Goal: Information Seeking & Learning: Learn about a topic

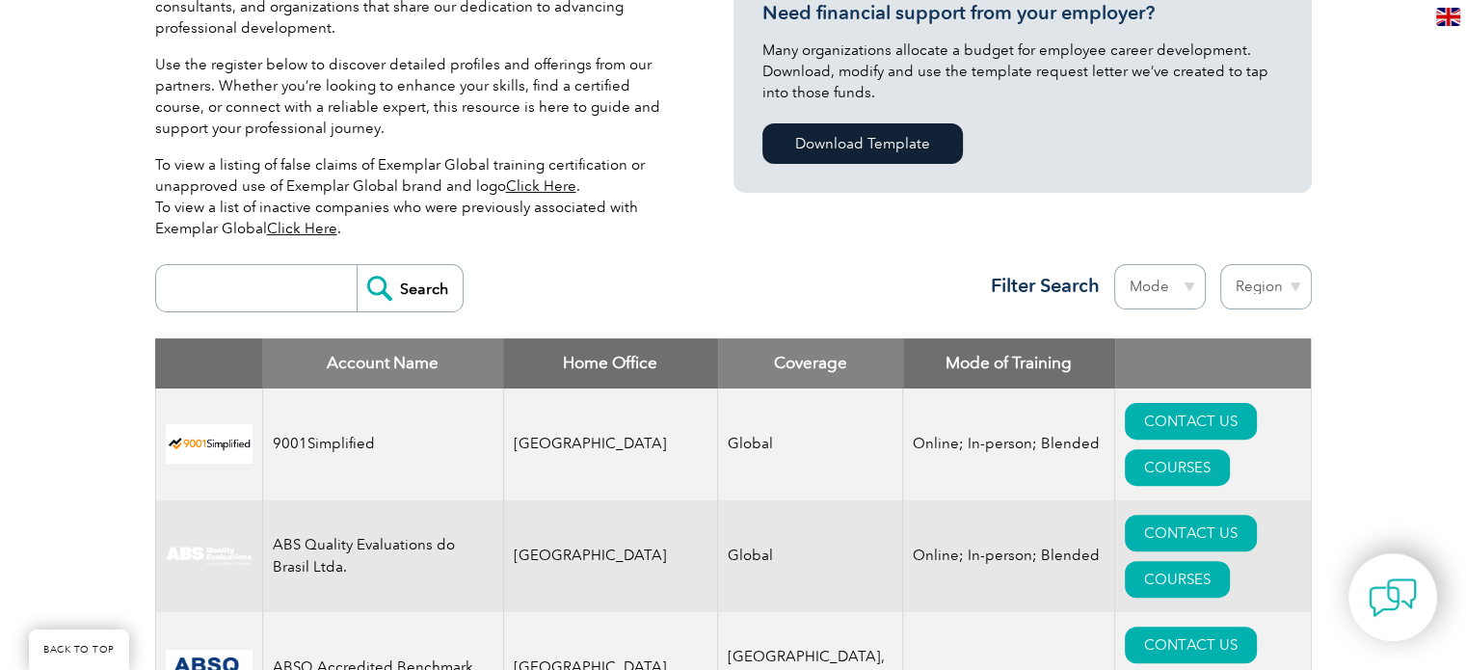
scroll to position [511, 0]
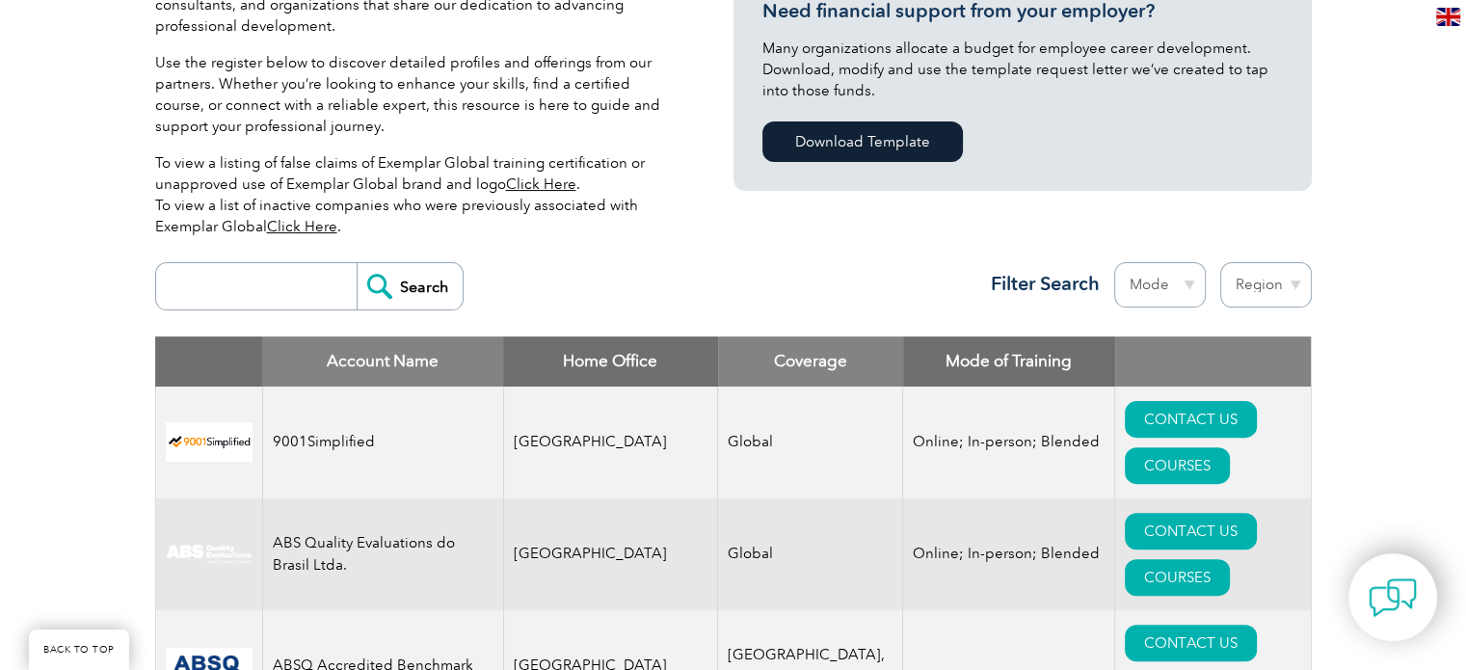
click at [258, 282] on input "search" at bounding box center [261, 286] width 191 height 46
type input "gitchia"
click at [412, 286] on input "Search" at bounding box center [410, 286] width 106 height 46
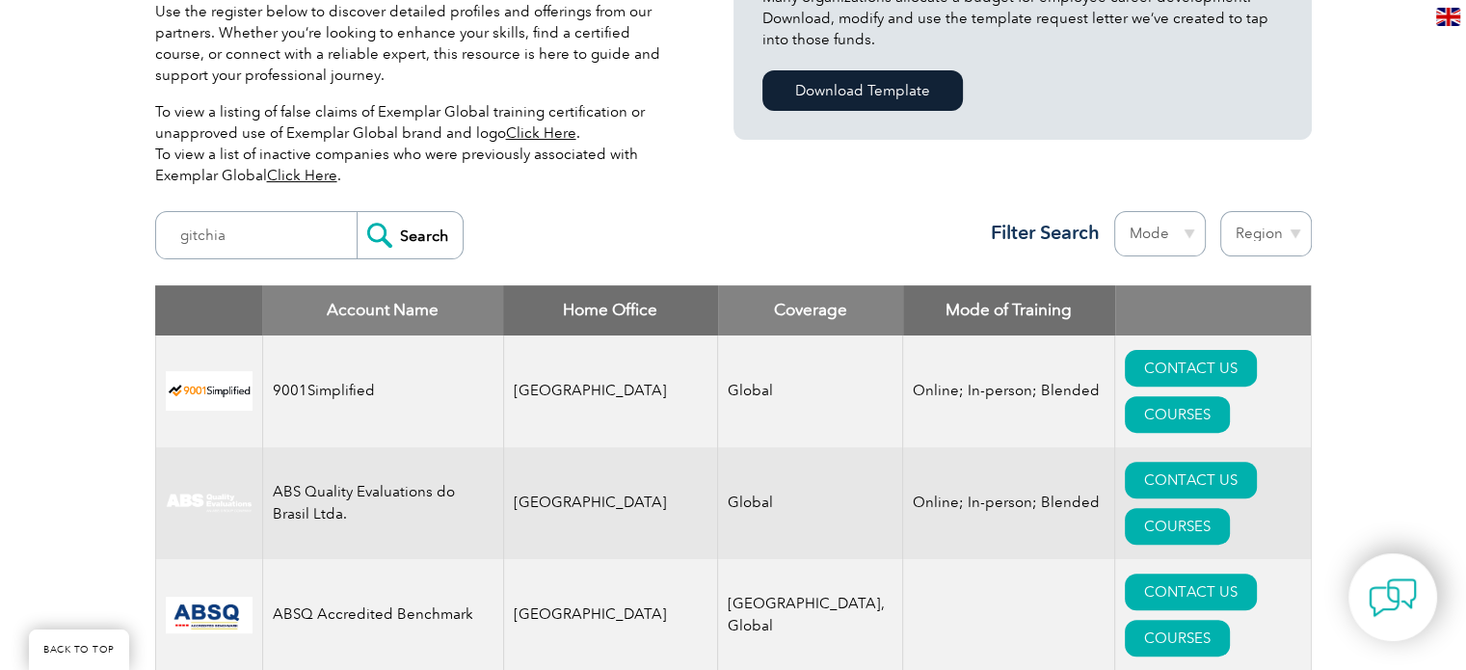
scroll to position [563, 0]
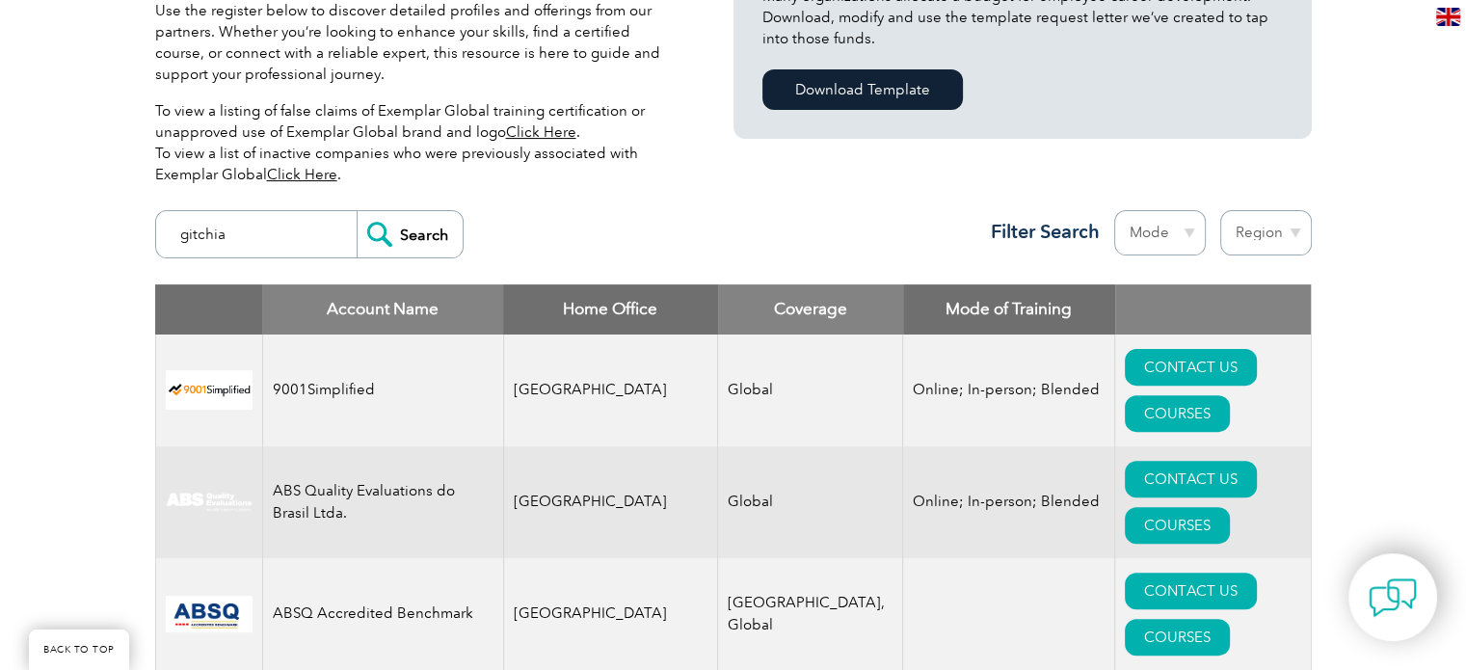
click at [253, 220] on input "gitchia" at bounding box center [261, 234] width 191 height 46
click at [401, 236] on input "Search" at bounding box center [410, 234] width 106 height 46
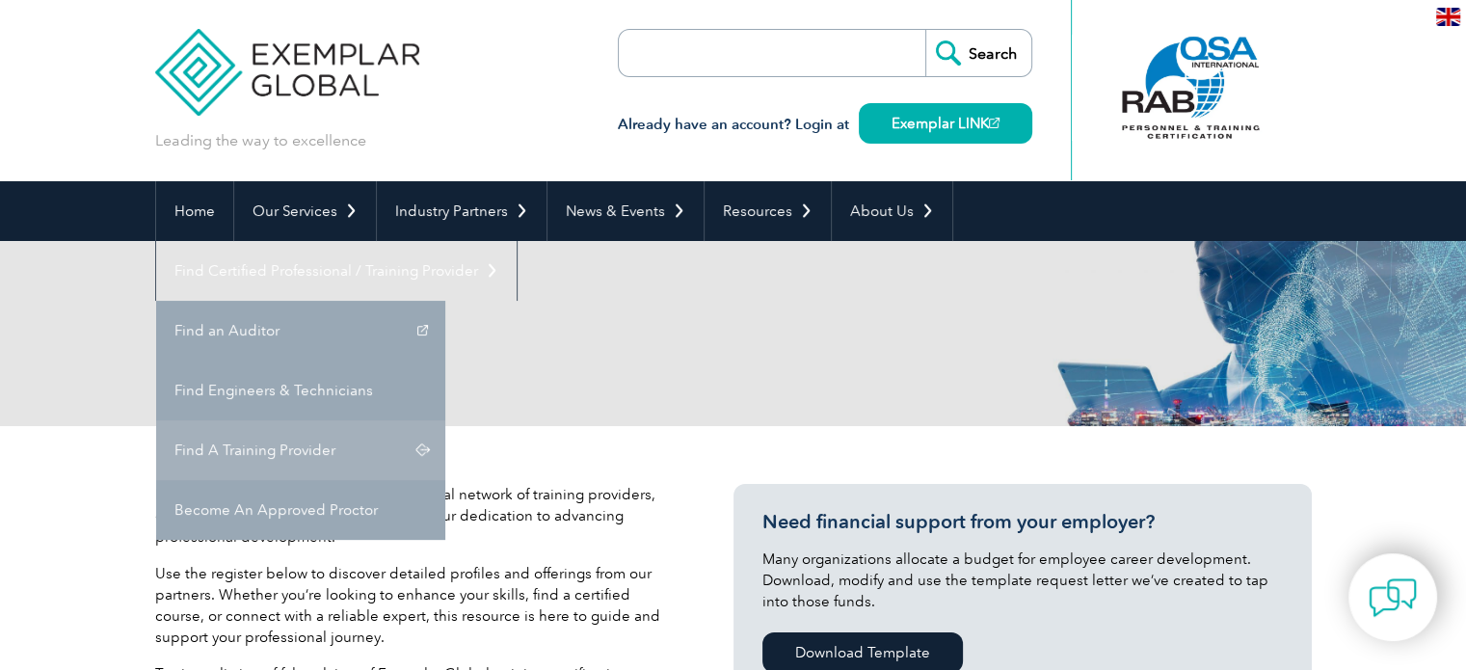
click at [445, 420] on link "Find A Training Provider" at bounding box center [300, 450] width 289 height 60
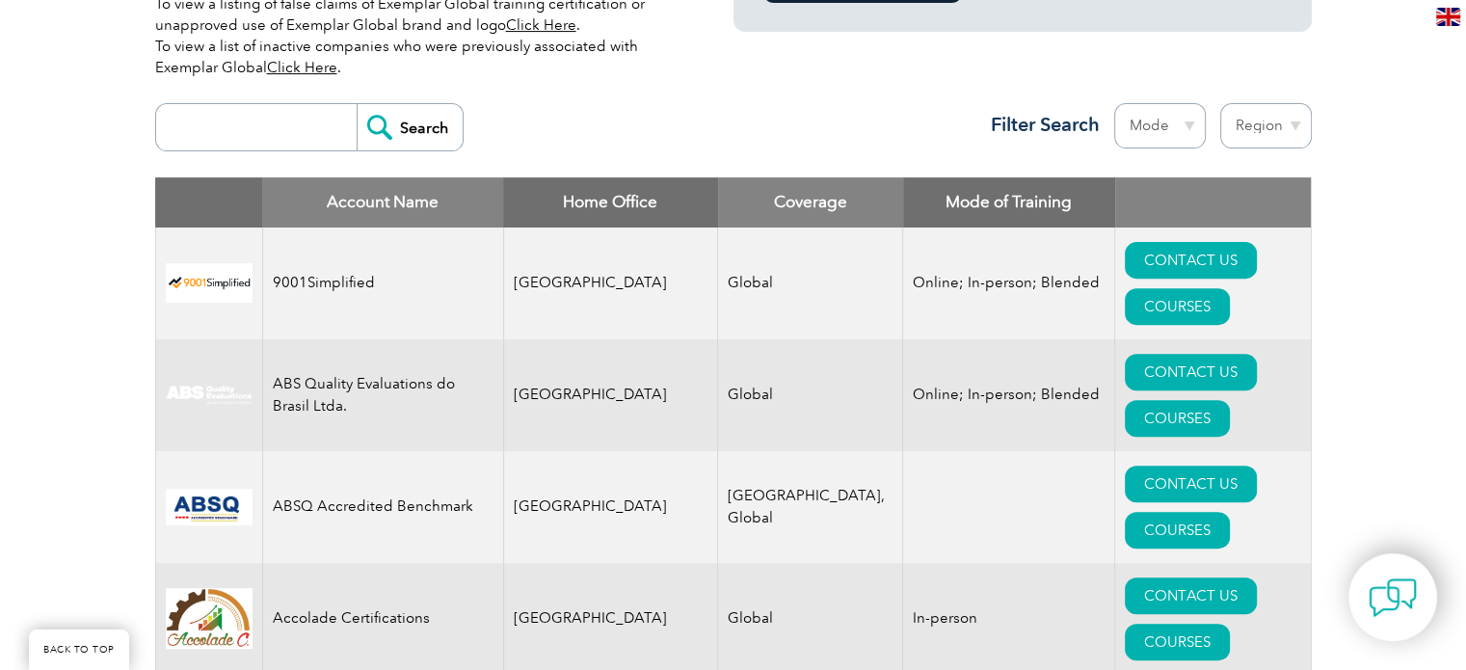
scroll to position [675, 0]
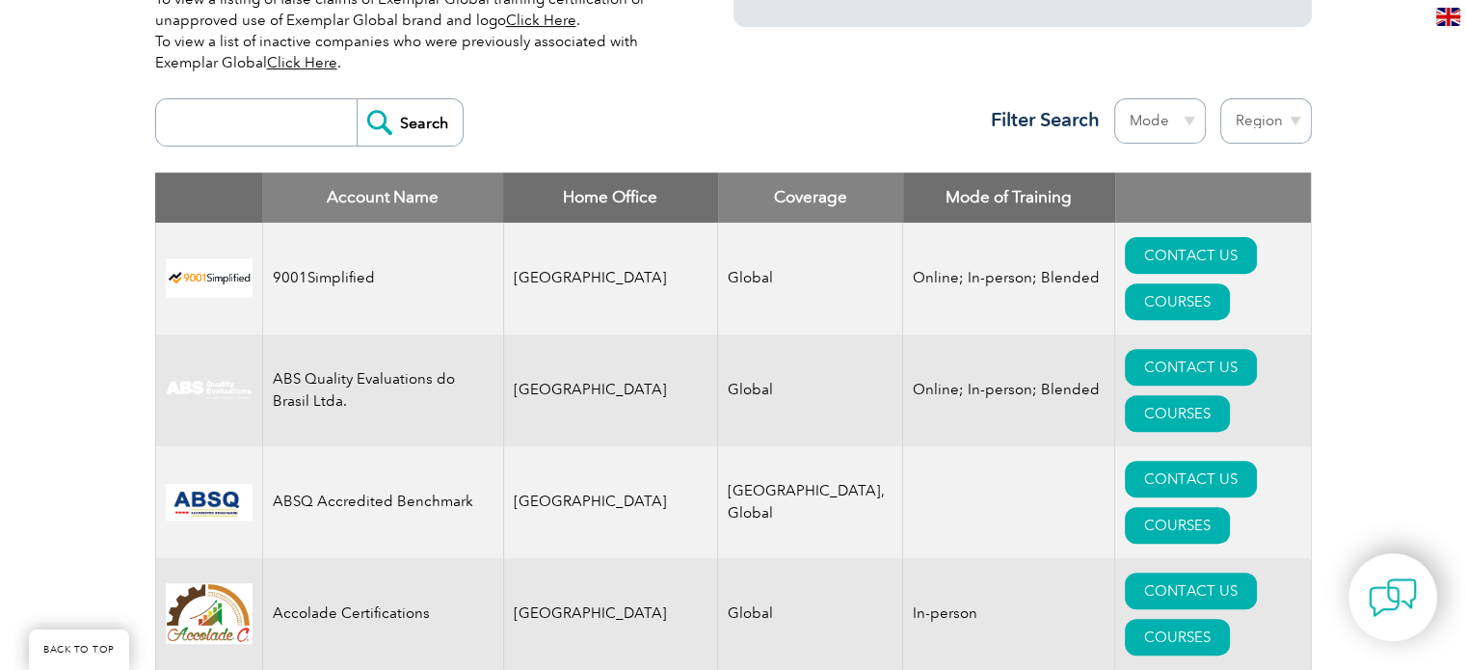
click at [235, 133] on input "search" at bounding box center [261, 122] width 191 height 46
type input "gitchia"
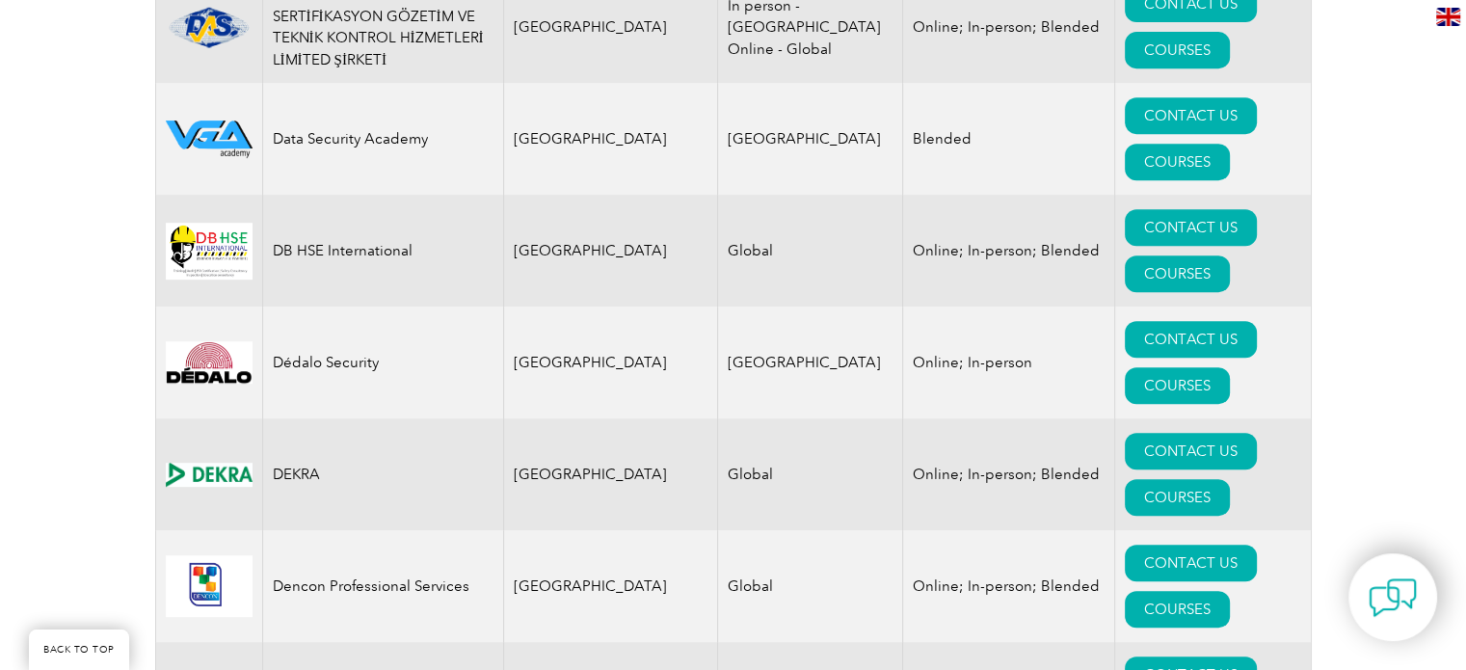
scroll to position [8099, 0]
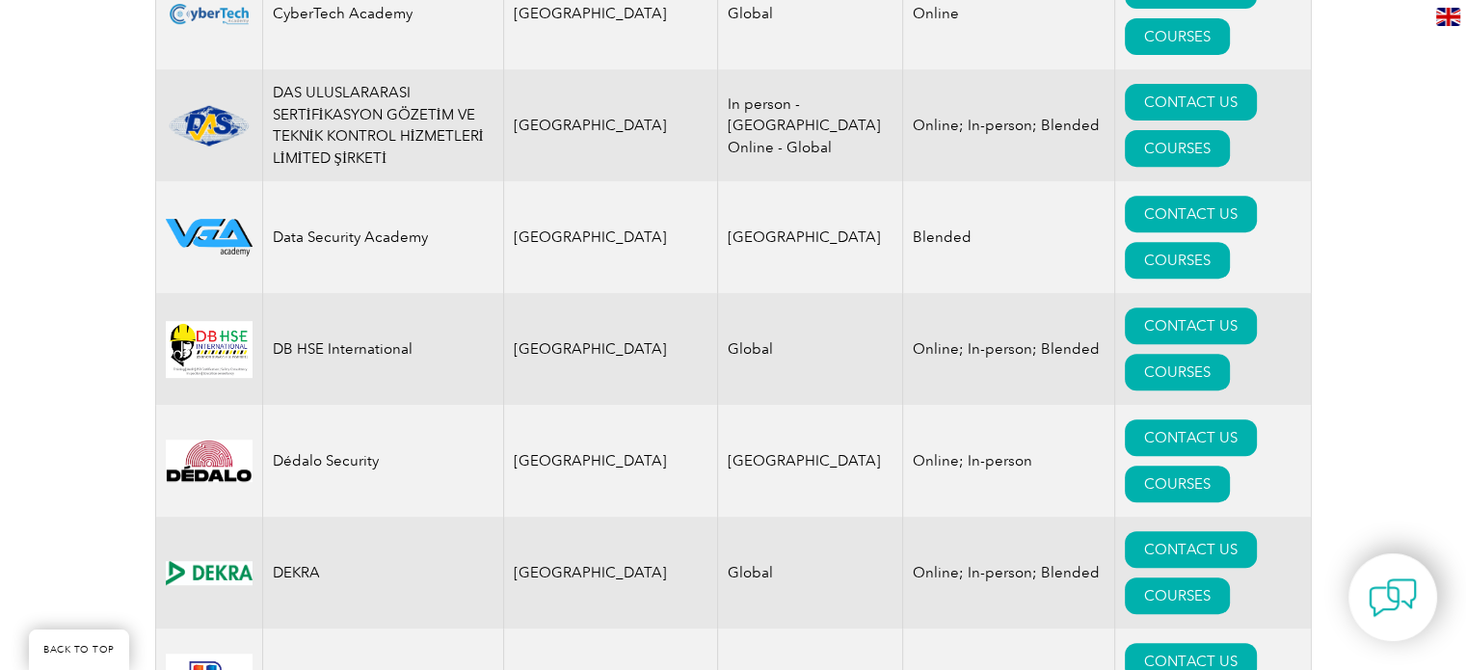
drag, startPoint x: 272, startPoint y: 234, endPoint x: 408, endPoint y: 262, distance: 138.8
drag, startPoint x: 285, startPoint y: 236, endPoint x: 1457, endPoint y: 252, distance: 1171.5
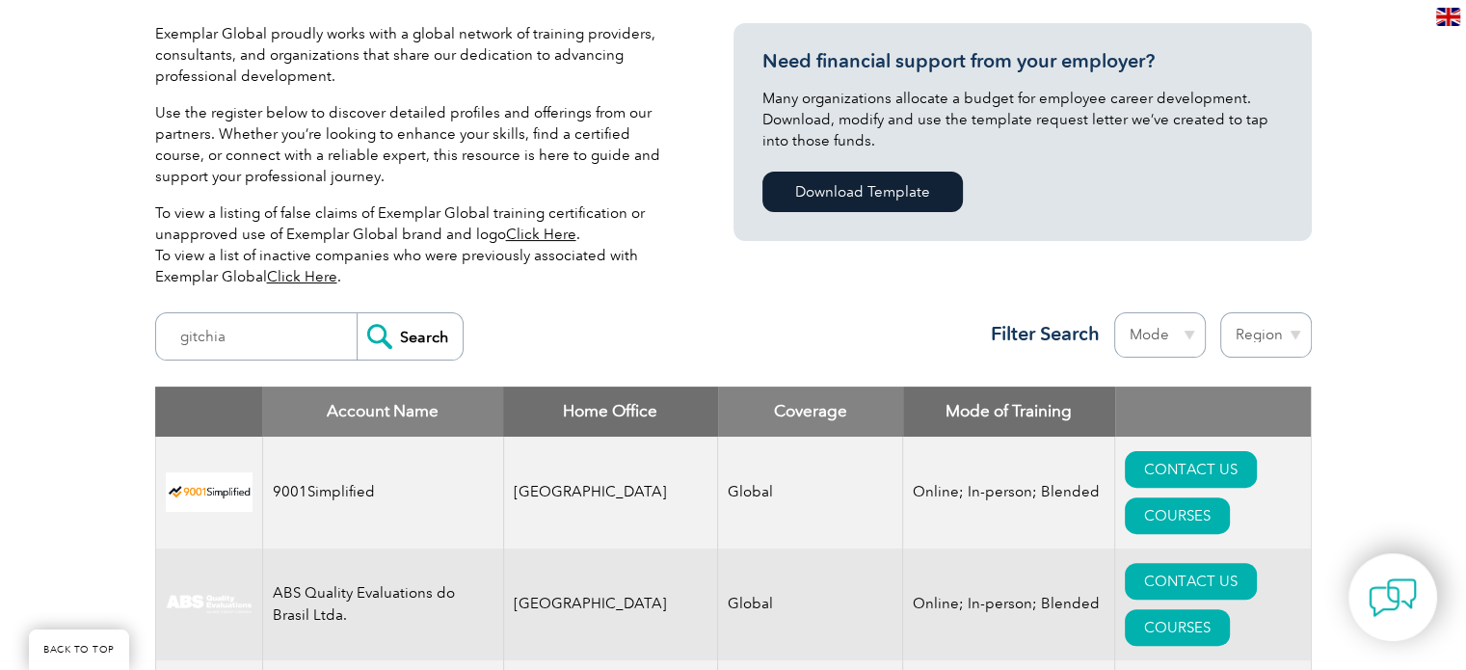
scroll to position [578, 0]
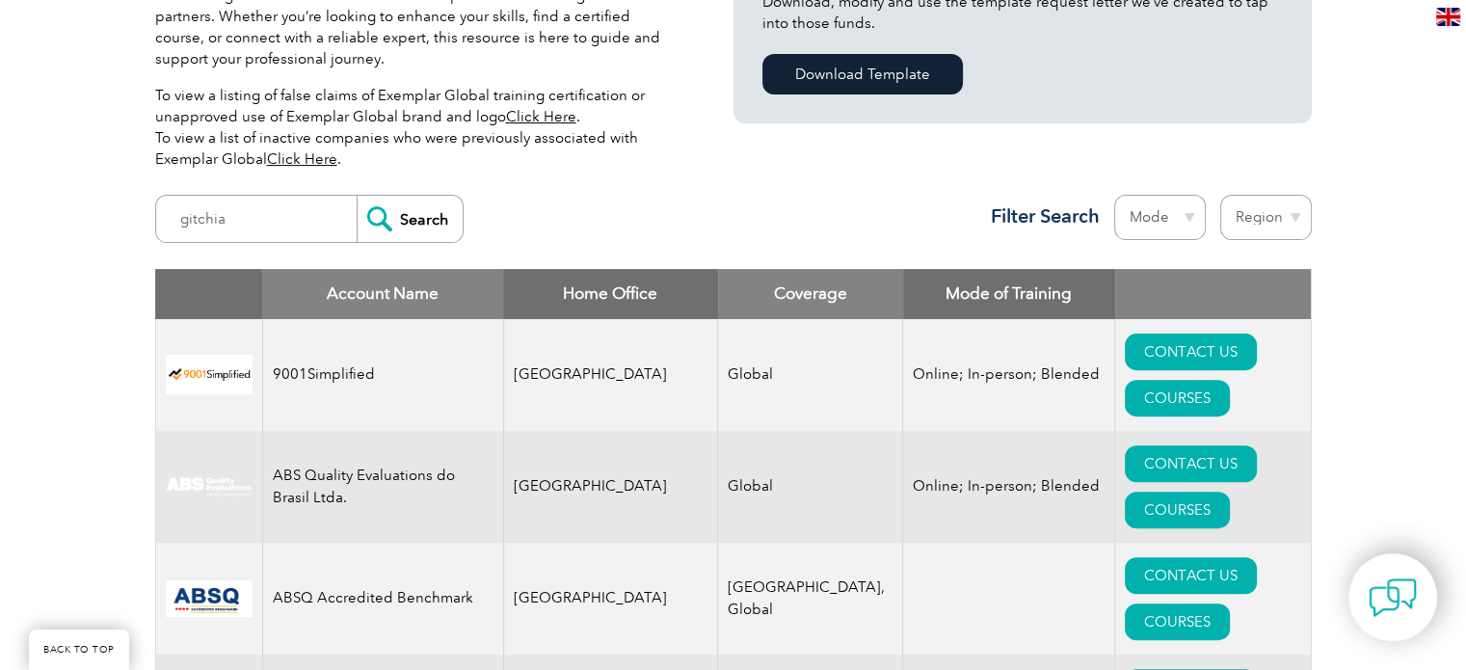
click at [399, 218] on input "Search" at bounding box center [410, 219] width 106 height 46
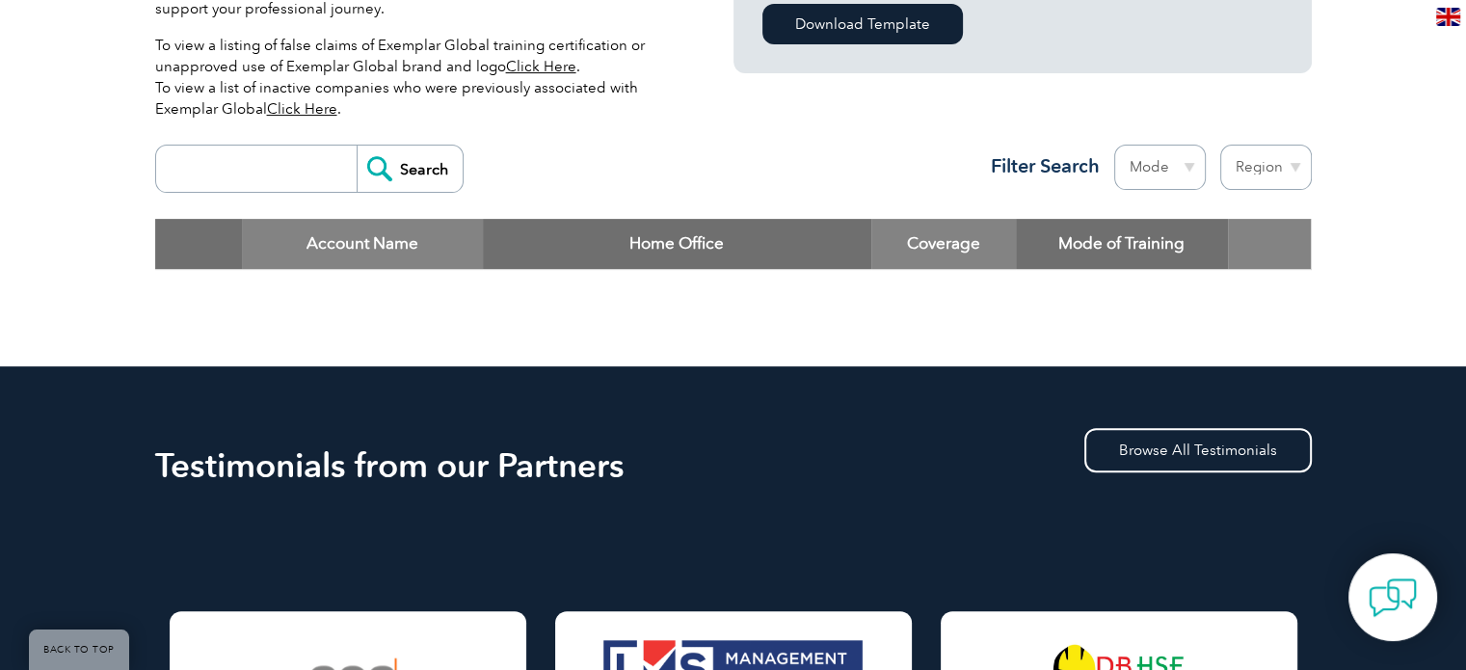
scroll to position [547, 0]
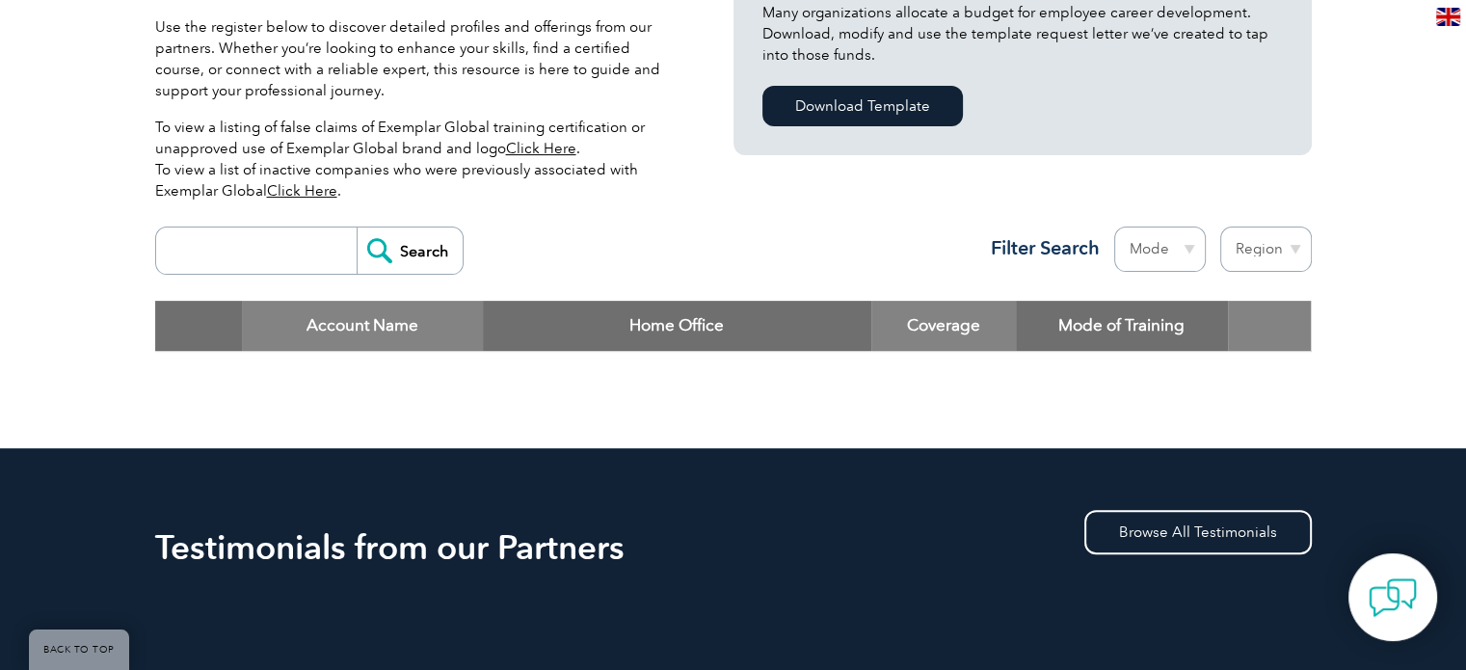
click at [246, 230] on input "search" at bounding box center [261, 251] width 191 height 46
type input "gitchia"
click at [420, 254] on input "Search" at bounding box center [410, 251] width 106 height 46
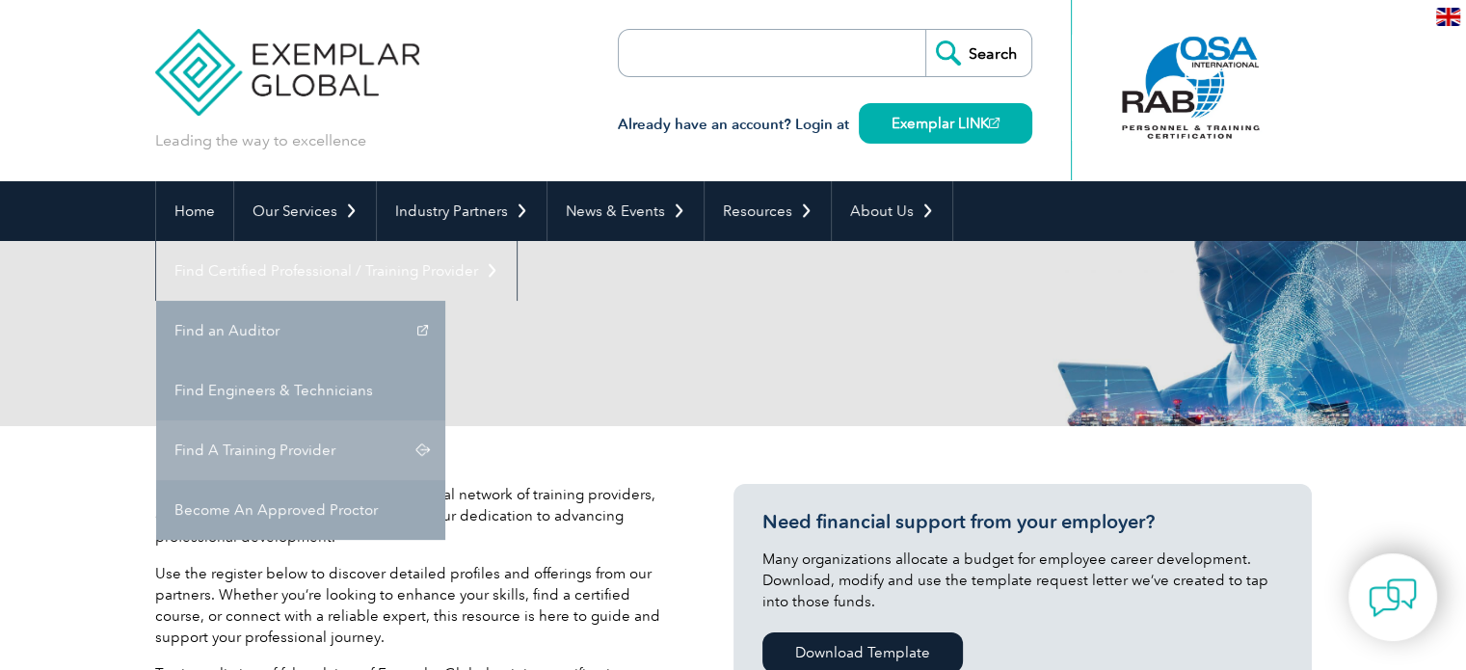
click at [445, 420] on link "Find A Training Provider" at bounding box center [300, 450] width 289 height 60
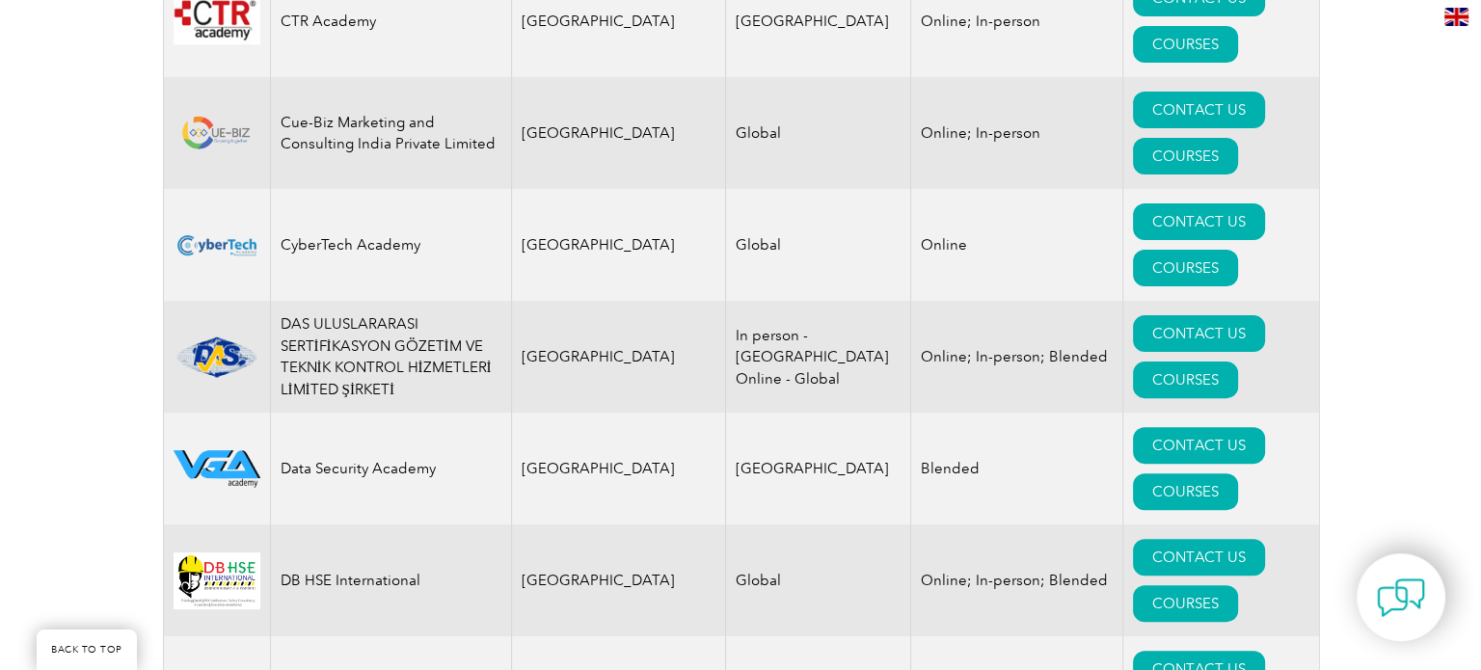
scroll to position [8099, 0]
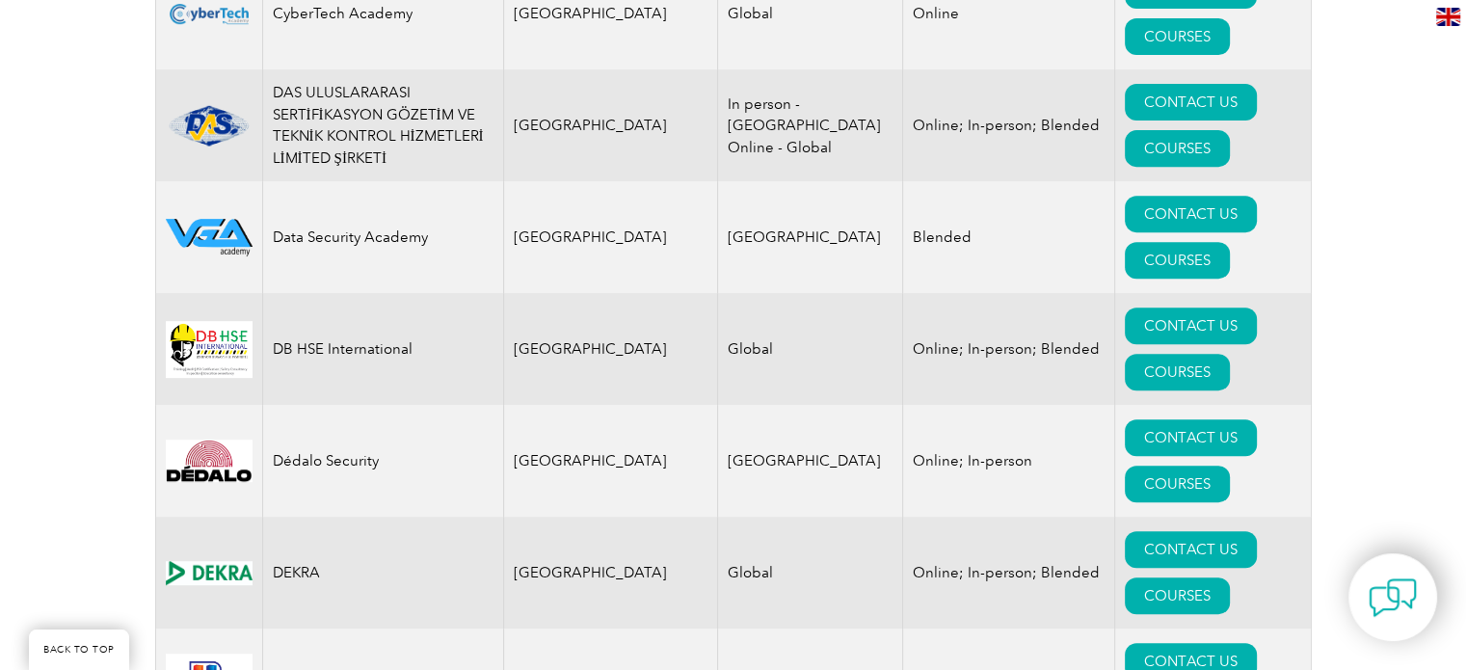
drag, startPoint x: 497, startPoint y: 242, endPoint x: 783, endPoint y: 229, distance: 286.6
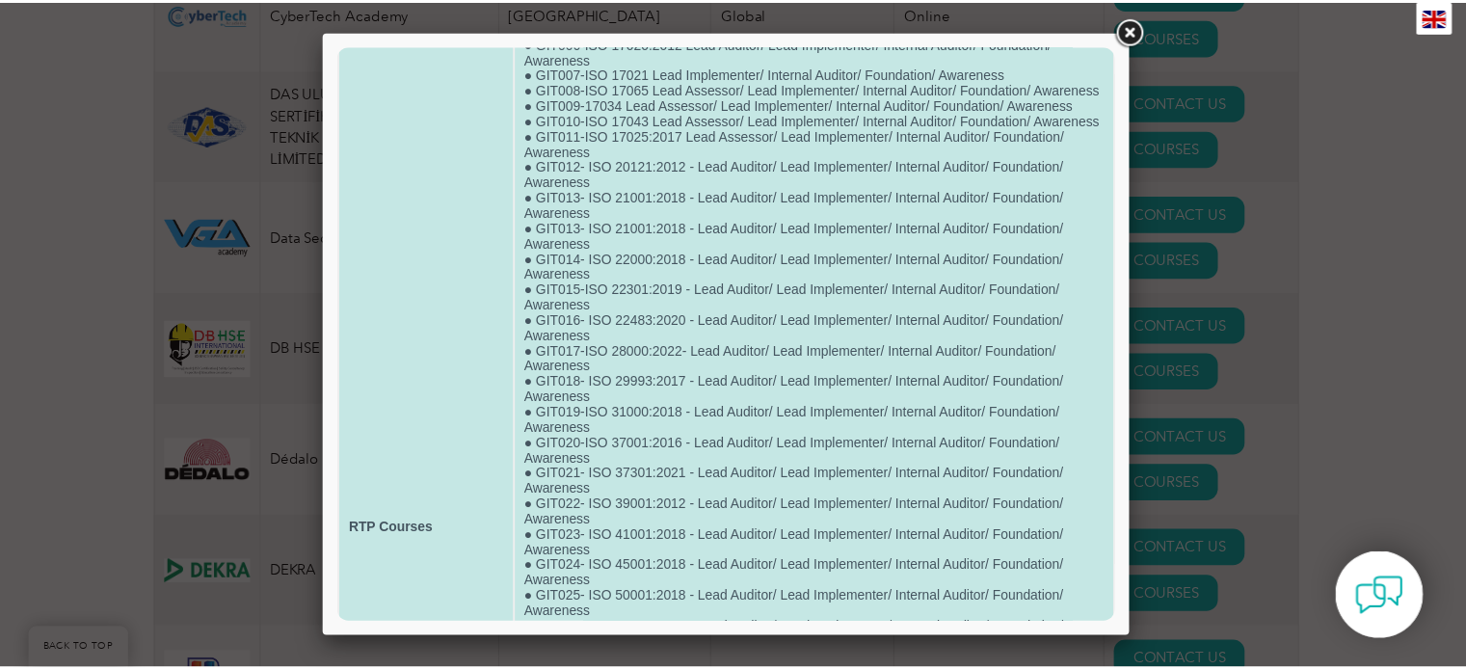
scroll to position [0, 0]
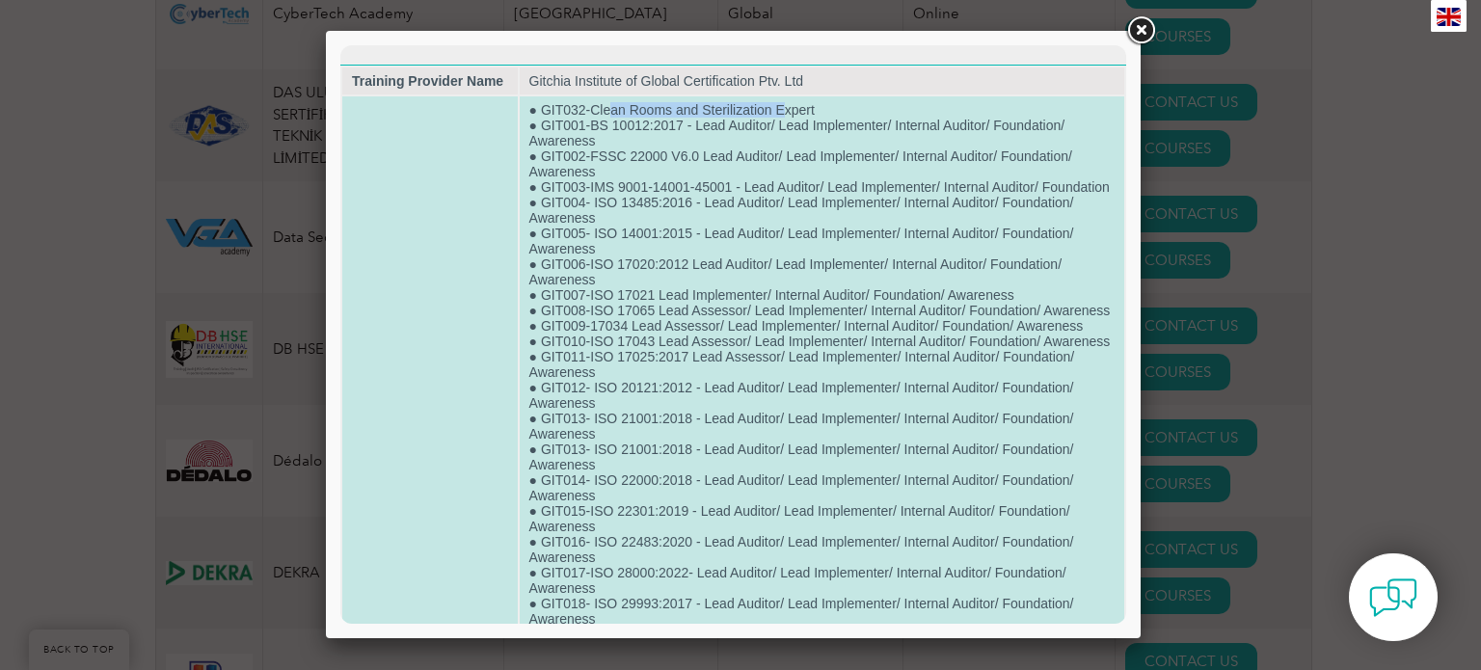
drag, startPoint x: 667, startPoint y: 115, endPoint x: 782, endPoint y: 106, distance: 115.1
drag, startPoint x: 784, startPoint y: 179, endPoint x: 990, endPoint y: 143, distance: 209.5
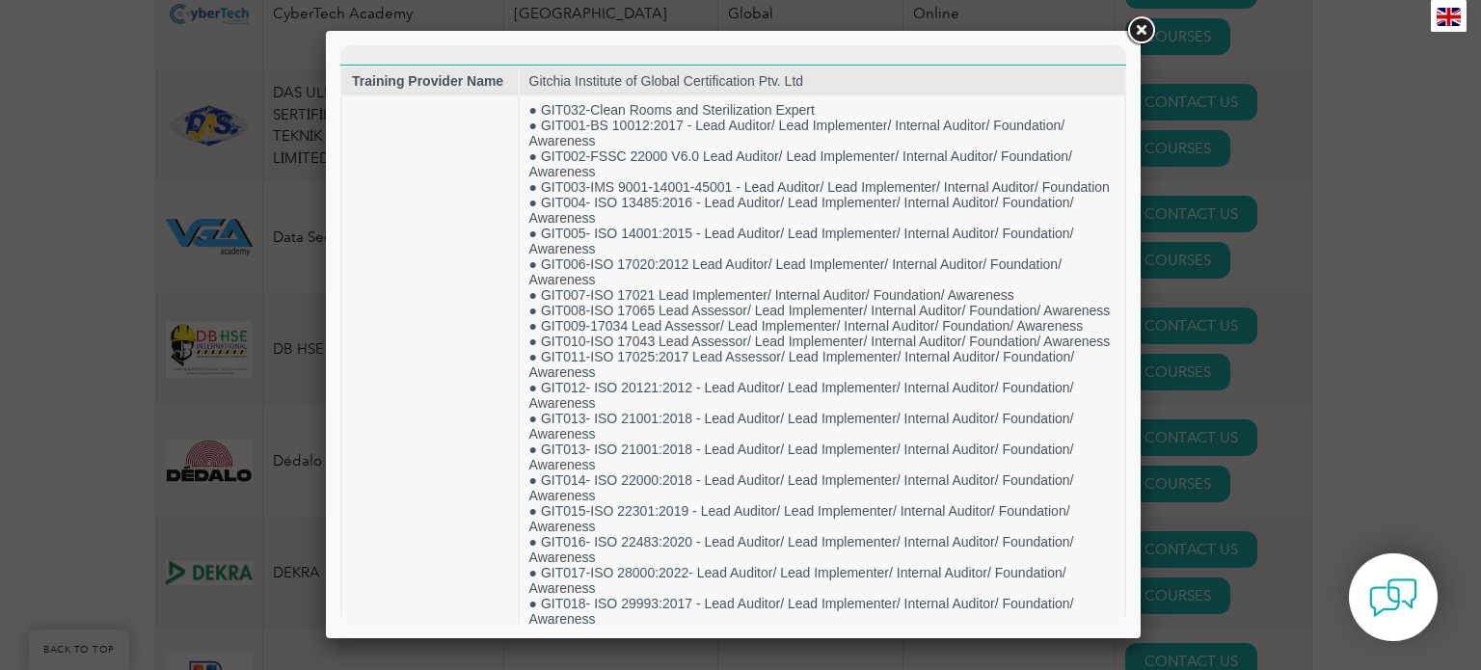
click at [1142, 26] on link at bounding box center [1140, 30] width 35 height 35
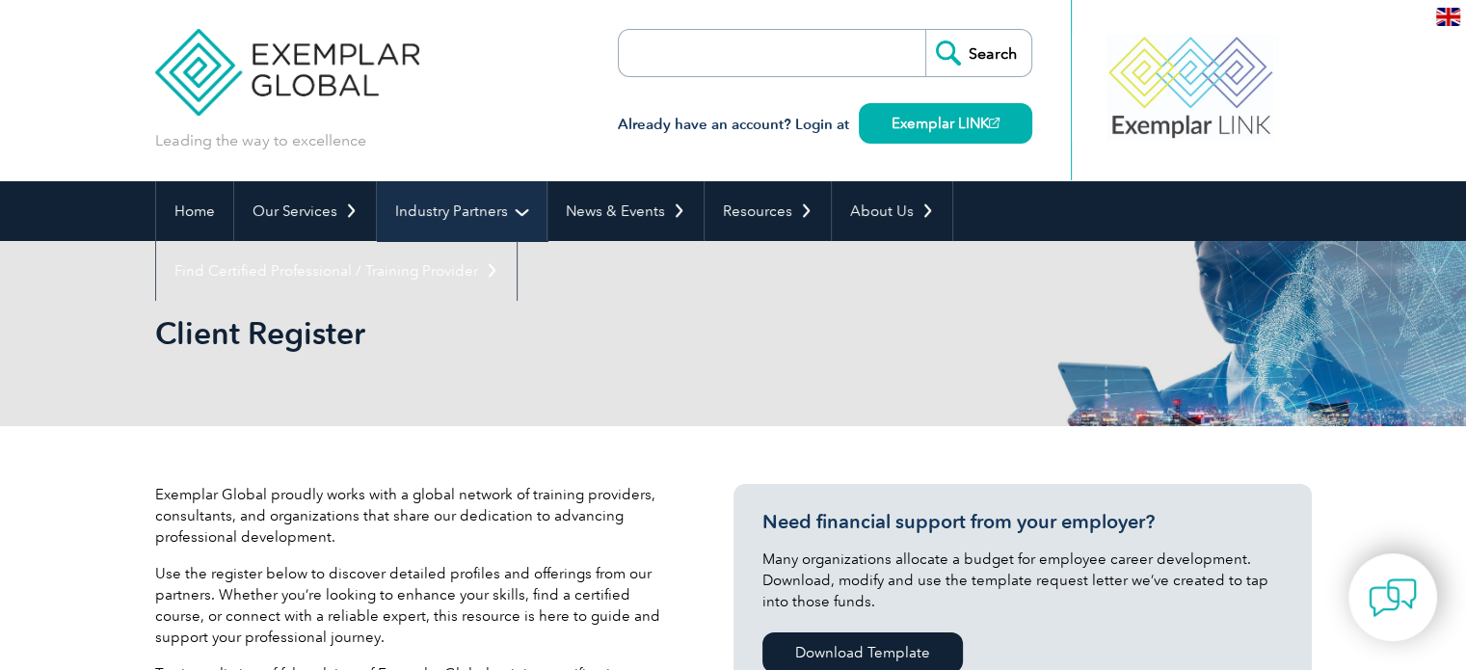
click at [462, 228] on link "Industry Partners" at bounding box center [462, 211] width 170 height 60
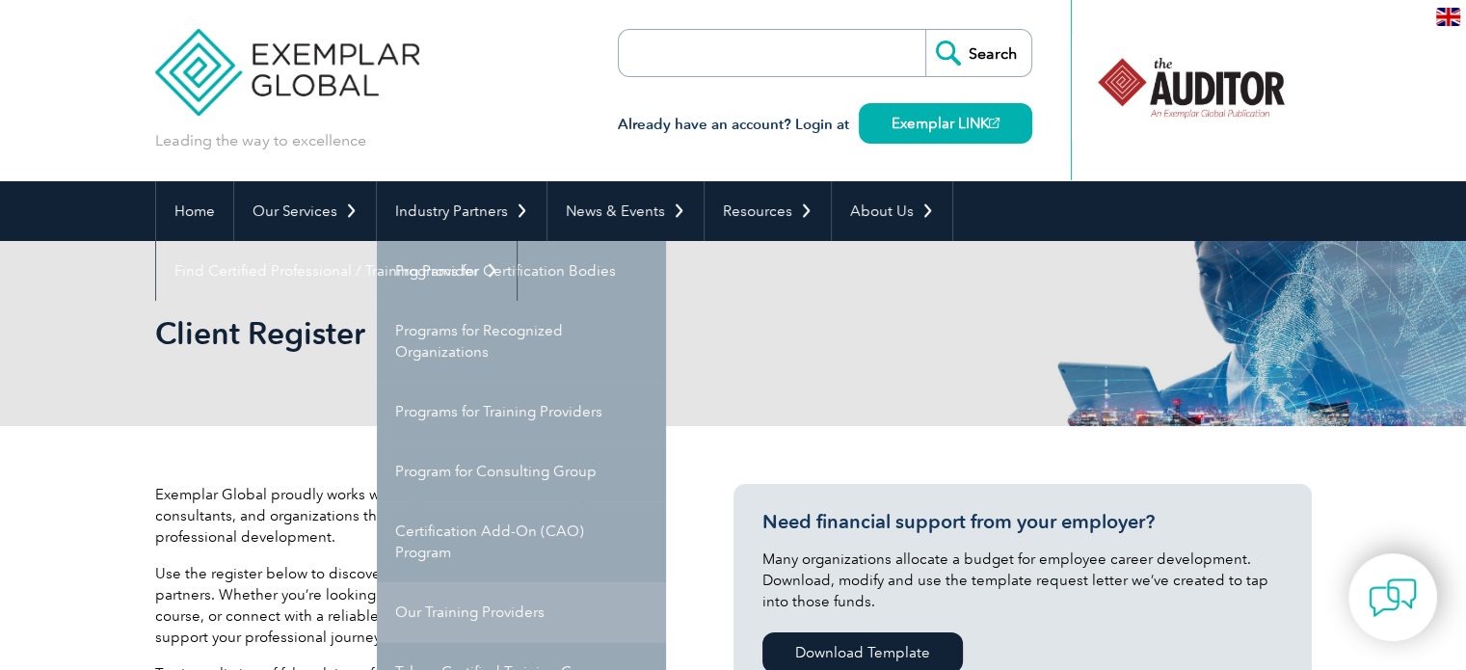
click at [473, 624] on link "Our Training Providers" at bounding box center [521, 612] width 289 height 60
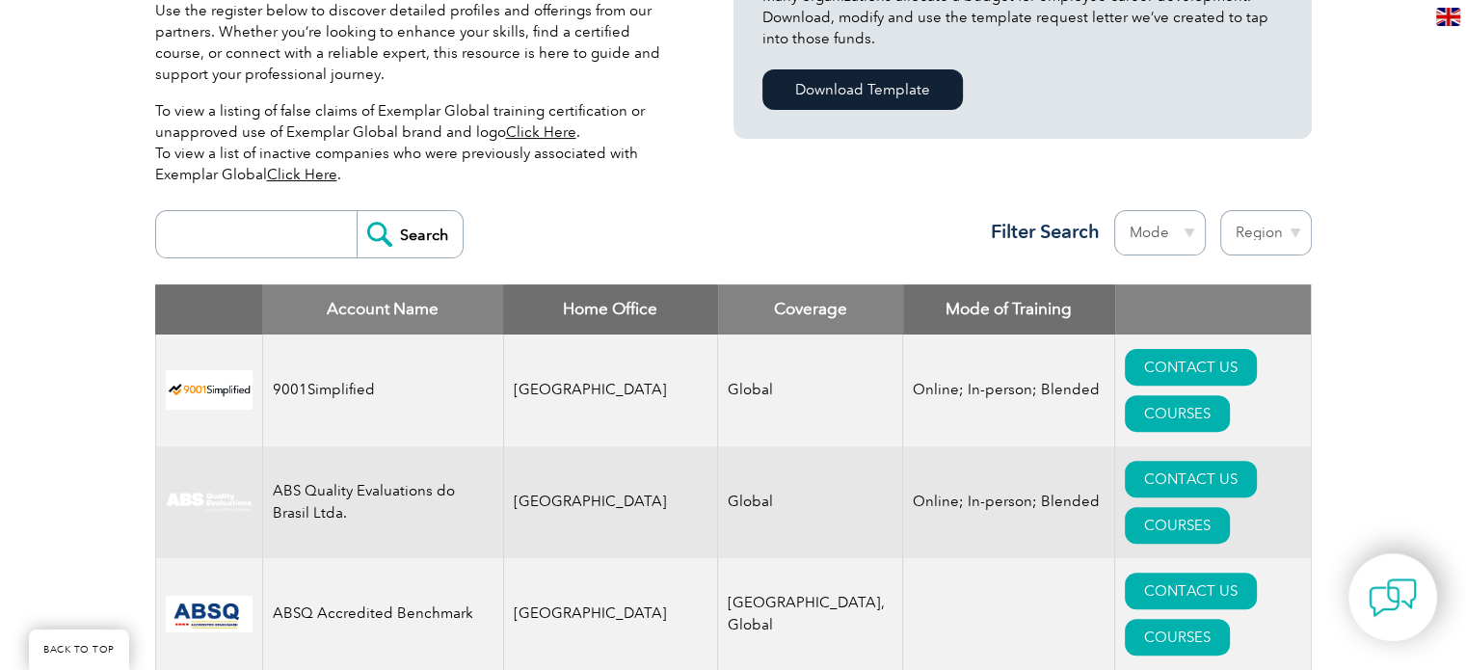
scroll to position [563, 0]
click at [290, 238] on input "search" at bounding box center [261, 234] width 191 height 46
type input "gitchia"
click at [406, 232] on input "Search" at bounding box center [410, 234] width 106 height 46
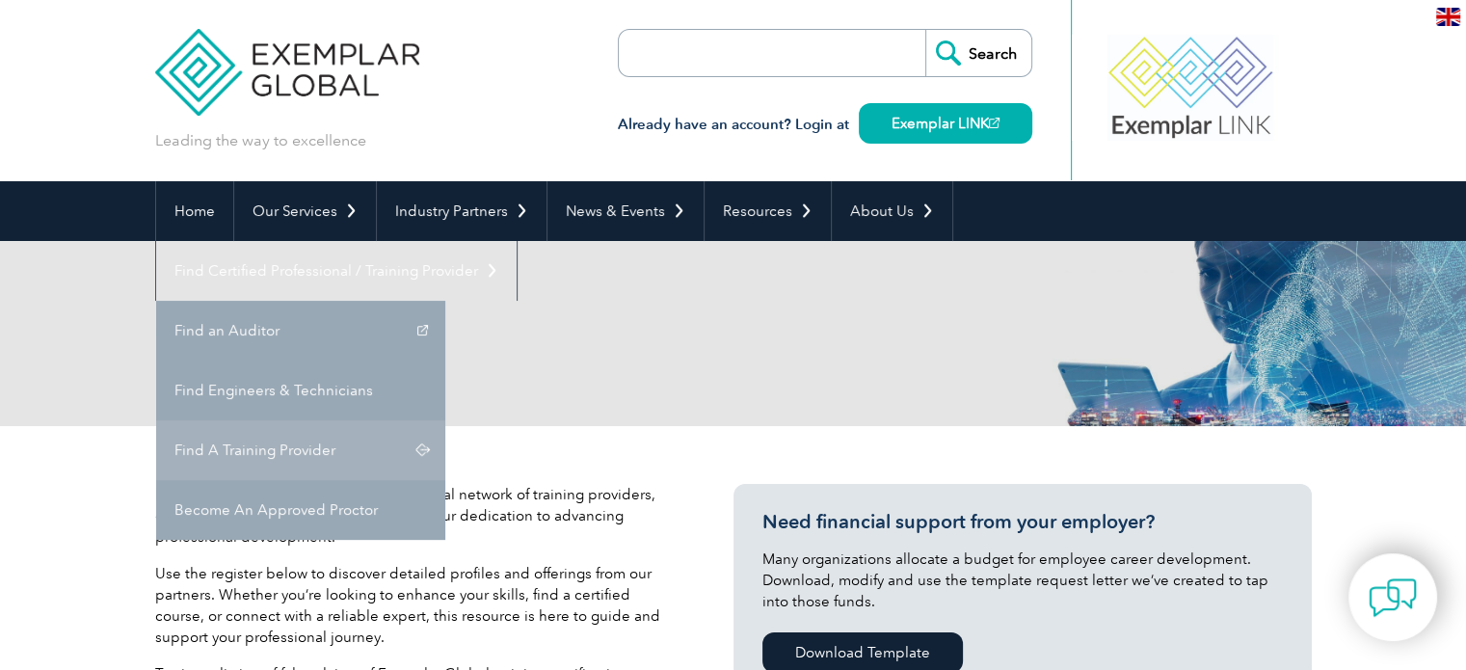
click at [445, 420] on link "Find A Training Provider" at bounding box center [300, 450] width 289 height 60
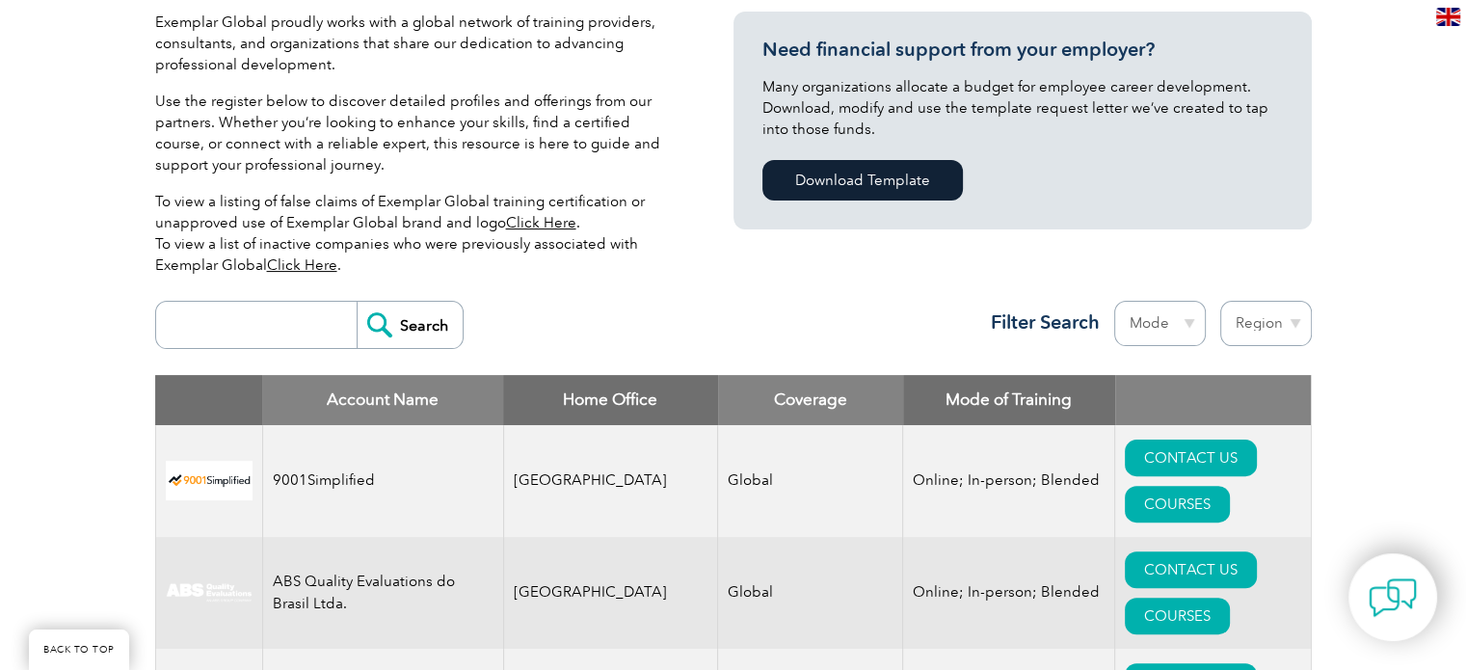
scroll to position [289, 0]
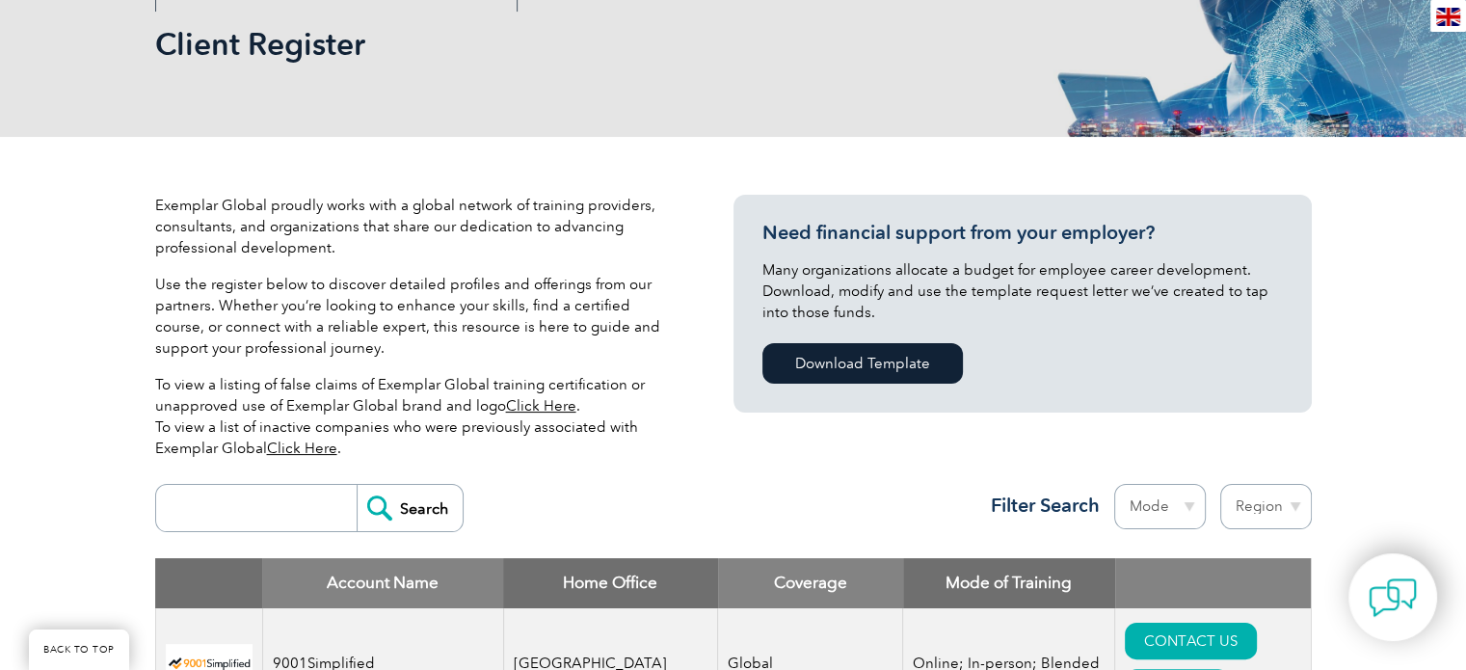
click at [257, 521] on input "search" at bounding box center [261, 508] width 191 height 46
type input "gitchia institute"
click at [357, 485] on input "Search" at bounding box center [410, 508] width 106 height 46
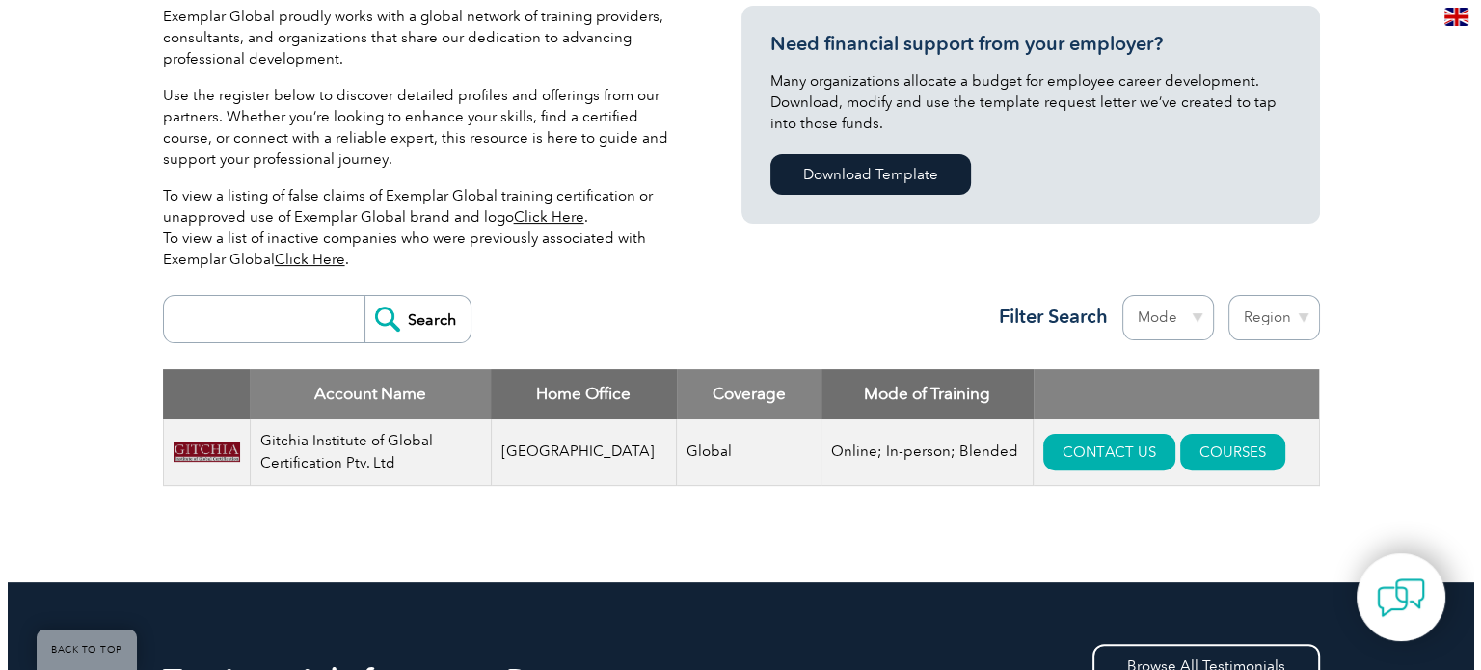
scroll to position [578, 0]
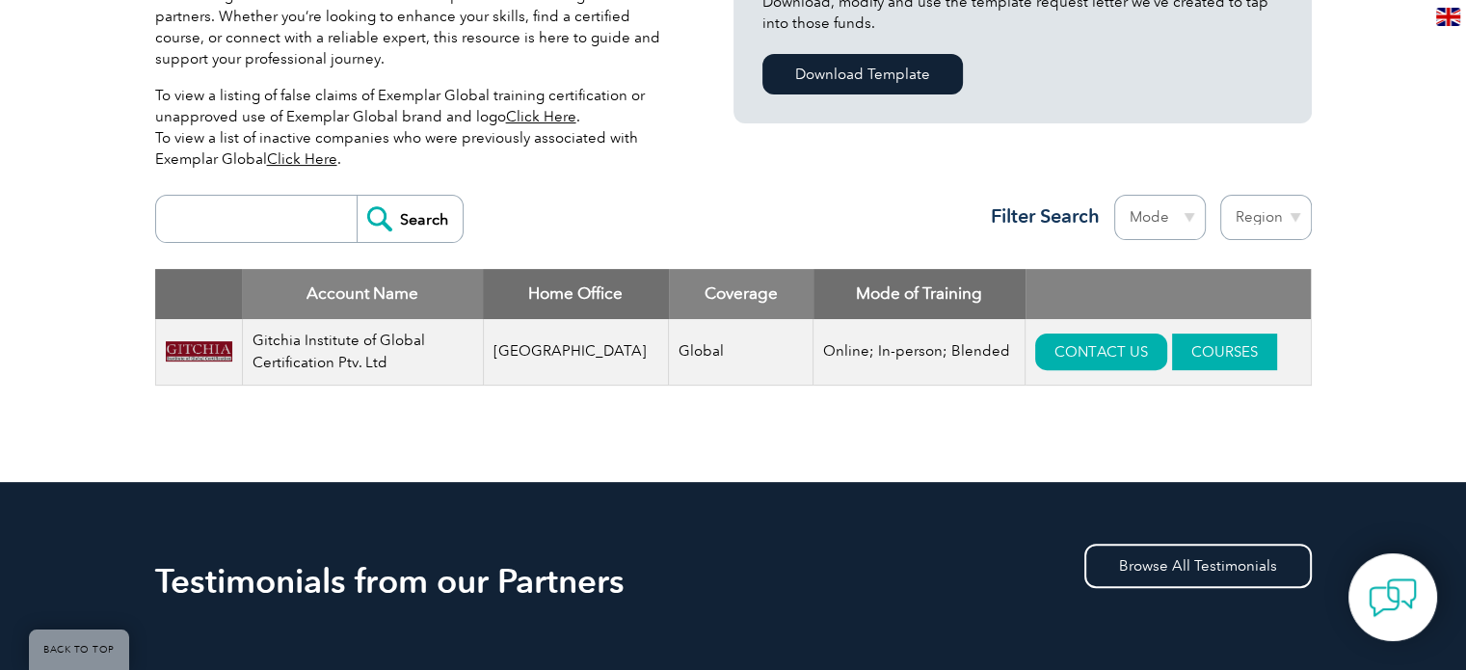
click at [1203, 344] on link "COURSES" at bounding box center [1224, 352] width 105 height 37
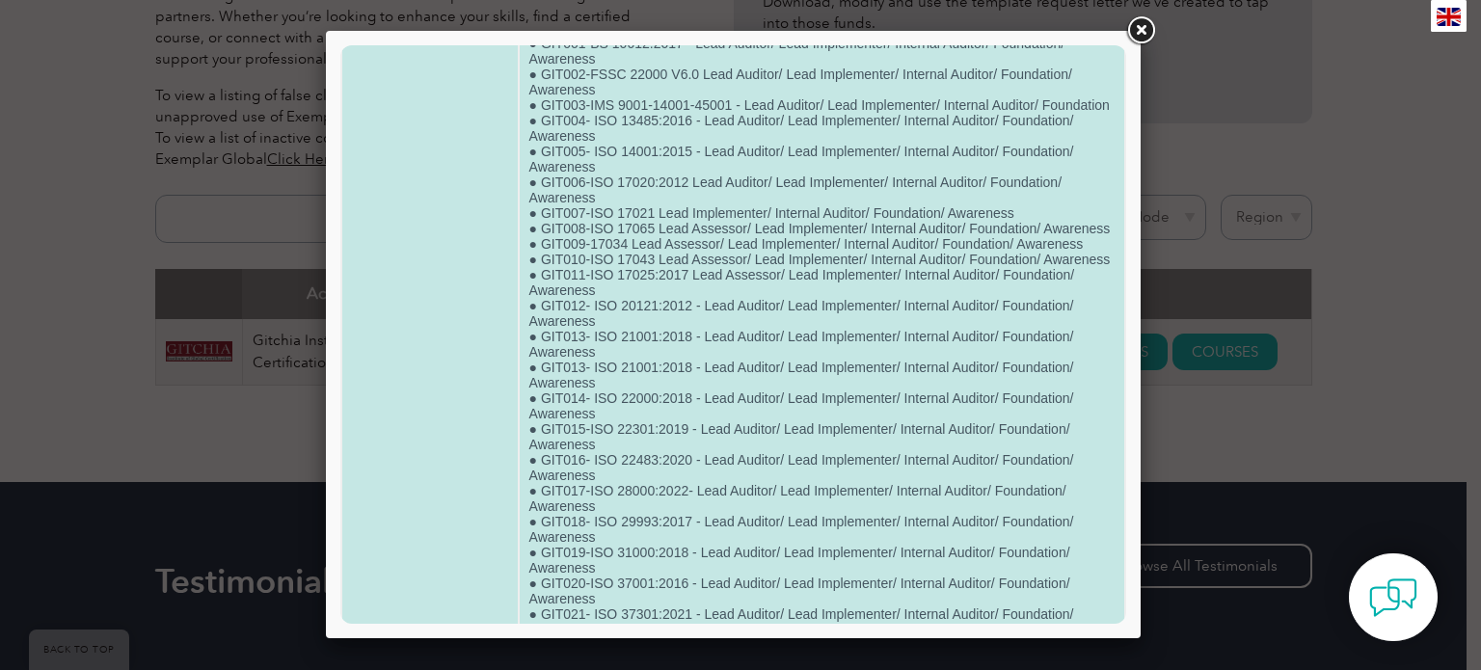
scroll to position [0, 0]
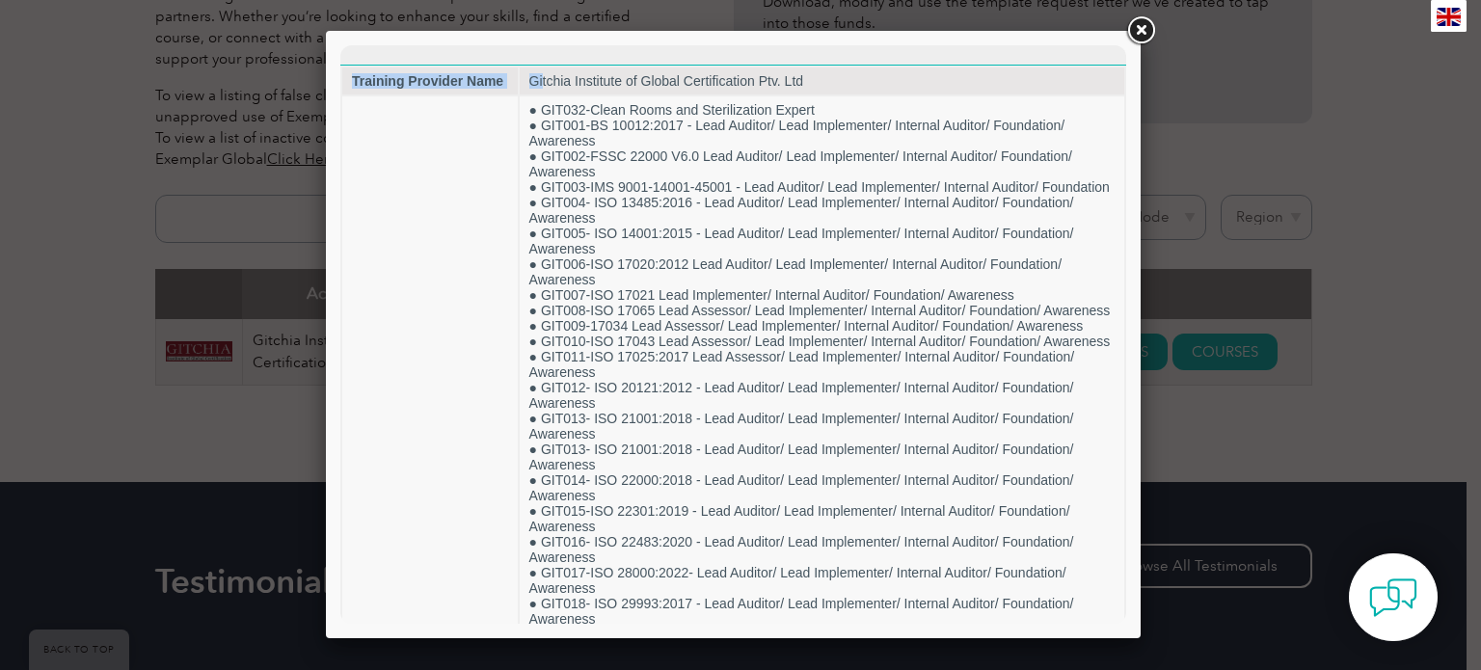
drag, startPoint x: 538, startPoint y: 75, endPoint x: 882, endPoint y: 62, distance: 344.5
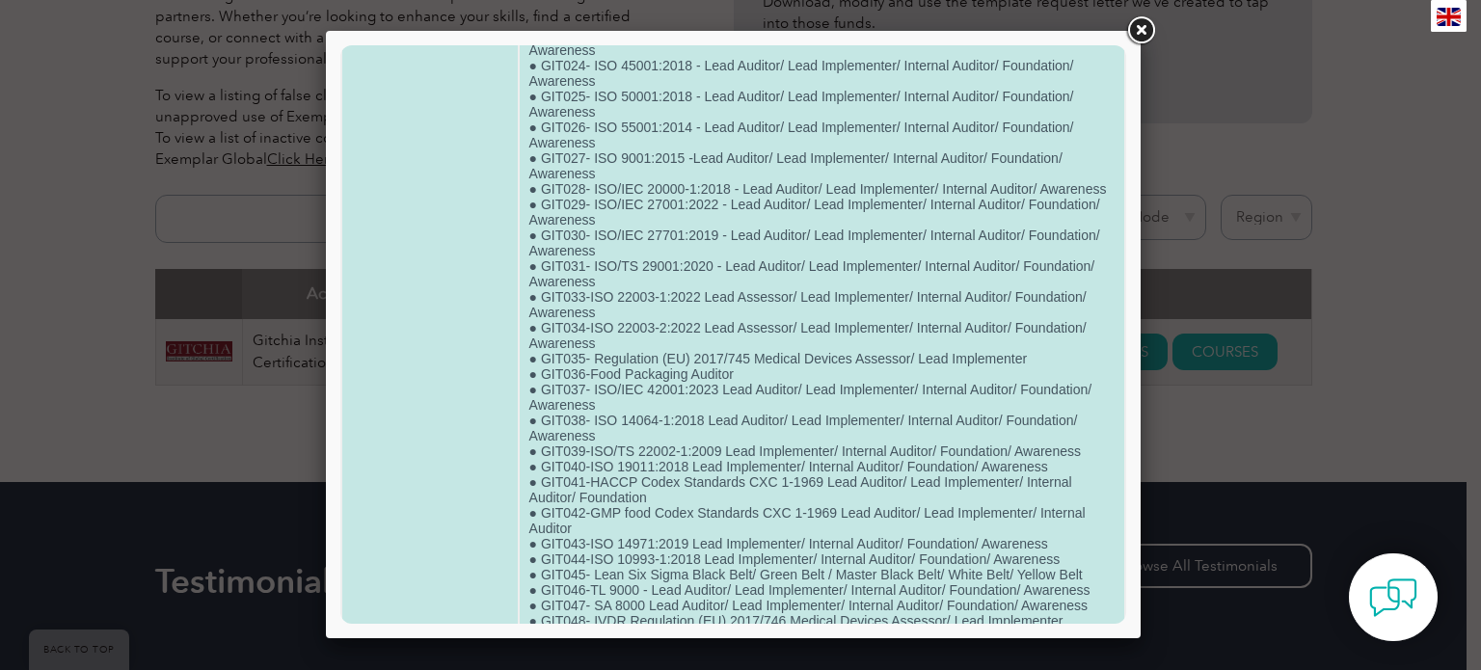
scroll to position [956, 0]
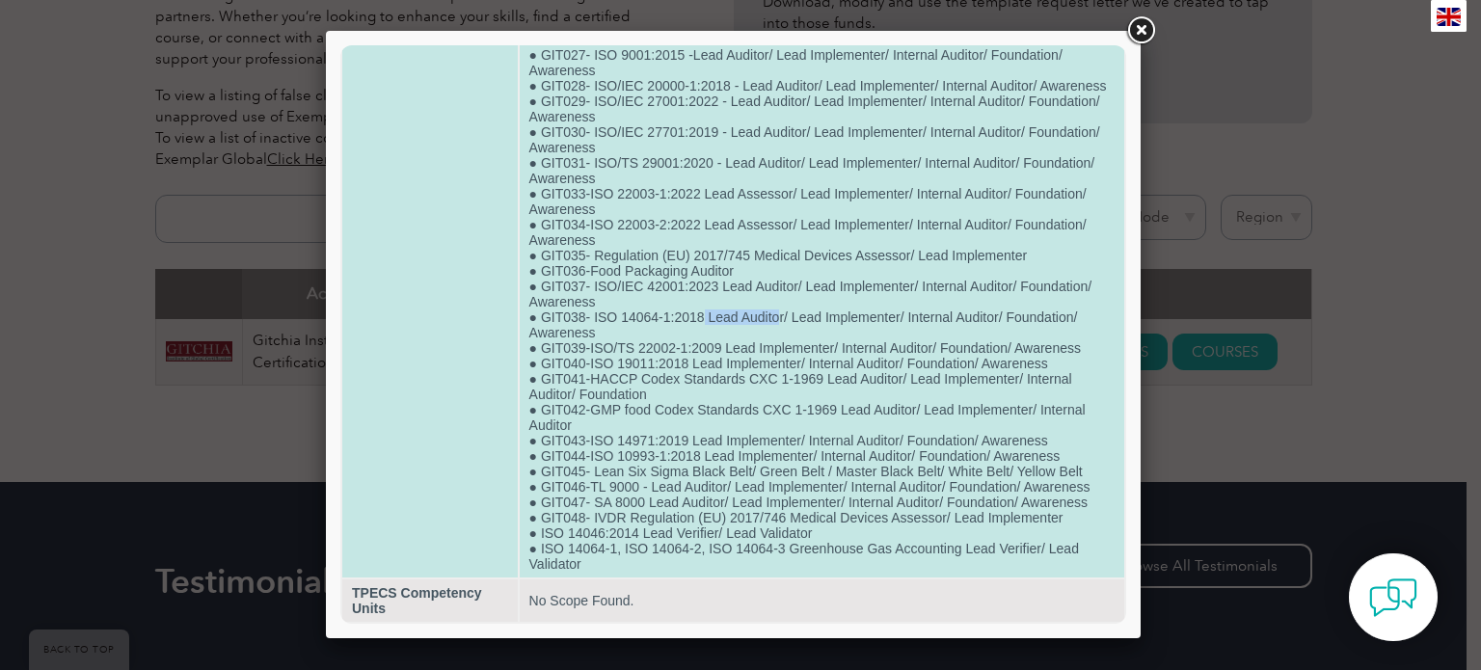
drag, startPoint x: 702, startPoint y: 299, endPoint x: 760, endPoint y: 308, distance: 58.5
drag, startPoint x: 596, startPoint y: 301, endPoint x: 775, endPoint y: 304, distance: 179.3
drag, startPoint x: 540, startPoint y: 300, endPoint x: 582, endPoint y: 302, distance: 42.5
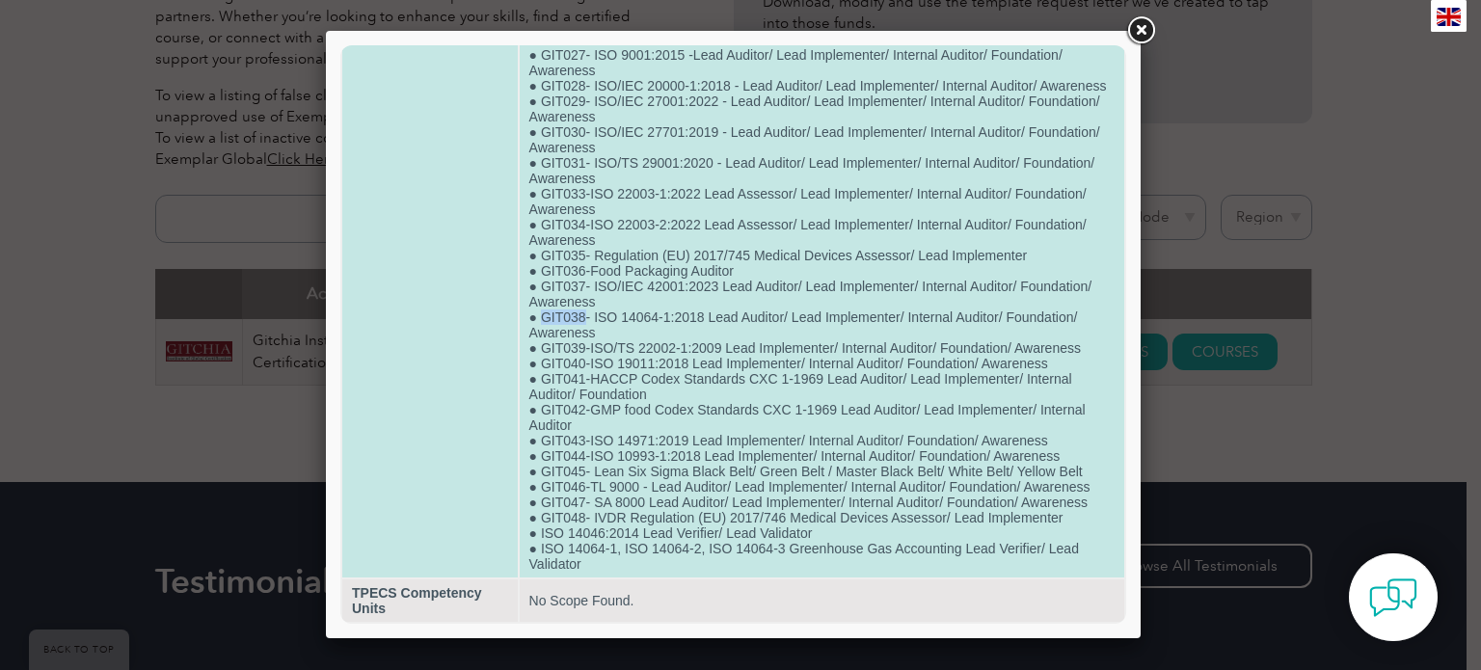
drag, startPoint x: 695, startPoint y: 500, endPoint x: 660, endPoint y: 570, distance: 77.6
drag, startPoint x: 567, startPoint y: 513, endPoint x: 529, endPoint y: 513, distance: 37.6
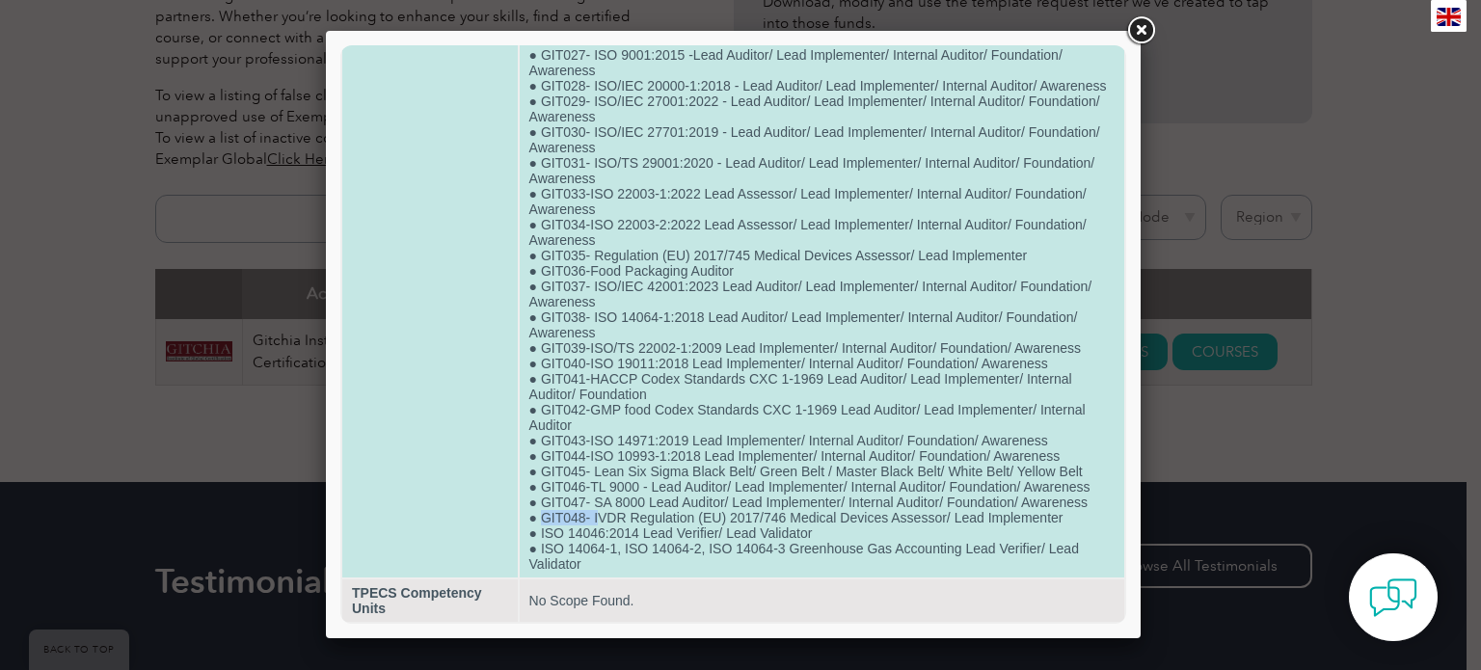
drag, startPoint x: 539, startPoint y: 508, endPoint x: 594, endPoint y: 510, distance: 55.0
drag, startPoint x: 598, startPoint y: 557, endPoint x: 614, endPoint y: 539, distance: 24.6
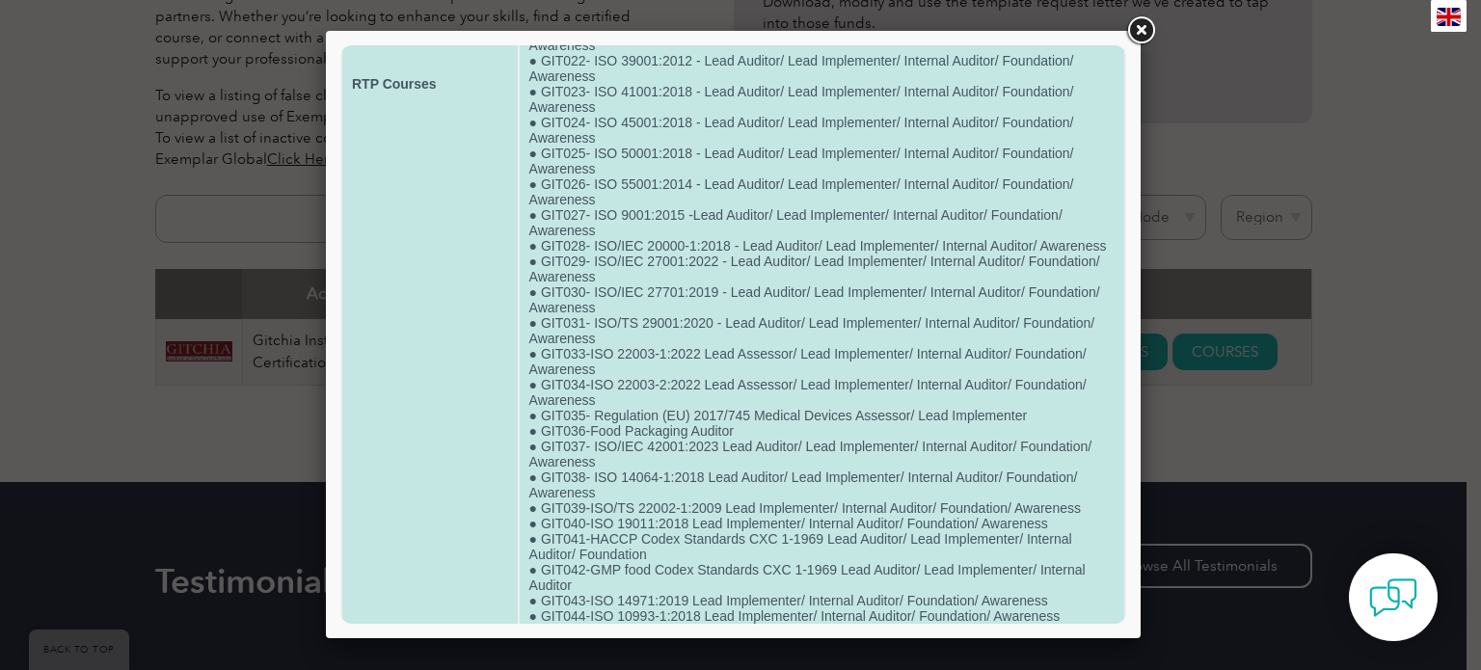
scroll to position [671, 0]
click at [605, 453] on td "● GIT032-Clean Rooms and Sterilization Expert ● GIT001-BS 10012:2017 - Lead Aud…" at bounding box center [822, 78] width 605 height 1307
drag, startPoint x: 604, startPoint y: 453, endPoint x: 701, endPoint y: 451, distance: 97.4
click at [692, 453] on td "● GIT032-Clean Rooms and Sterilization Expert ● GIT001-BS 10012:2017 - Lead Aud…" at bounding box center [822, 78] width 605 height 1307
click at [749, 461] on td "● GIT032-Clean Rooms and Sterilization Expert ● GIT001-BS 10012:2017 - Lead Aud…" at bounding box center [822, 78] width 605 height 1307
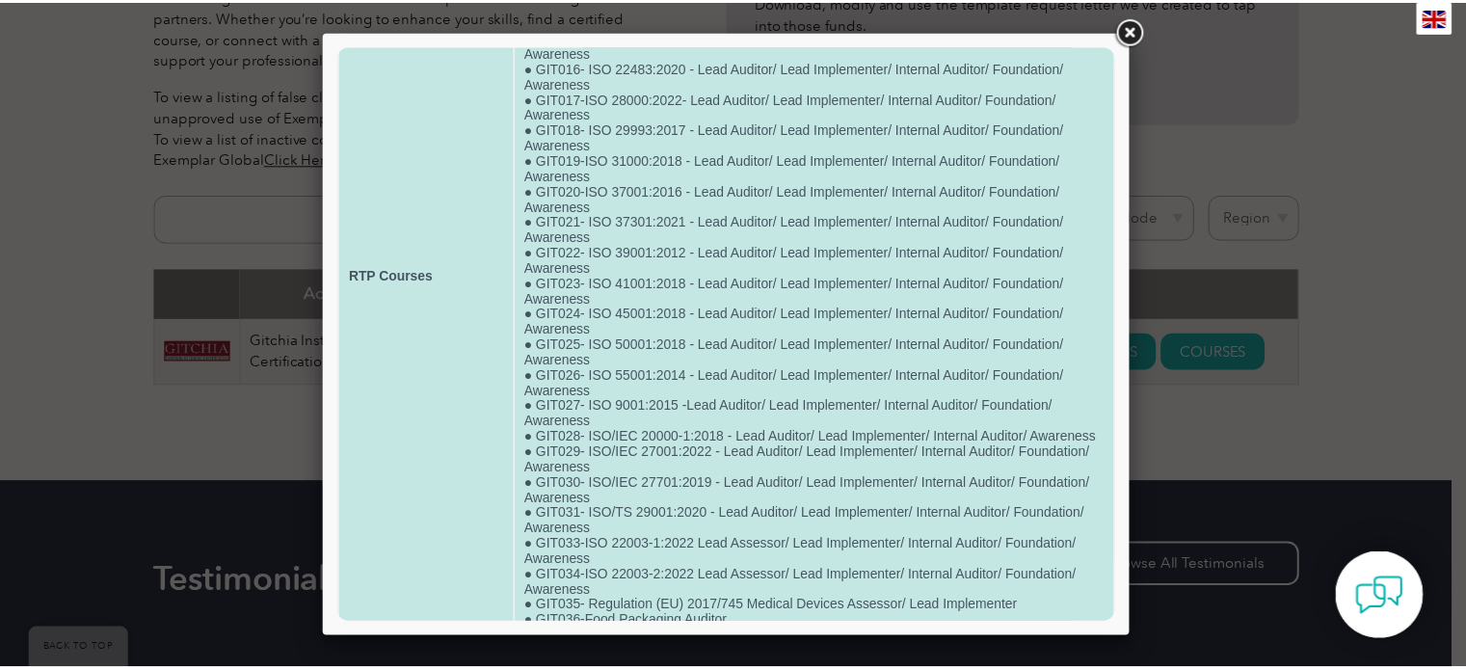
scroll to position [0, 0]
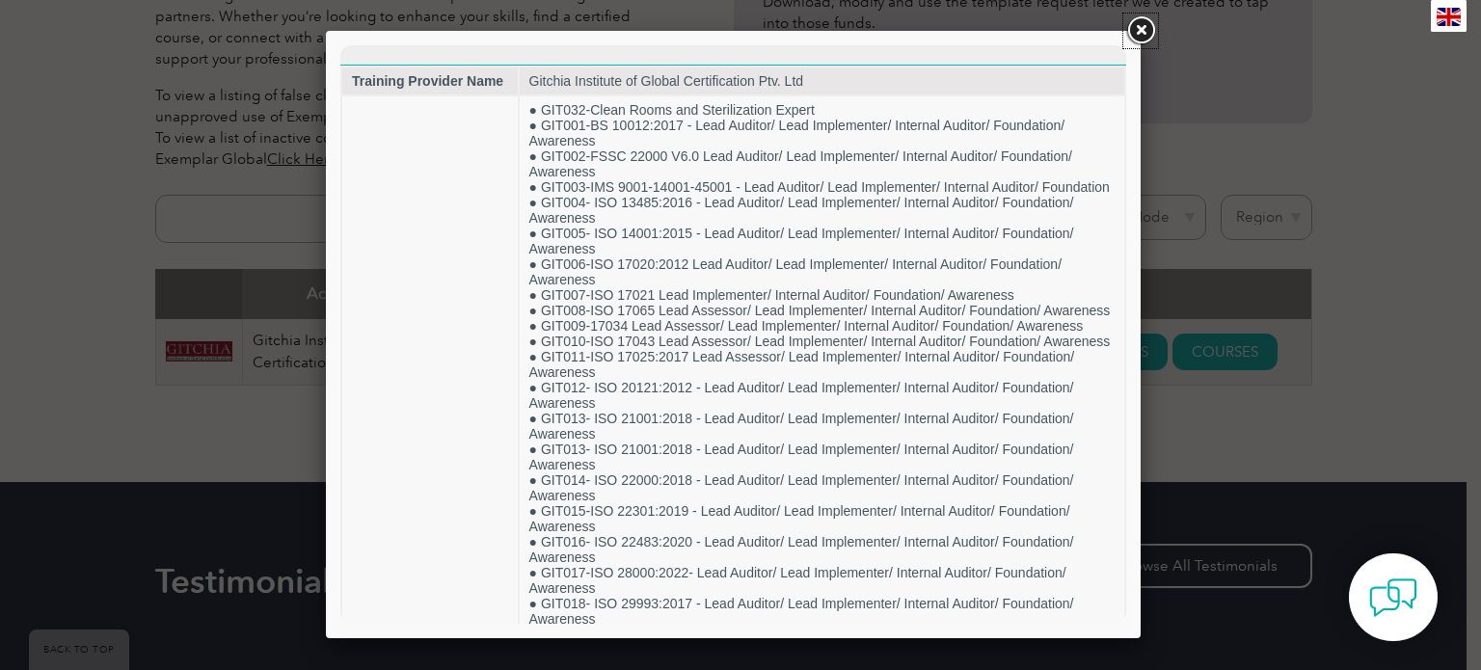
click at [1144, 26] on link at bounding box center [1140, 30] width 35 height 35
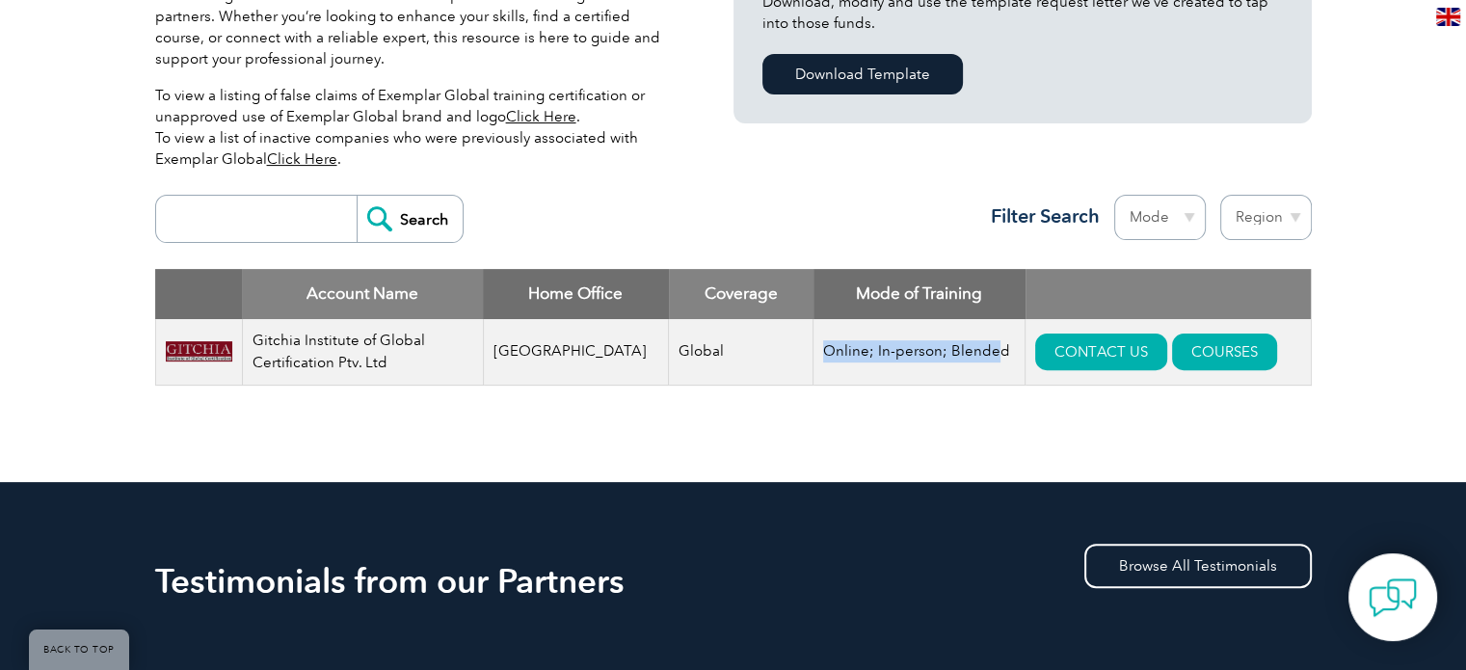
drag, startPoint x: 783, startPoint y: 347, endPoint x: 950, endPoint y: 349, distance: 166.8
click at [950, 349] on td "Online; In-person; Blended" at bounding box center [920, 352] width 212 height 67
click at [925, 369] on td "Online; In-person; Blended" at bounding box center [920, 352] width 212 height 67
click at [1071, 354] on link "CONTACT US" at bounding box center [1101, 352] width 132 height 37
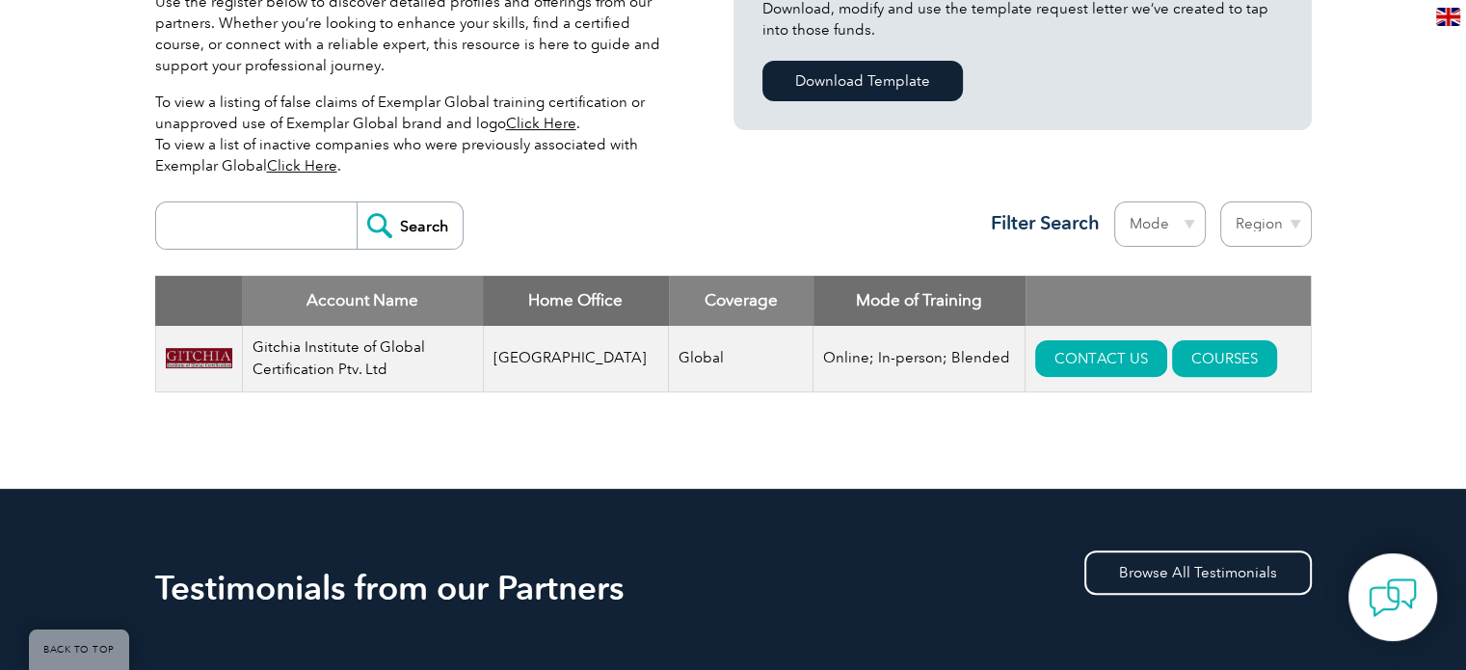
scroll to position [578, 0]
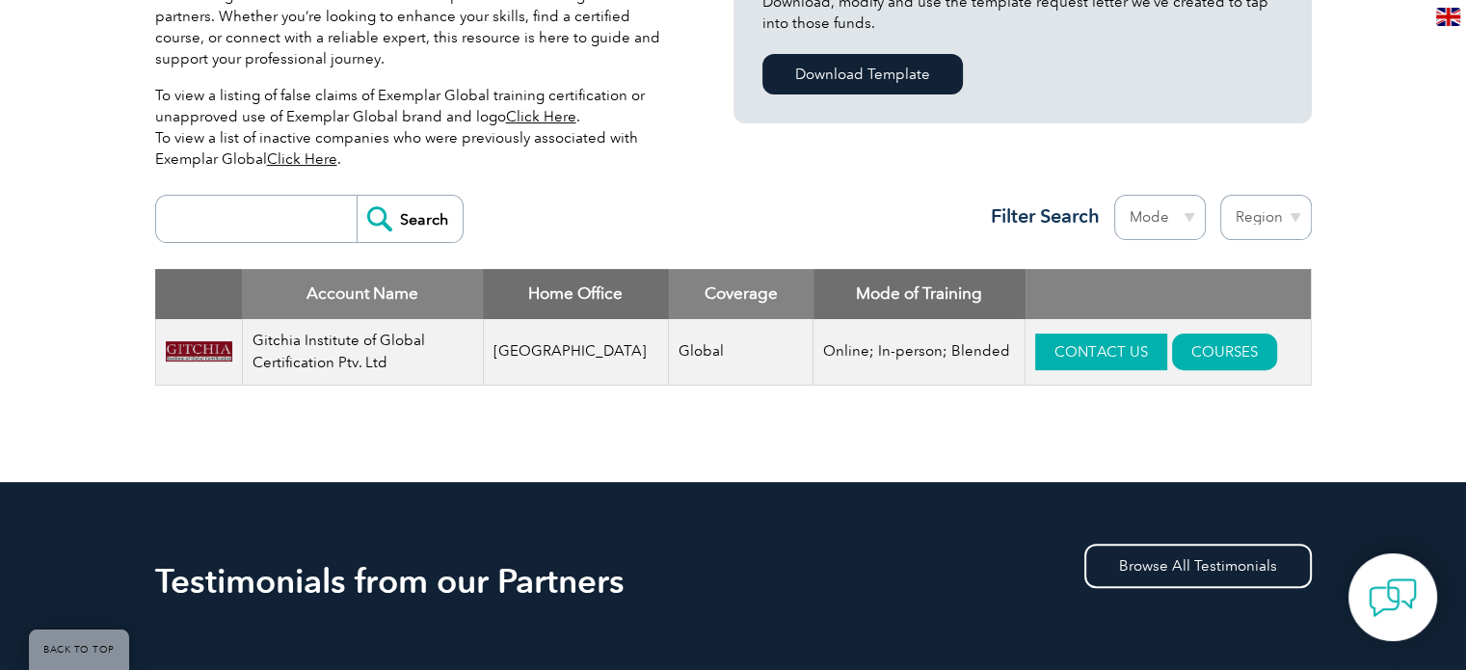
click at [1038, 363] on link "CONTACT US" at bounding box center [1101, 352] width 132 height 37
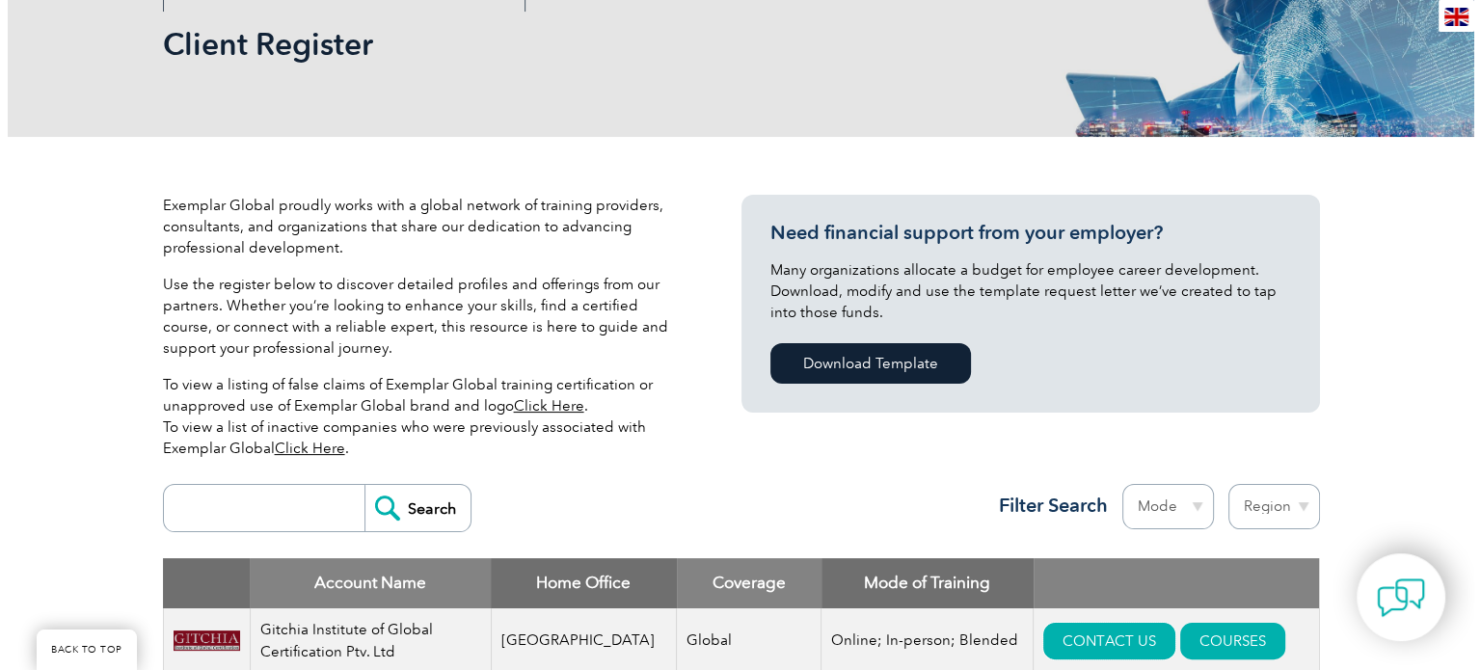
scroll to position [482, 0]
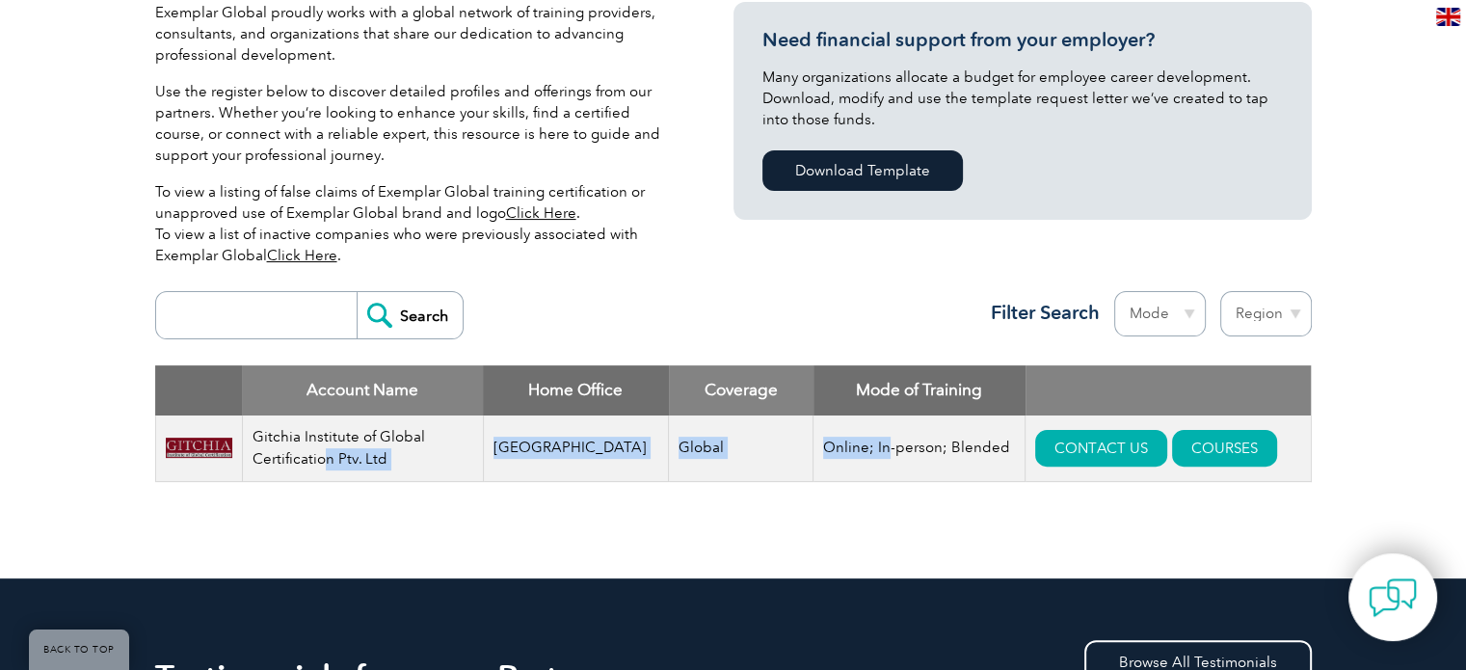
drag, startPoint x: 330, startPoint y: 454, endPoint x: 864, endPoint y: 465, distance: 534.2
click at [857, 460] on tr "Gitchia Institute of Global Certification Ptv. Ltd Pakistan Global Online; In-p…" at bounding box center [733, 449] width 1156 height 67
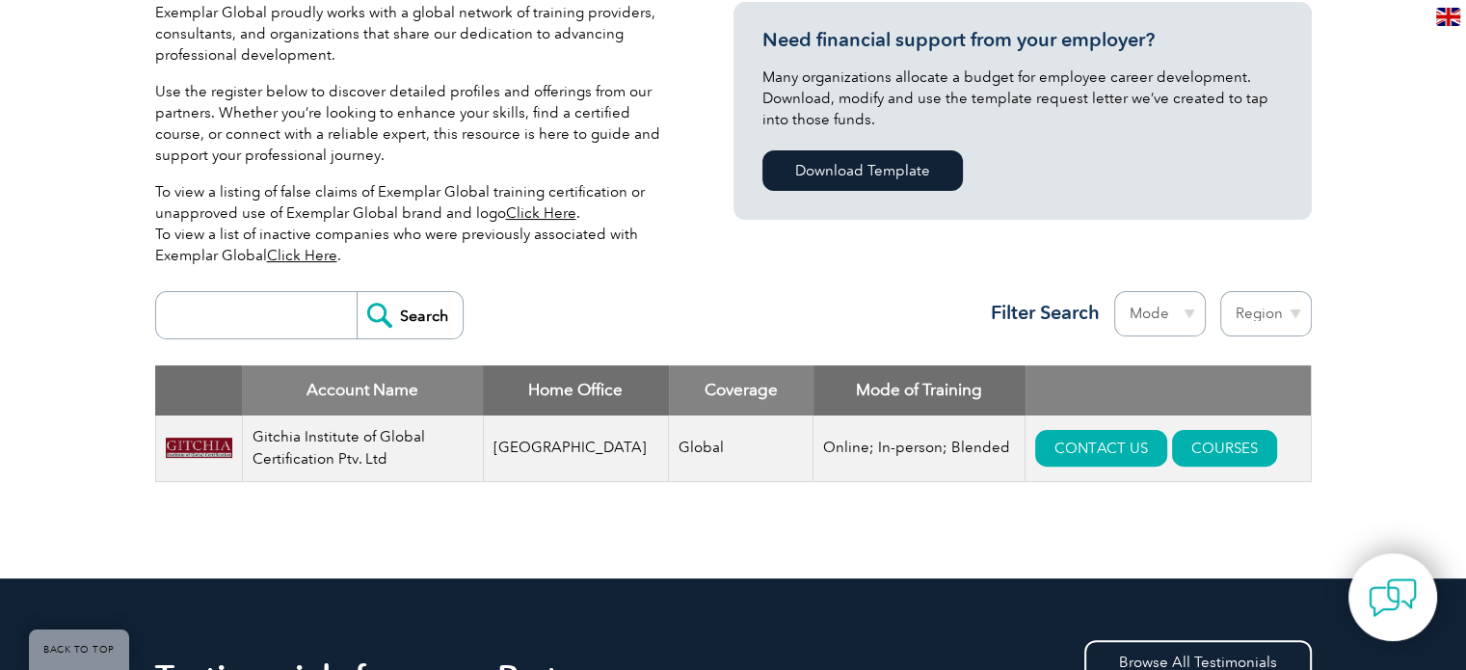
click at [872, 472] on td "Online; In-person; Blended" at bounding box center [920, 449] width 212 height 67
click at [1184, 446] on link "COURSES" at bounding box center [1224, 448] width 105 height 37
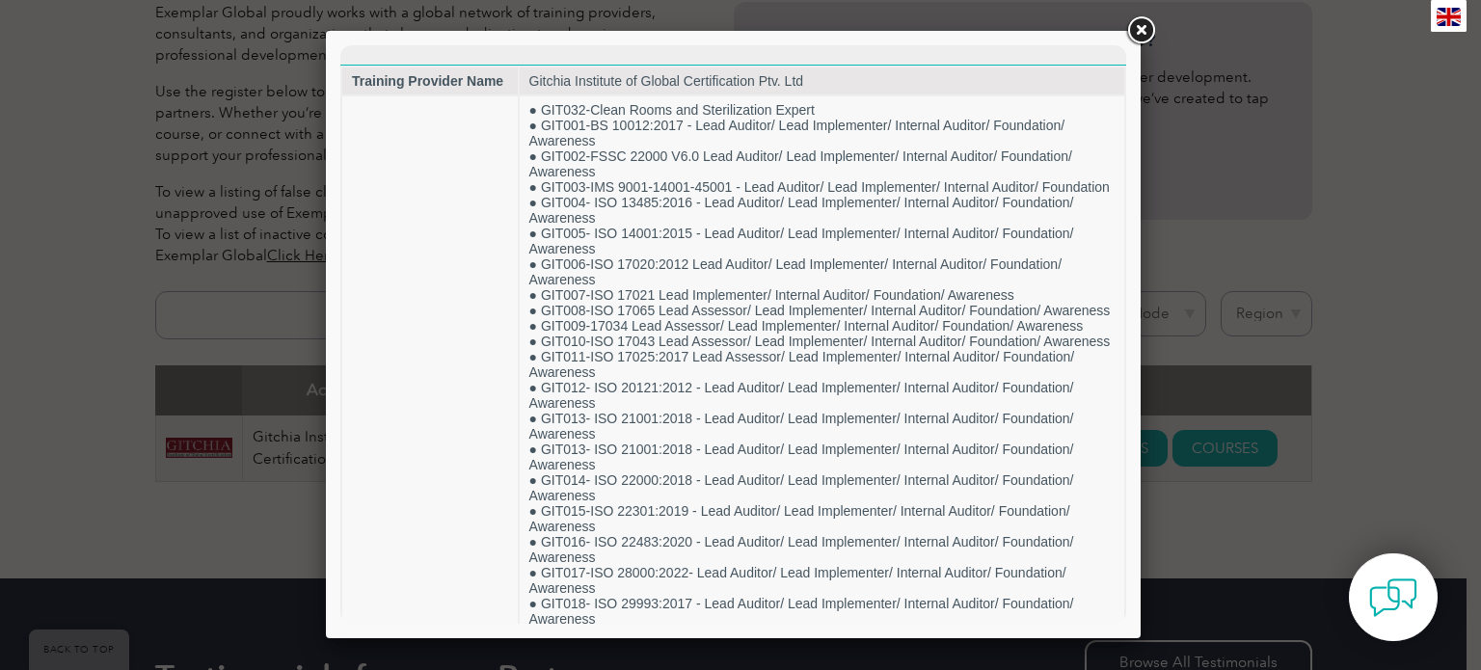
scroll to position [0, 0]
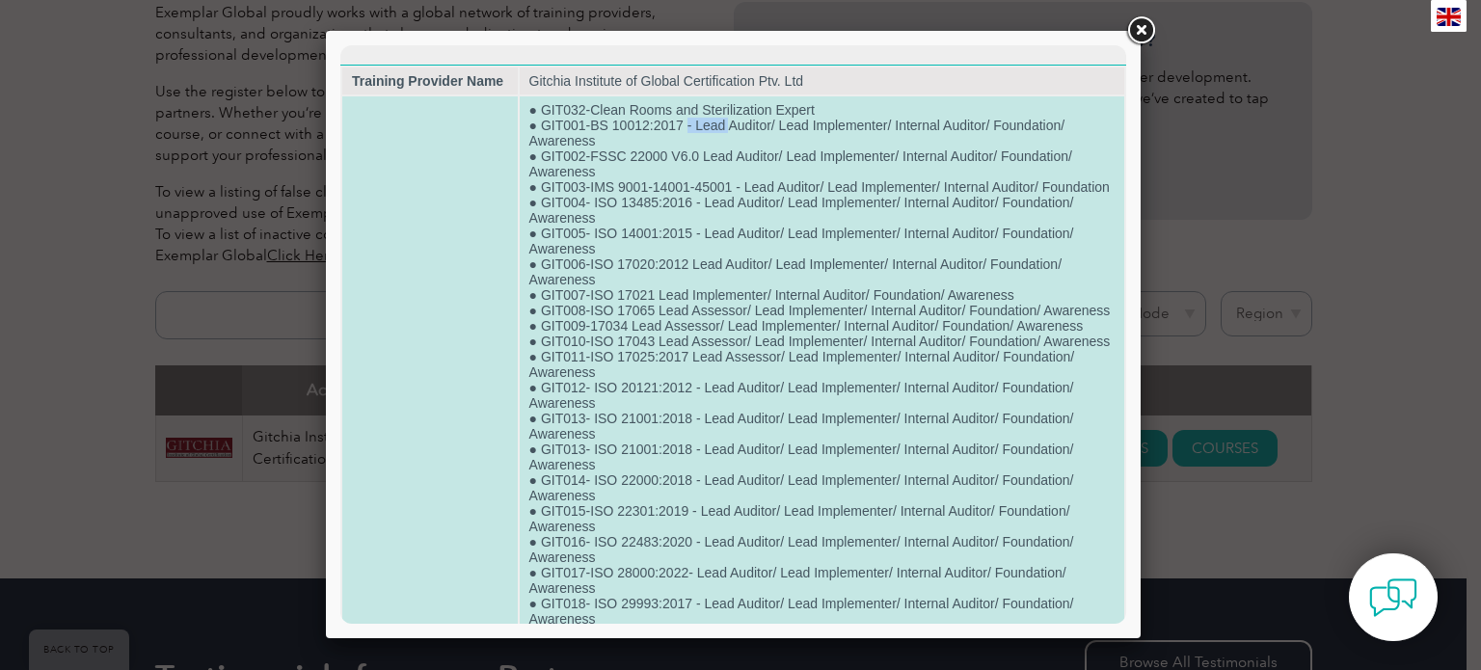
drag, startPoint x: 685, startPoint y: 125, endPoint x: 725, endPoint y: 122, distance: 39.6
drag, startPoint x: 702, startPoint y: 157, endPoint x: 748, endPoint y: 184, distance: 53.6
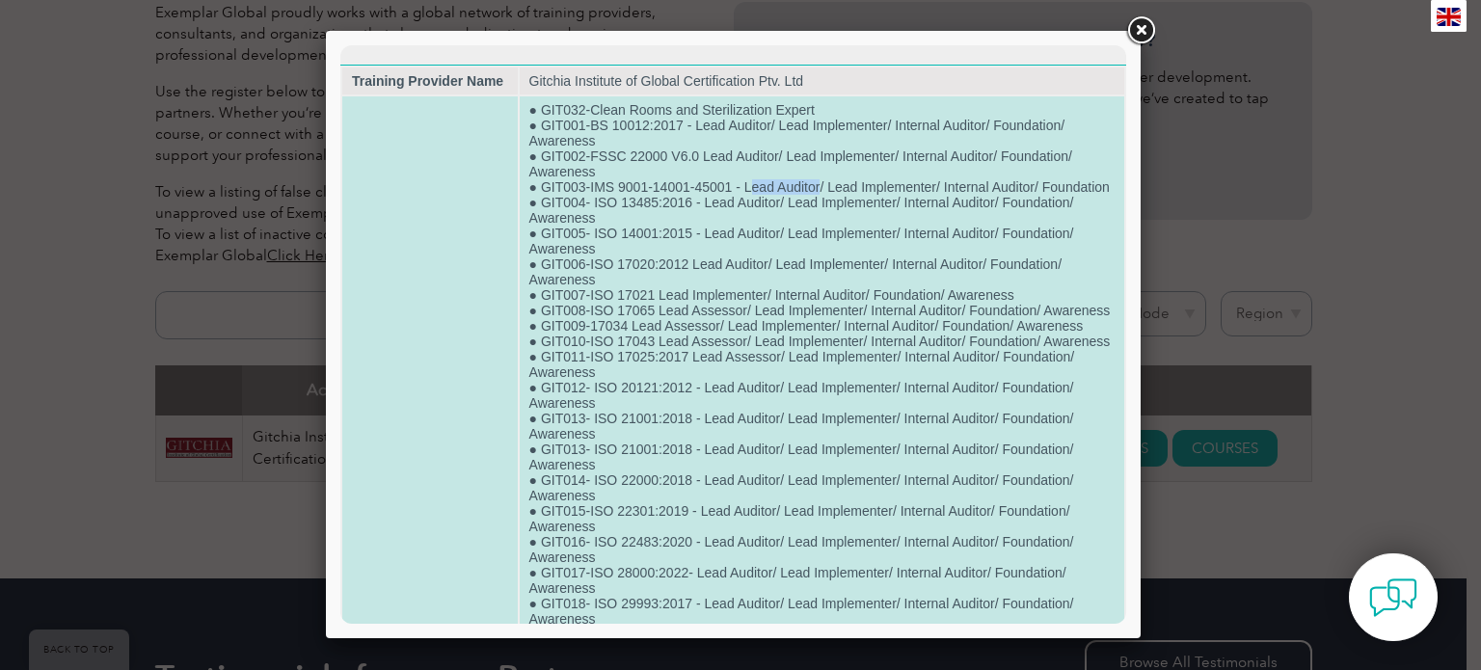
drag, startPoint x: 749, startPoint y: 191, endPoint x: 818, endPoint y: 189, distance: 68.5
drag, startPoint x: 714, startPoint y: 234, endPoint x: 741, endPoint y: 228, distance: 27.8
drag, startPoint x: 726, startPoint y: 226, endPoint x: 756, endPoint y: 248, distance: 37.2
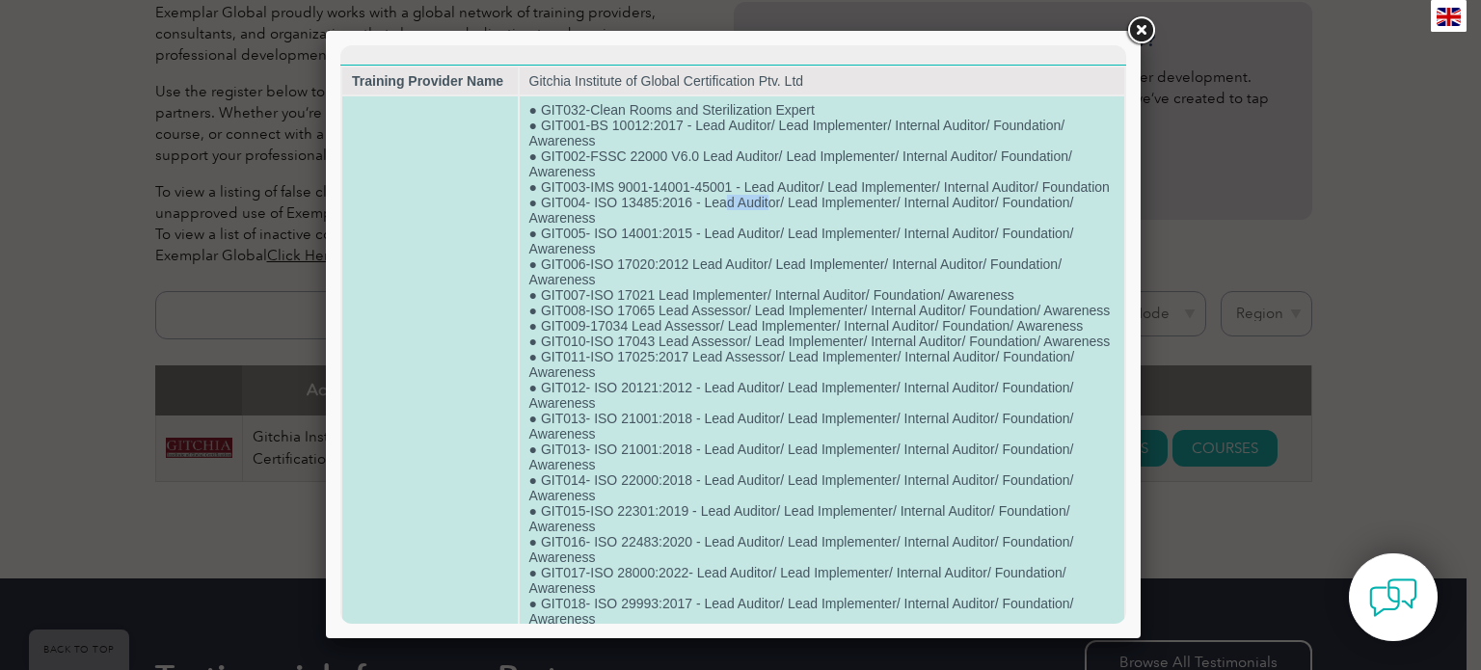
drag, startPoint x: 699, startPoint y: 254, endPoint x: 775, endPoint y: 254, distance: 76.2
drag, startPoint x: 691, startPoint y: 289, endPoint x: 756, endPoint y: 301, distance: 65.6
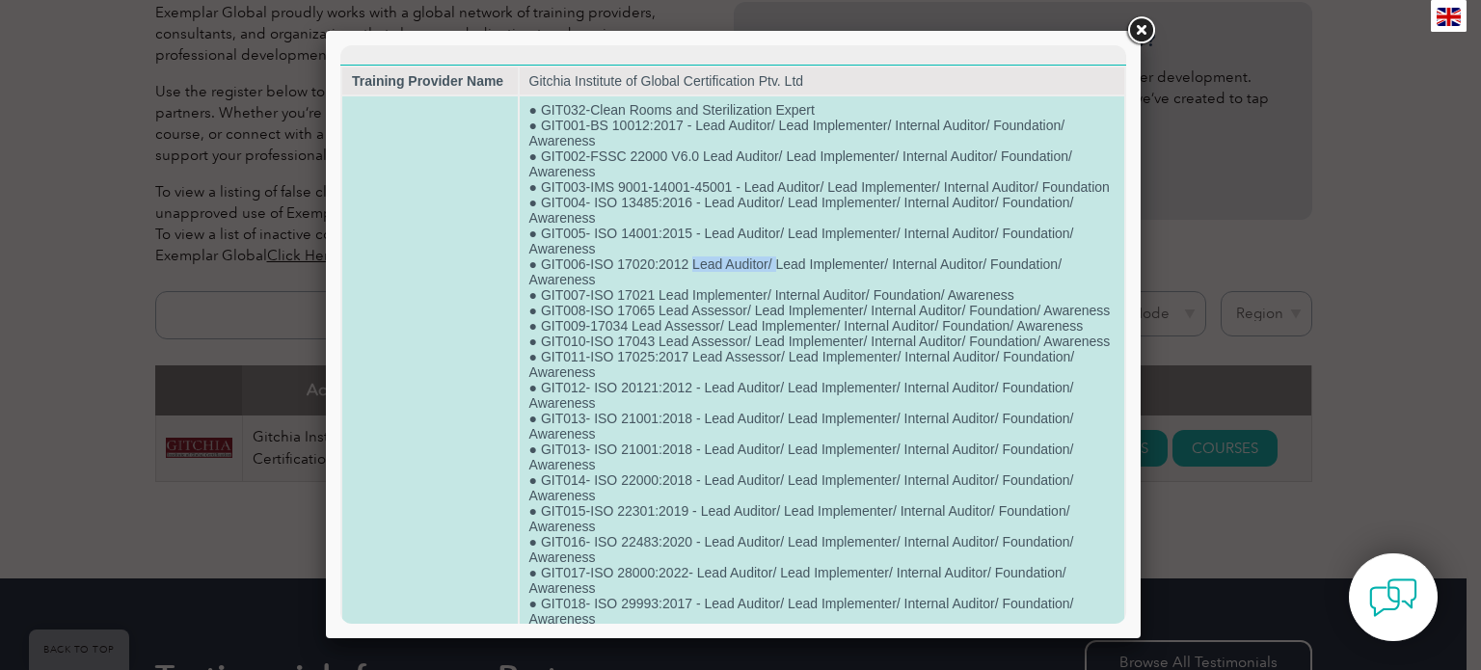
drag, startPoint x: 661, startPoint y: 341, endPoint x: 716, endPoint y: 331, distance: 56.0
drag, startPoint x: 664, startPoint y: 318, endPoint x: 765, endPoint y: 319, distance: 100.3
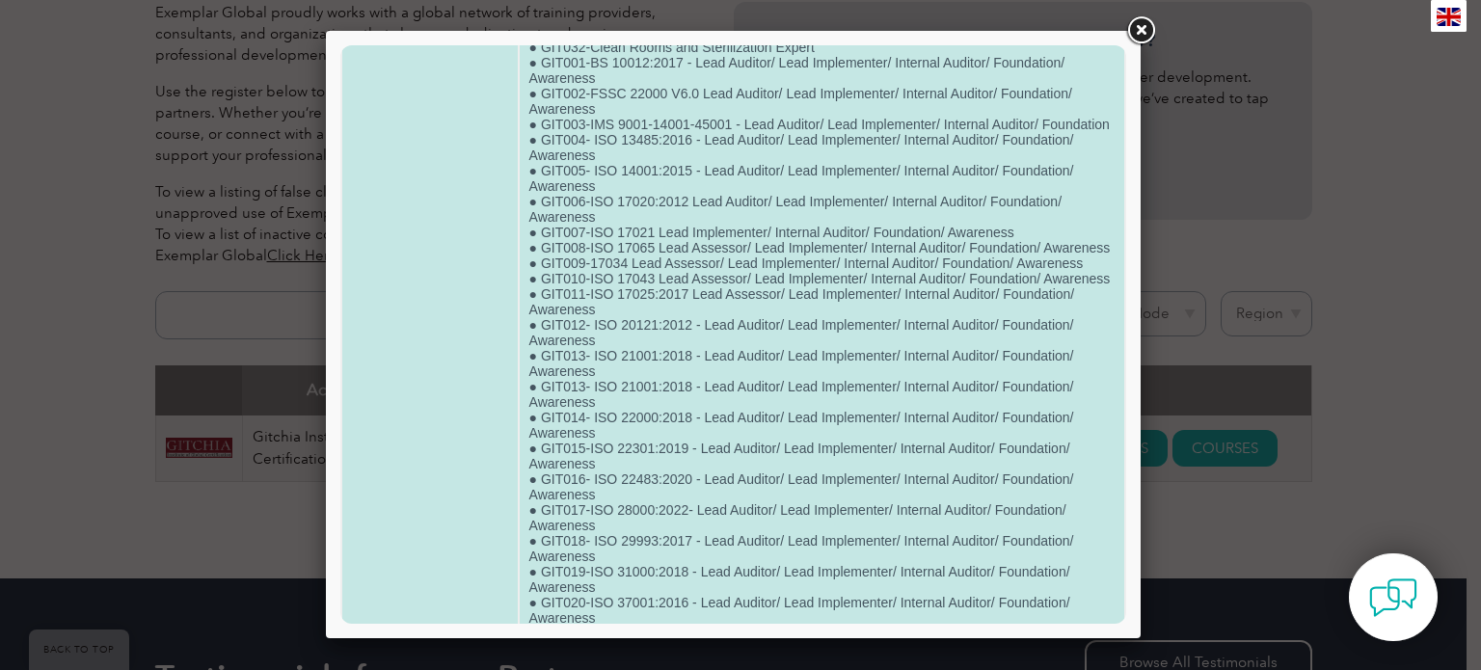
scroll to position [96, 0]
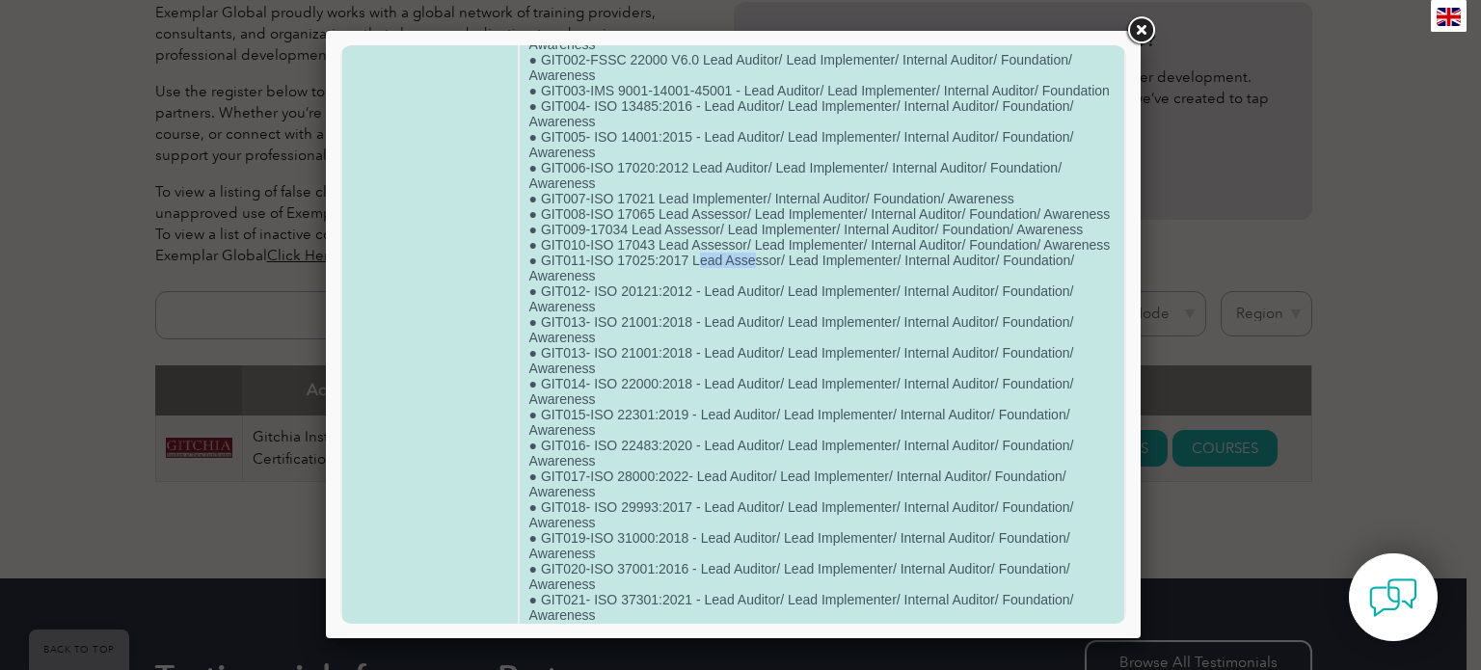
drag, startPoint x: 692, startPoint y: 315, endPoint x: 764, endPoint y: 327, distance: 72.3
click at [761, 327] on td "● GIT032-Clean Rooms and Sterilization Expert ● GIT001-BS 10012:2017 - Lead Aud…" at bounding box center [822, 653] width 605 height 1307
click at [740, 446] on td "● GIT032-Clean Rooms and Sterilization Expert ● GIT001-BS 10012:2017 - Lead Aud…" at bounding box center [822, 653] width 605 height 1307
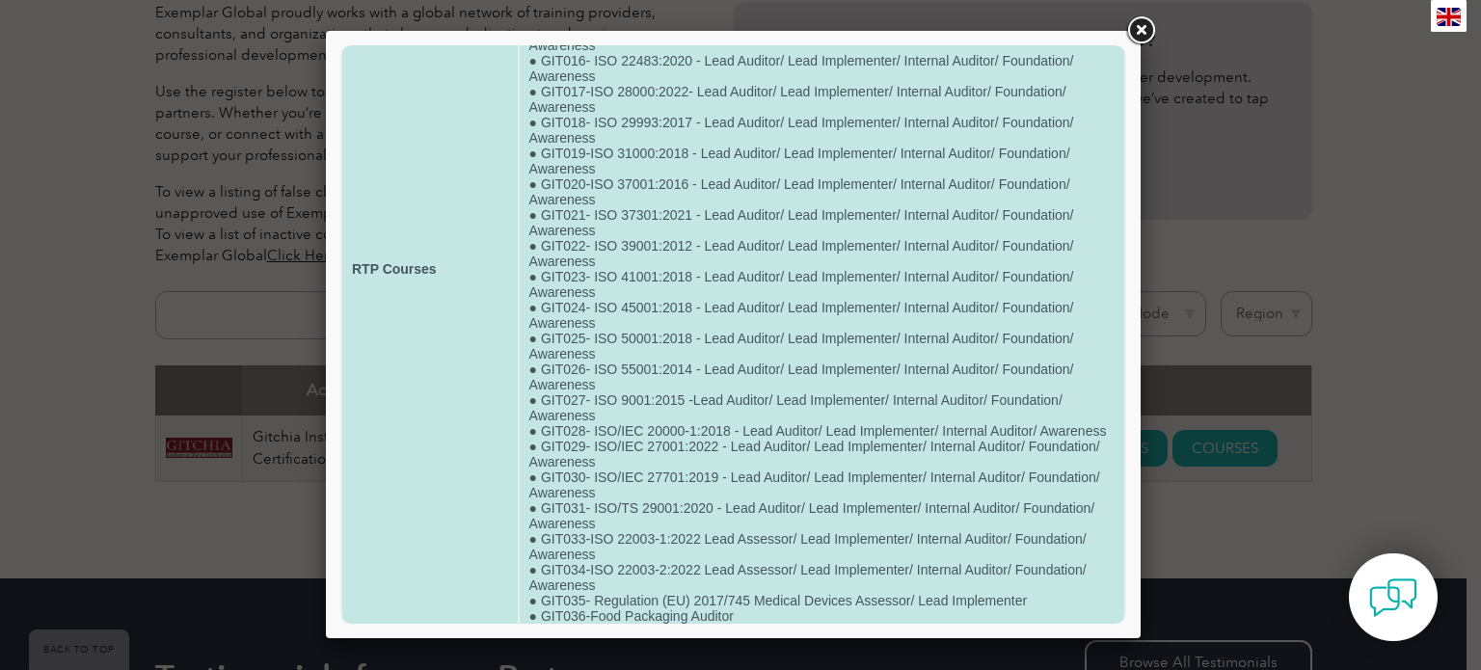
scroll to position [482, 0]
drag, startPoint x: 700, startPoint y: 384, endPoint x: 775, endPoint y: 392, distance: 75.7
click at [775, 392] on td "● GIT032-Clean Rooms and Sterilization Expert ● GIT001-BS 10012:2017 - Lead Aud…" at bounding box center [822, 267] width 605 height 1307
click at [725, 462] on td "● GIT032-Clean Rooms and Sterilization Expert ● GIT001-BS 10012:2017 - Lead Aud…" at bounding box center [822, 267] width 605 height 1307
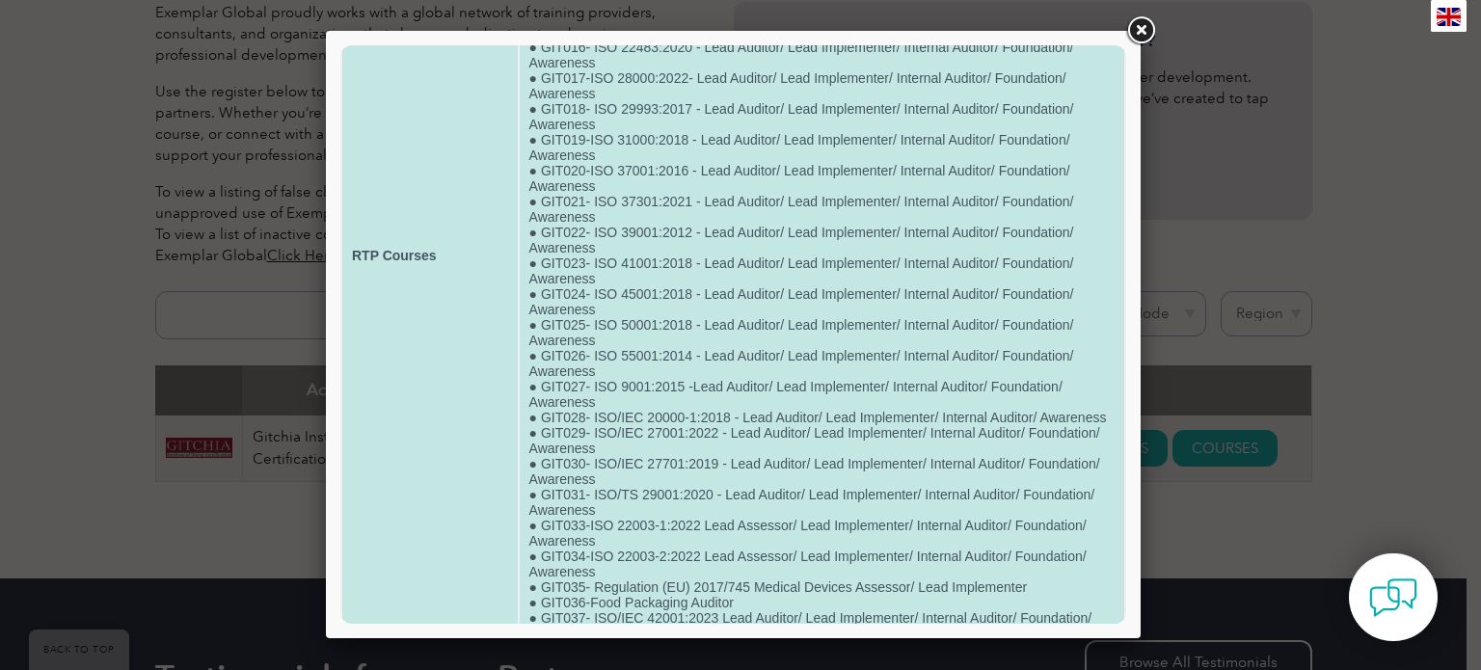
scroll to position [675, 0]
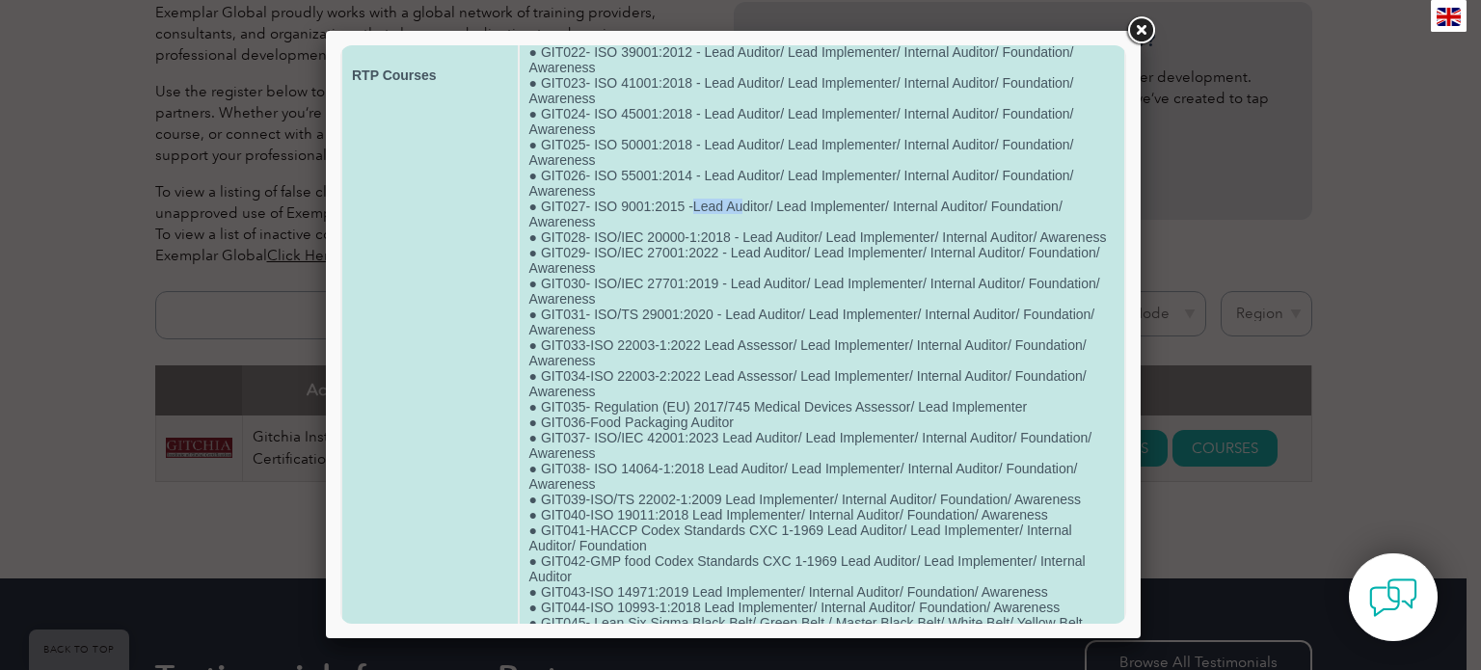
drag, startPoint x: 688, startPoint y: 288, endPoint x: 756, endPoint y: 379, distance: 113.0
click at [737, 299] on td "● GIT032-Clean Rooms and Sterilization Expert ● GIT001-BS 10012:2017 - Lead Aud…" at bounding box center [822, 75] width 605 height 1307
click at [756, 379] on td "● GIT032-Clean Rooms and Sterilization Expert ● GIT001-BS 10012:2017 - Lead Aud…" at bounding box center [822, 75] width 605 height 1307
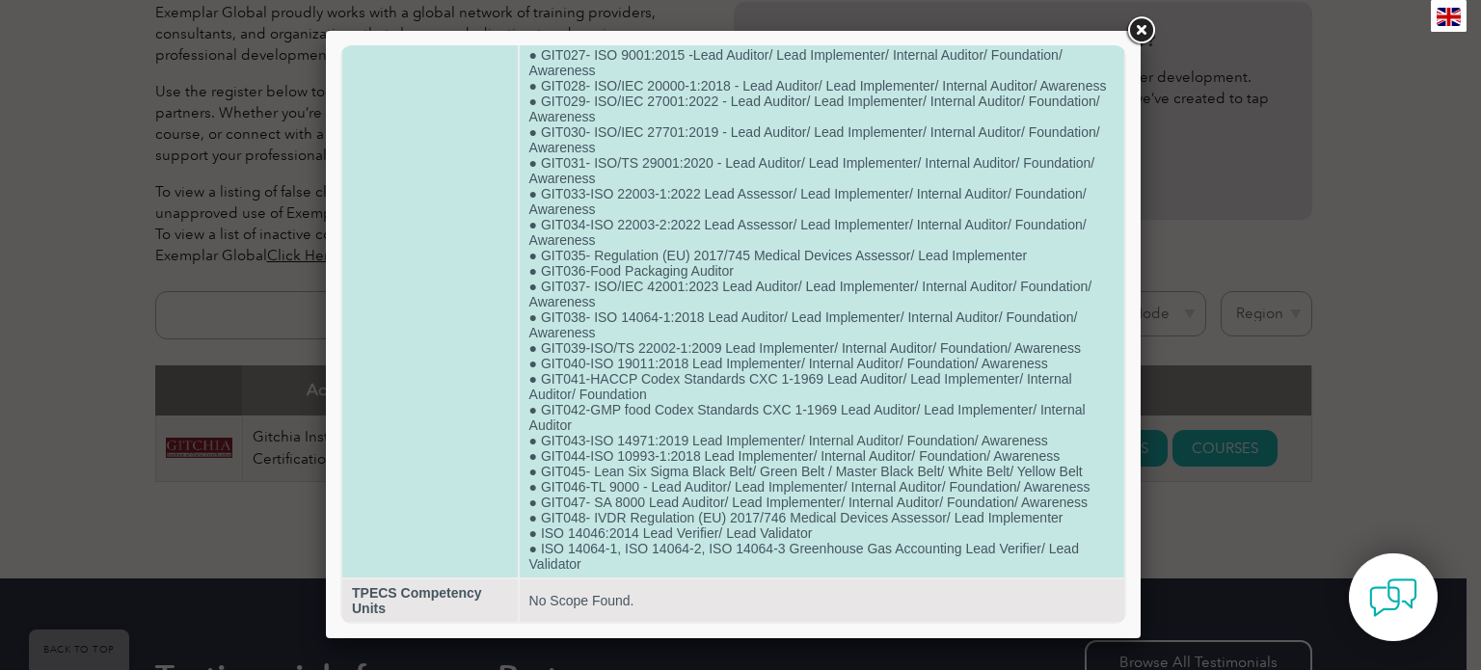
scroll to position [956, 0]
drag, startPoint x: 739, startPoint y: 252, endPoint x: 526, endPoint y: 256, distance: 212.2
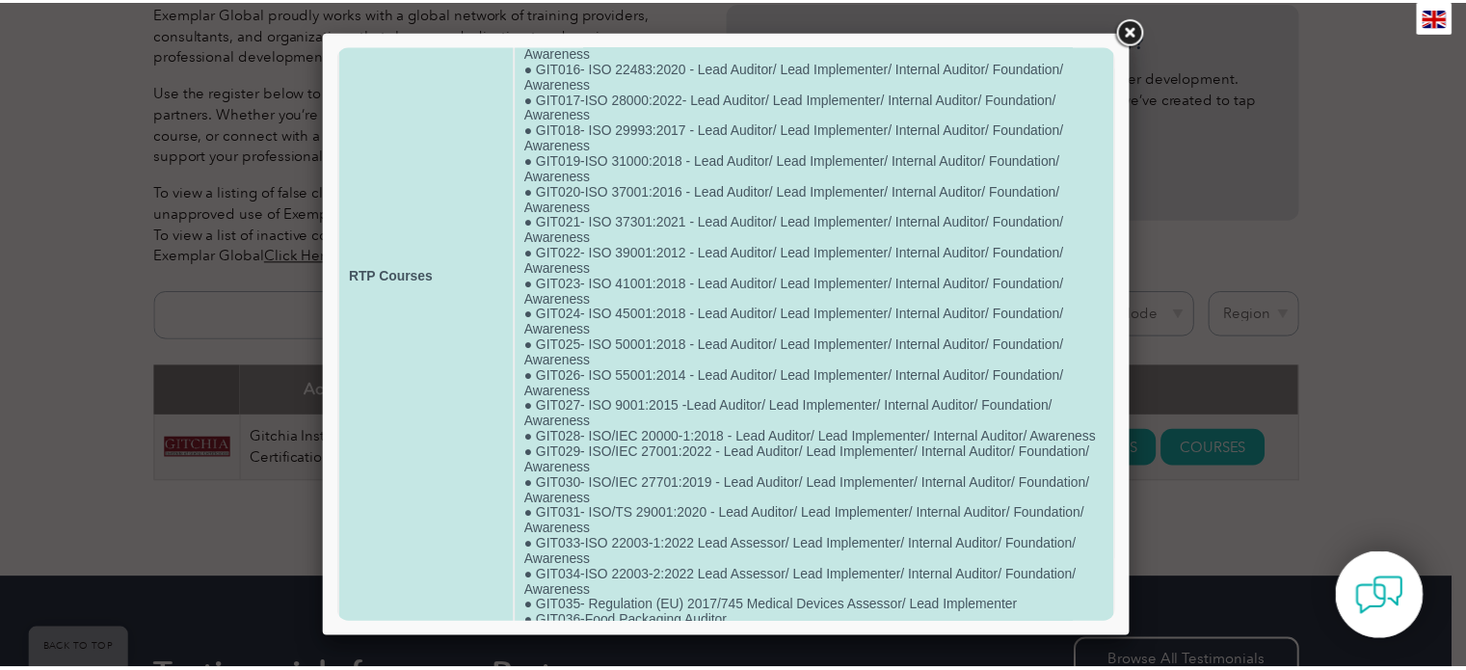
scroll to position [0, 0]
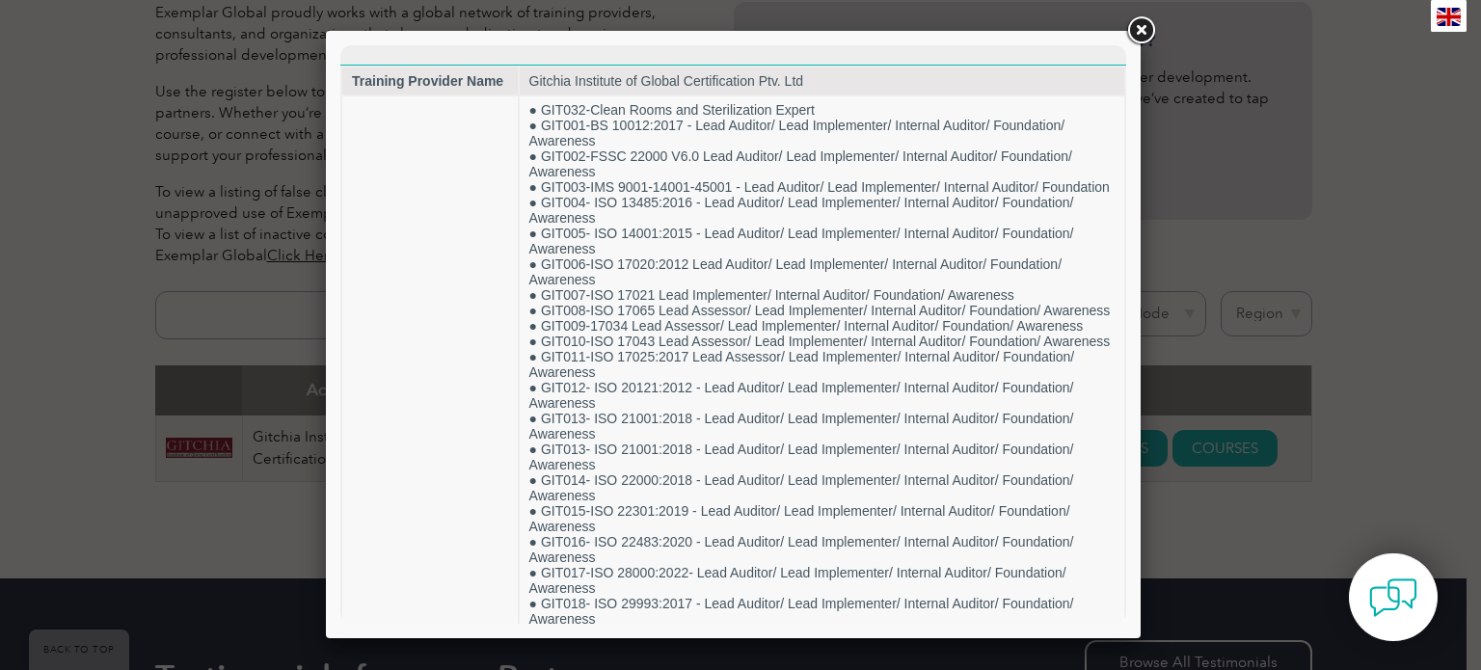
click at [1142, 34] on link at bounding box center [1140, 30] width 35 height 35
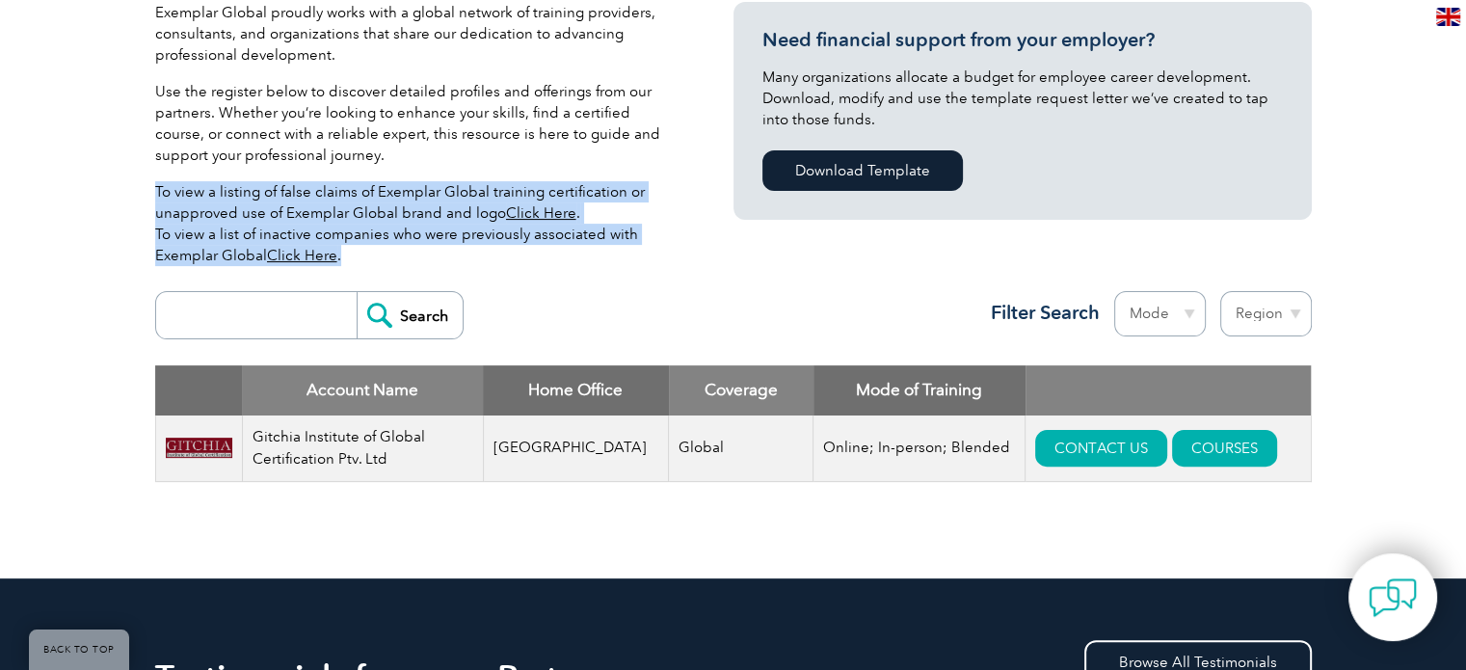
drag, startPoint x: 158, startPoint y: 185, endPoint x: 348, endPoint y: 252, distance: 201.2
click at [348, 252] on p "To view a listing of false claims of Exemplar Global training certification or …" at bounding box center [415, 223] width 521 height 85
click at [451, 262] on p "To view a listing of false claims of Exemplar Global training certification or …" at bounding box center [415, 223] width 521 height 85
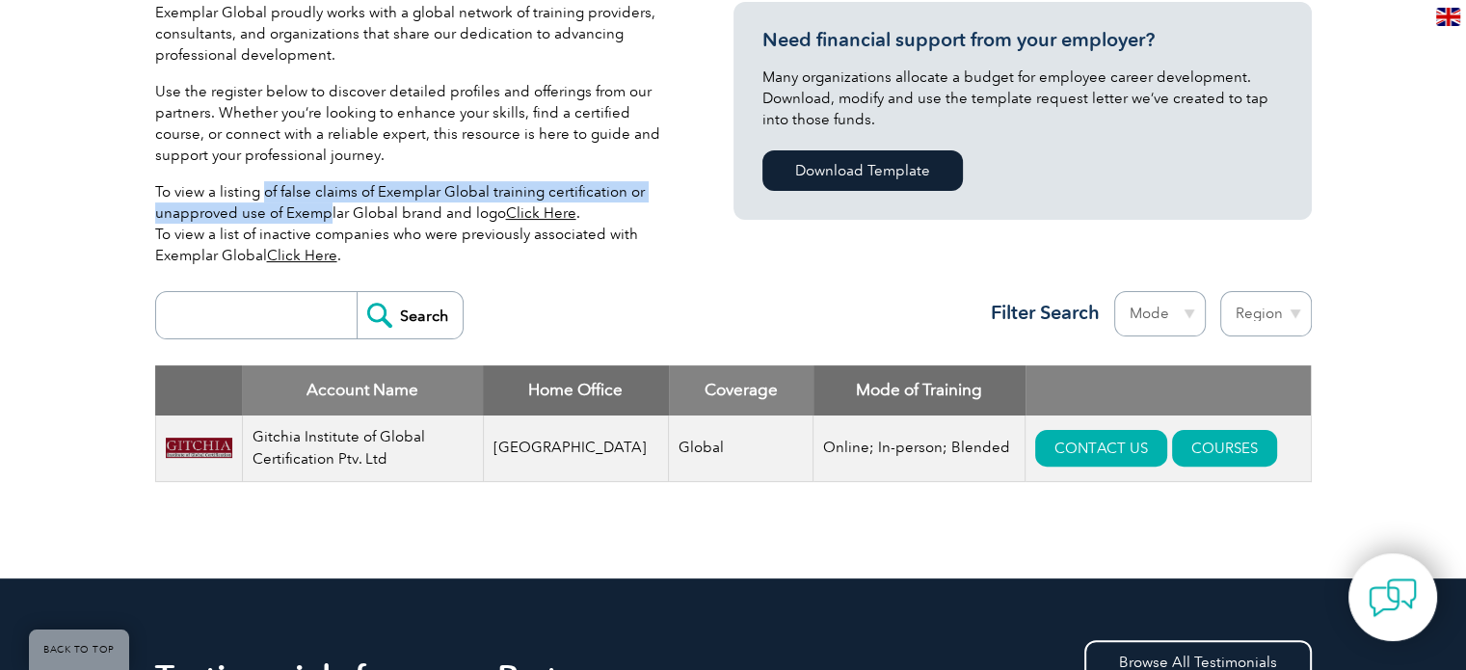
drag, startPoint x: 262, startPoint y: 192, endPoint x: 326, endPoint y: 207, distance: 65.5
click at [326, 207] on p "To view a listing of false claims of Exemplar Global training certification or …" at bounding box center [415, 223] width 521 height 85
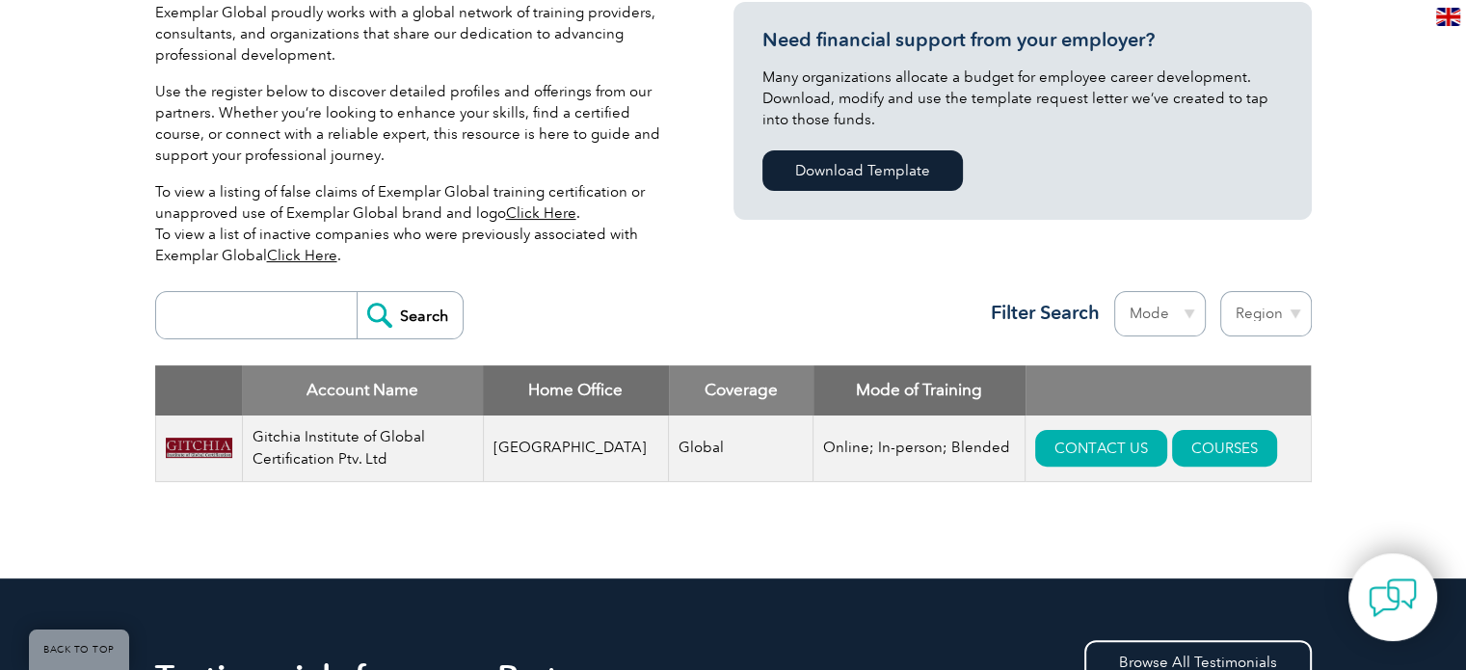
click at [377, 245] on p "To view a listing of false claims of Exemplar Global training certification or …" at bounding box center [415, 223] width 521 height 85
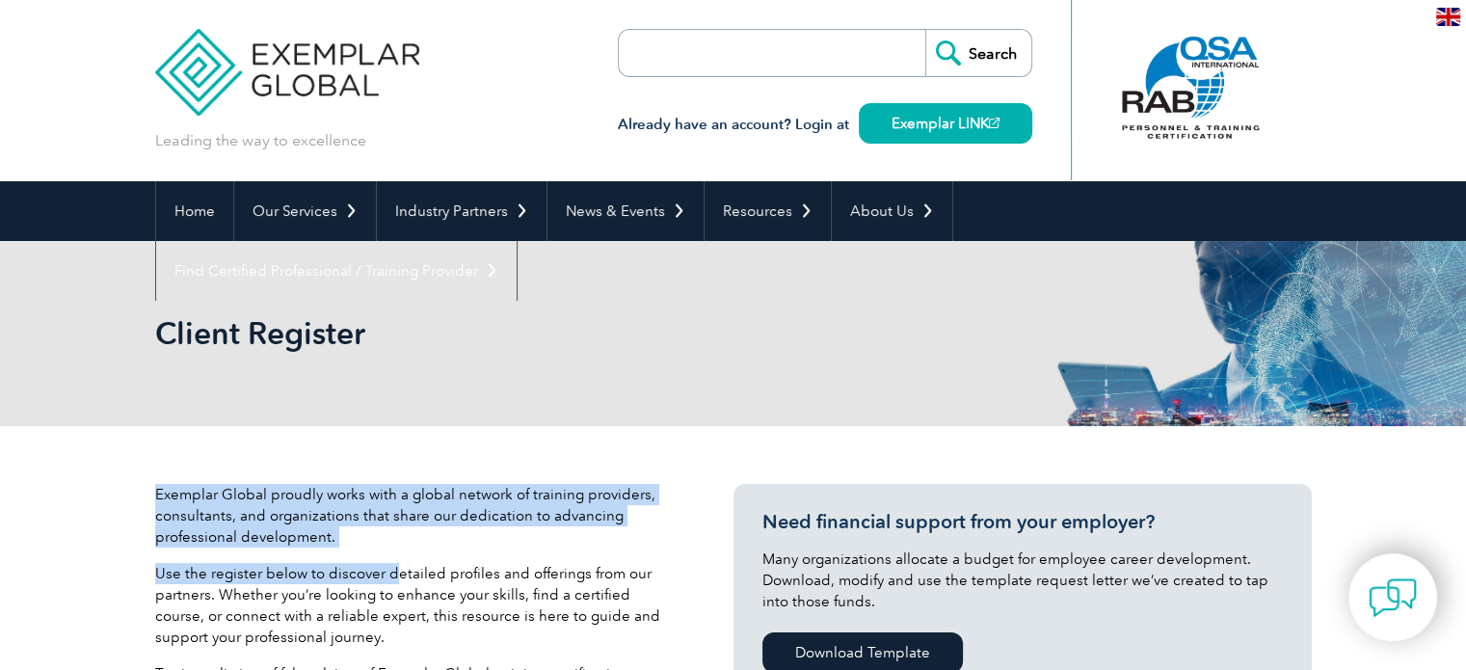
drag, startPoint x: 155, startPoint y: 498, endPoint x: 388, endPoint y: 566, distance: 242.0
click at [388, 564] on div "Exemplar Global proudly works with a global network of training providers, cons…" at bounding box center [415, 624] width 521 height 280
click at [388, 566] on p "Use the register below to discover detailed profiles and offerings from our par…" at bounding box center [415, 605] width 521 height 85
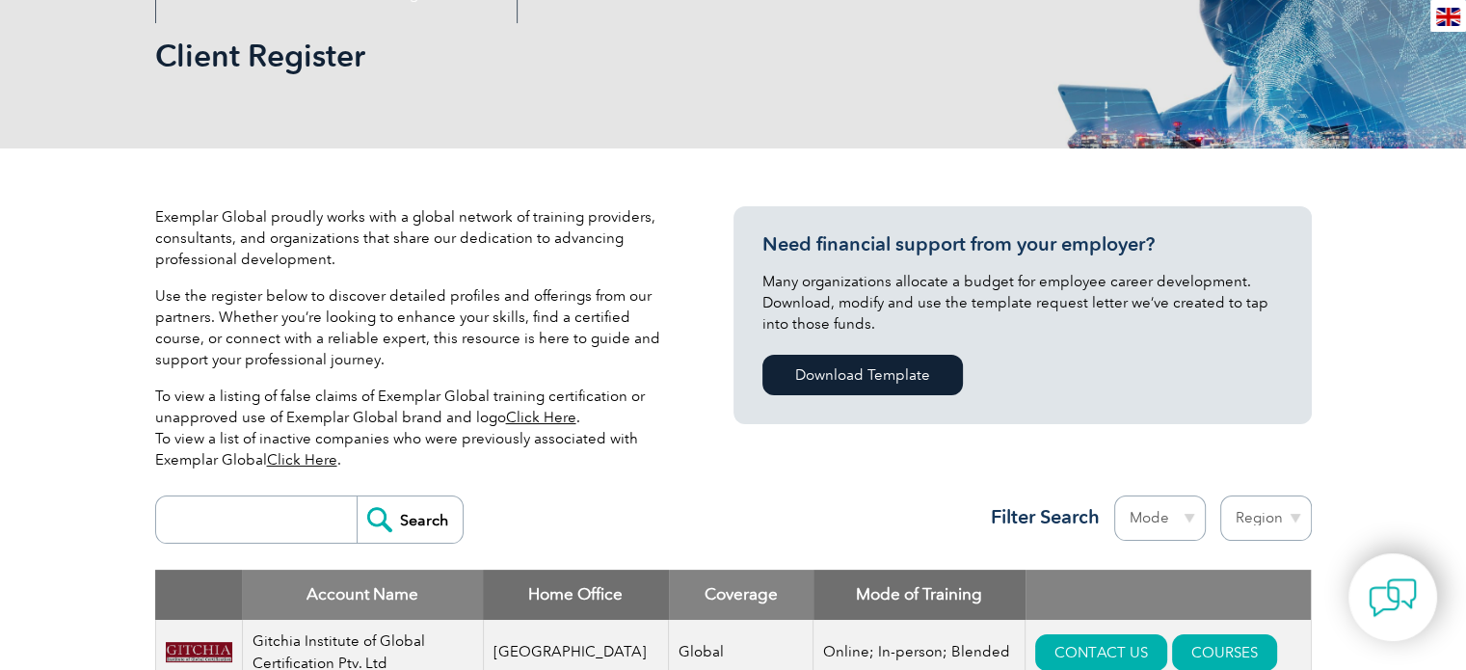
scroll to position [289, 0]
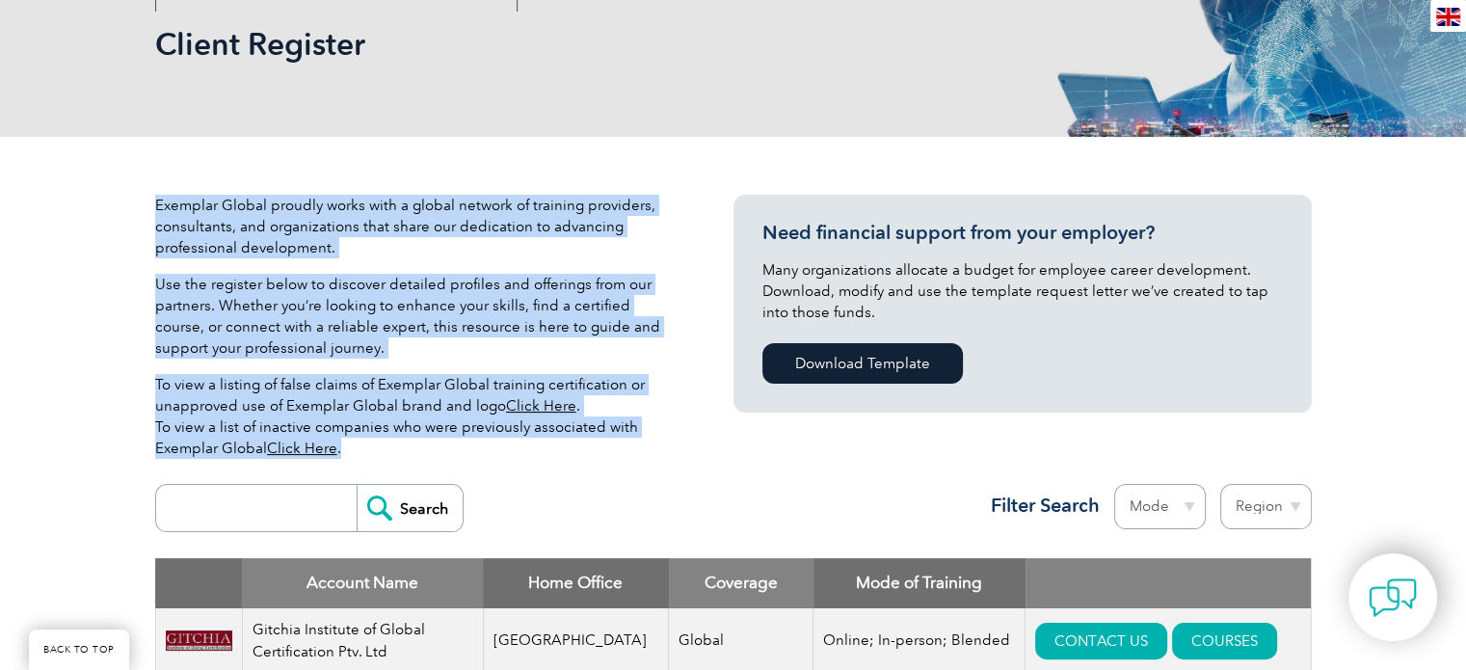
drag, startPoint x: 154, startPoint y: 206, endPoint x: 371, endPoint y: 450, distance: 326.4
click at [371, 450] on div "Exemplar Global proudly works with a global network of training providers, cons…" at bounding box center [415, 335] width 521 height 280
click at [371, 450] on p "To view a listing of false claims of Exemplar Global training certification or …" at bounding box center [415, 416] width 521 height 85
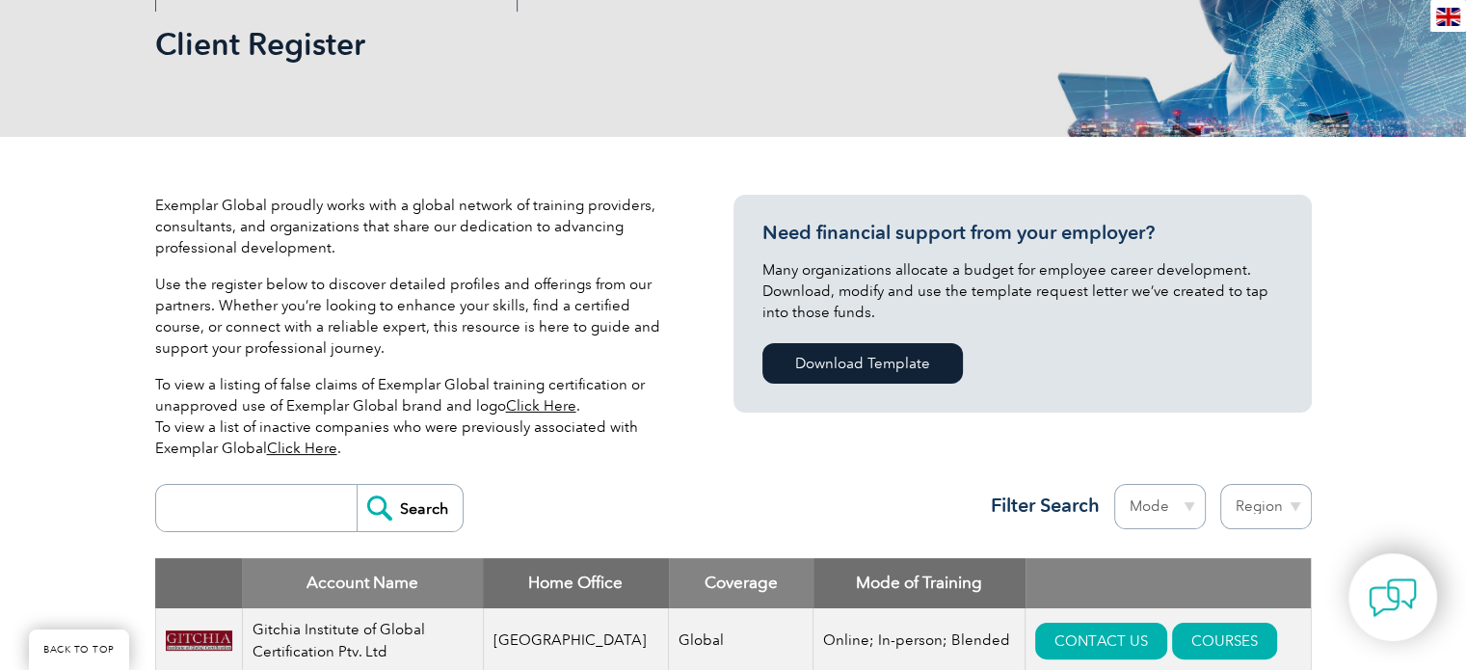
scroll to position [578, 0]
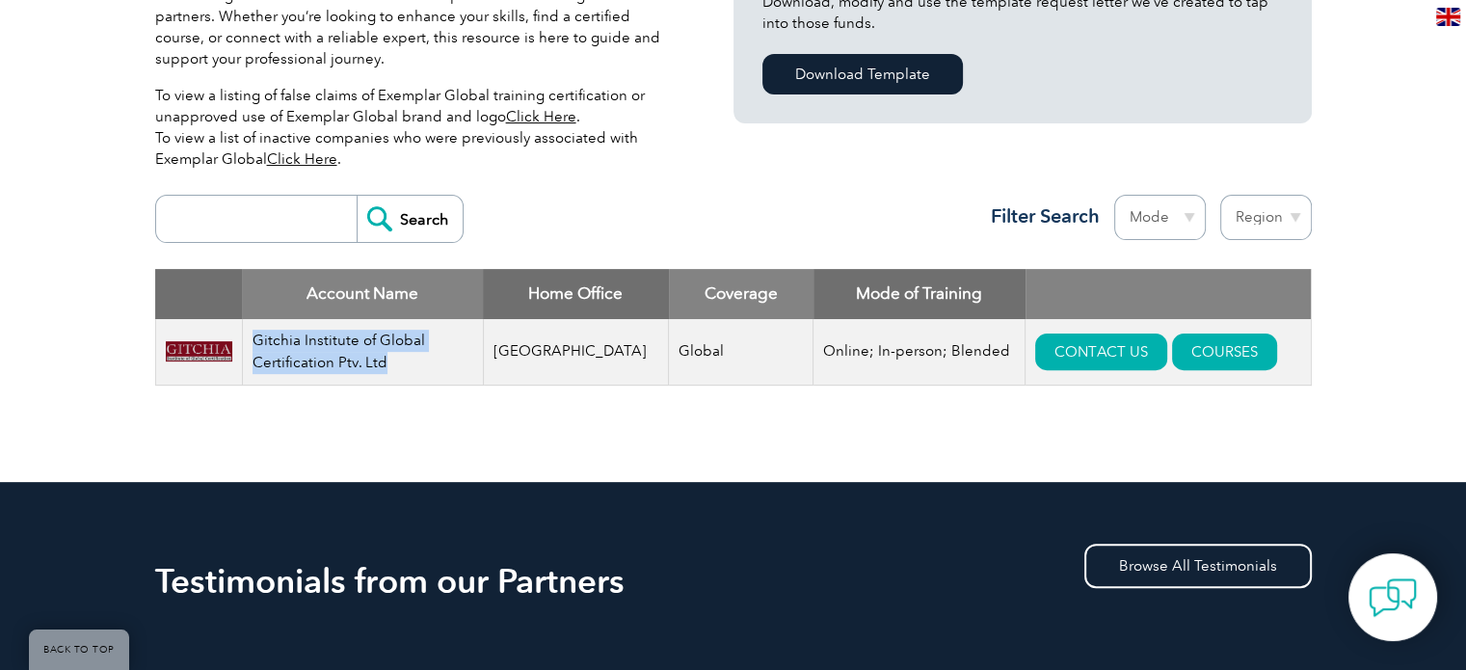
drag, startPoint x: 251, startPoint y: 341, endPoint x: 410, endPoint y: 373, distance: 162.2
click at [410, 373] on td "Gitchia Institute of Global Certification Ptv. Ltd" at bounding box center [362, 352] width 241 height 67
click at [409, 371] on td "Gitchia Institute of Global Certification Ptv. Ltd" at bounding box center [362, 352] width 241 height 67
drag, startPoint x: 405, startPoint y: 371, endPoint x: 257, endPoint y: 337, distance: 151.3
click at [257, 337] on td "Gitchia Institute of Global Certification Ptv. Ltd" at bounding box center [362, 352] width 241 height 67
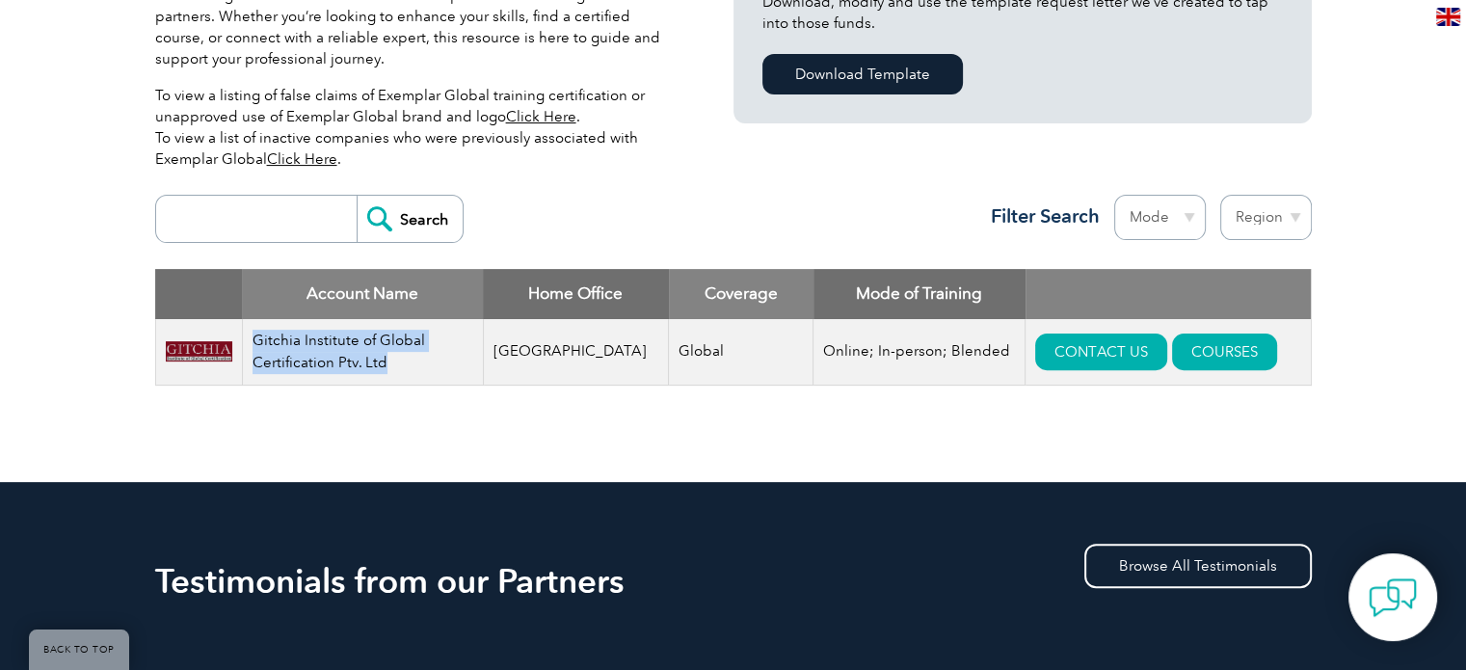
click at [257, 336] on td "Gitchia Institute of Global Certification Ptv. Ltd" at bounding box center [362, 352] width 241 height 67
drag, startPoint x: 257, startPoint y: 336, endPoint x: 404, endPoint y: 366, distance: 149.6
click at [397, 366] on td "Gitchia Institute of Global Certification Ptv. Ltd" at bounding box center [362, 352] width 241 height 67
click at [436, 375] on td "Gitchia Institute of Global Certification Ptv. Ltd" at bounding box center [362, 352] width 241 height 67
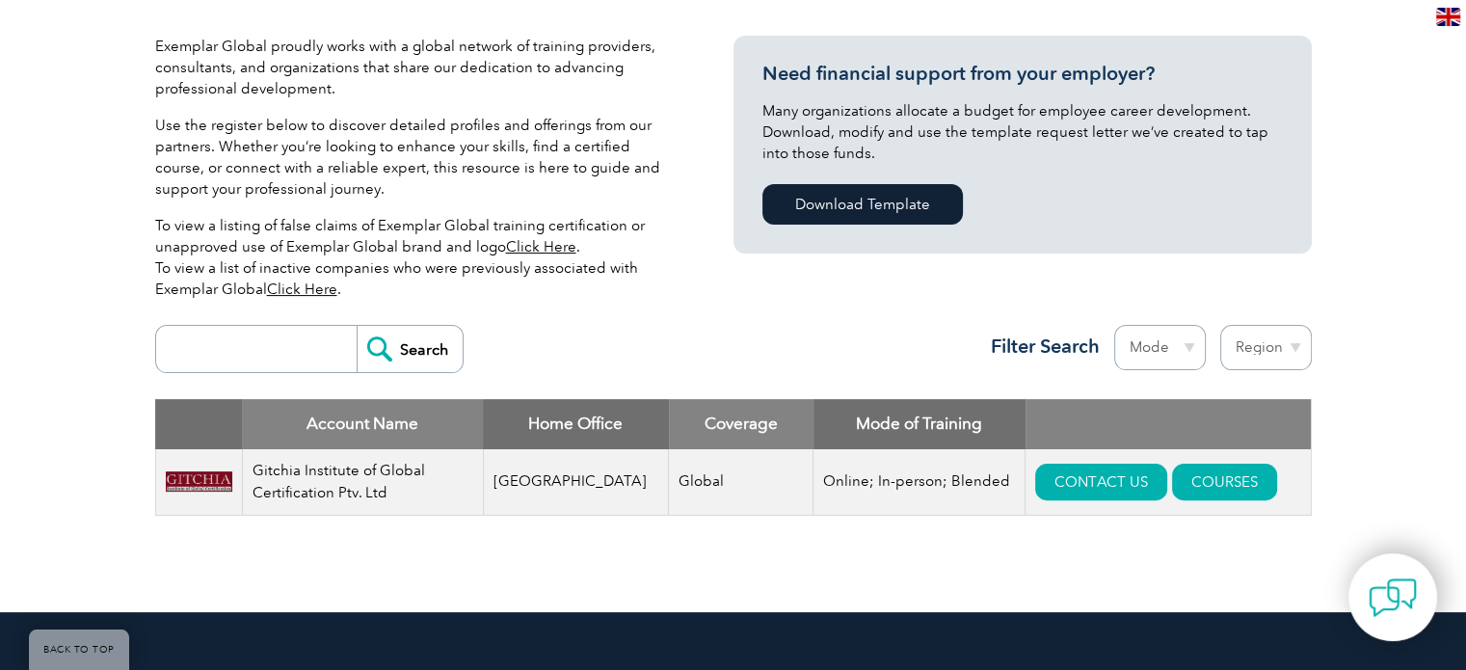
scroll to position [482, 0]
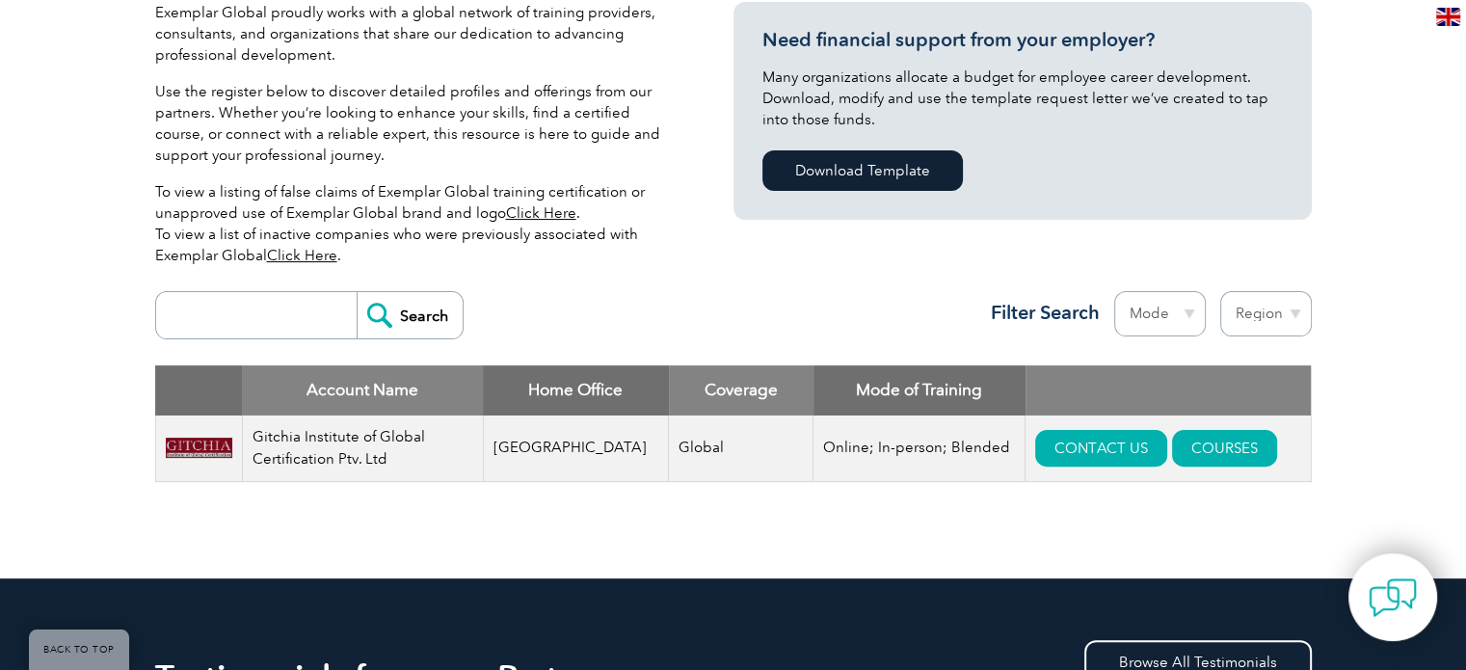
click at [1259, 319] on select "Region Australia Bahrain Bangladesh Brazil Canada Colombia Dominican Republic E…" at bounding box center [1267, 313] width 92 height 45
select select "[GEOGRAPHIC_DATA]"
click at [1221, 291] on select "Region Australia Bahrain Bangladesh Brazil Canada Colombia Dominican Republic E…" at bounding box center [1267, 313] width 92 height 45
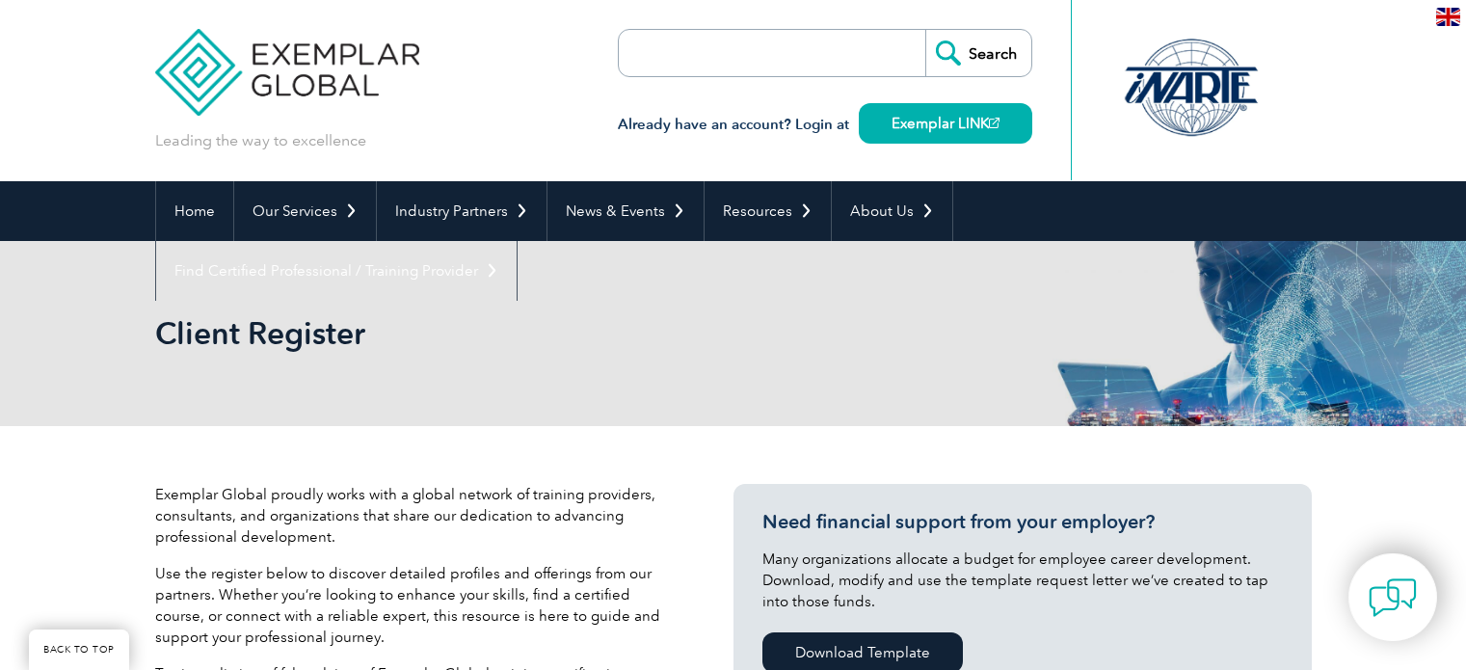
select select "[GEOGRAPHIC_DATA]"
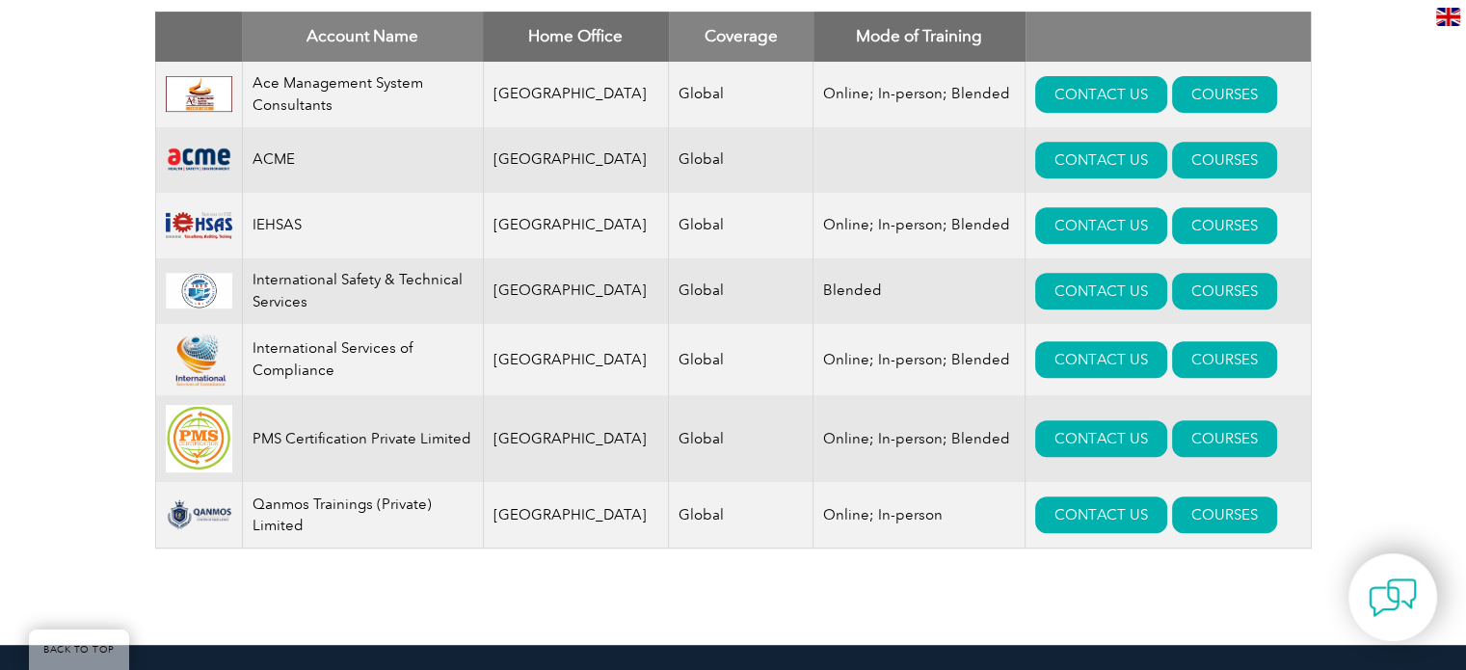
scroll to position [739, 0]
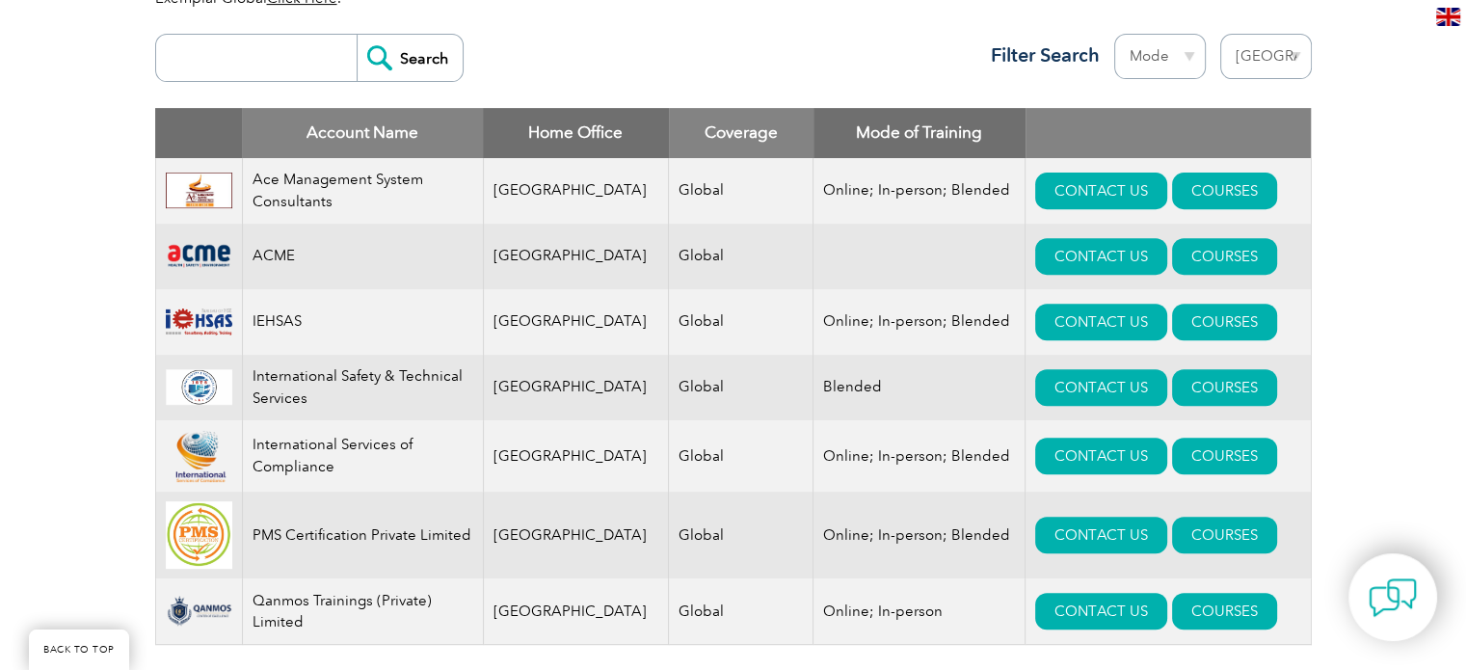
click at [1169, 63] on select "Mode Online In-person Blended" at bounding box center [1161, 56] width 92 height 45
select select "Blended"
click at [1115, 34] on select "Mode Online In-person Blended" at bounding box center [1161, 56] width 92 height 45
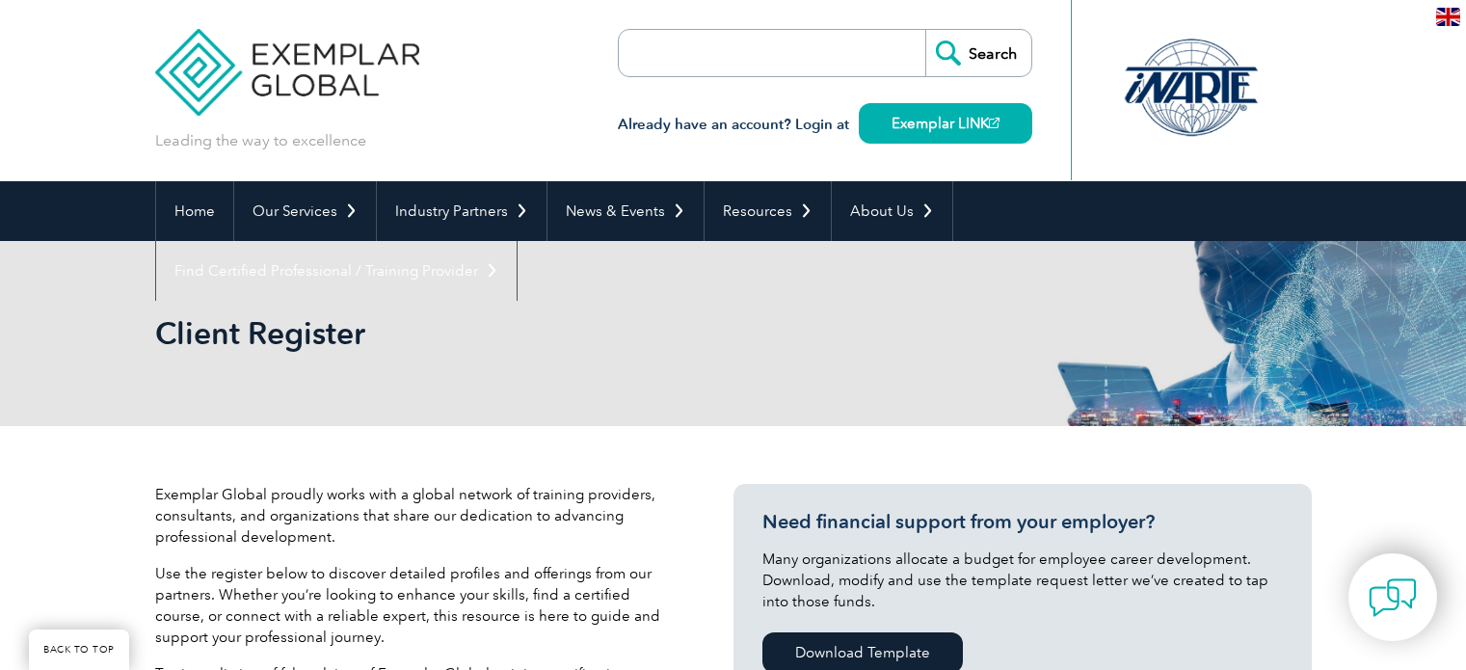
select select "[GEOGRAPHIC_DATA]"
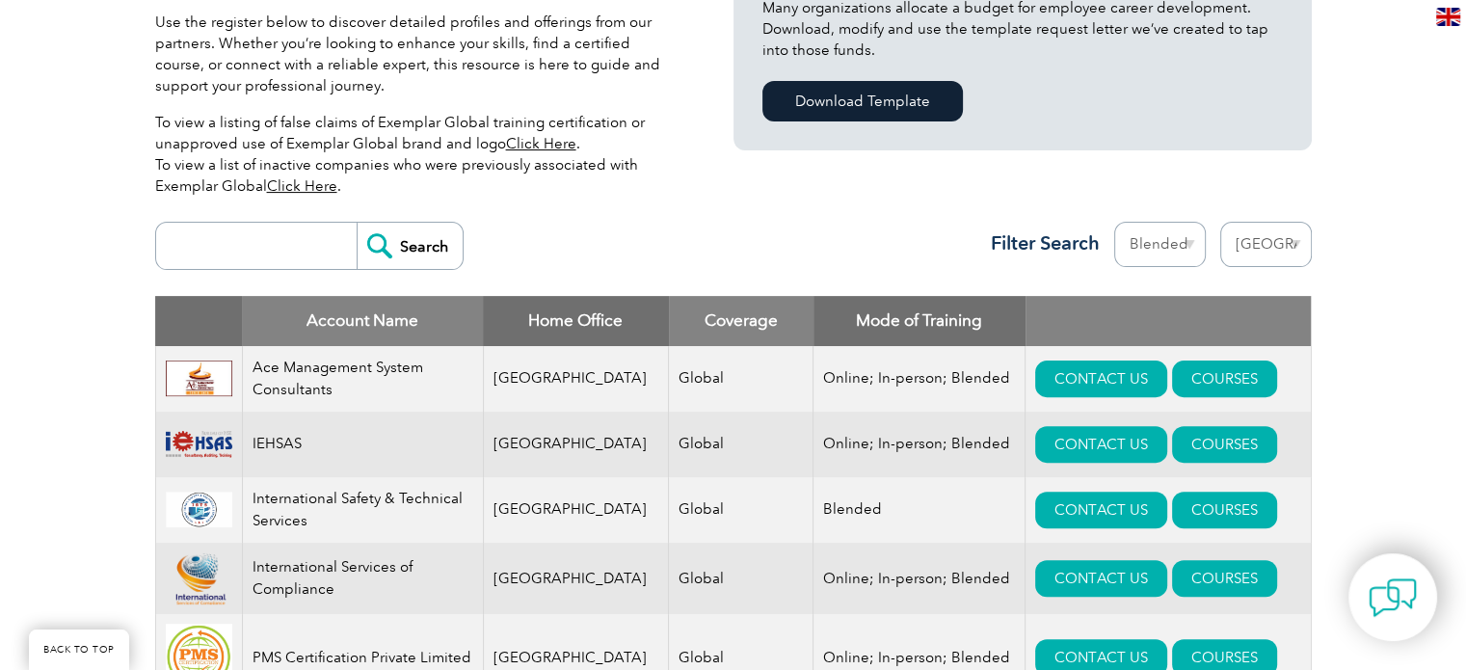
scroll to position [547, 0]
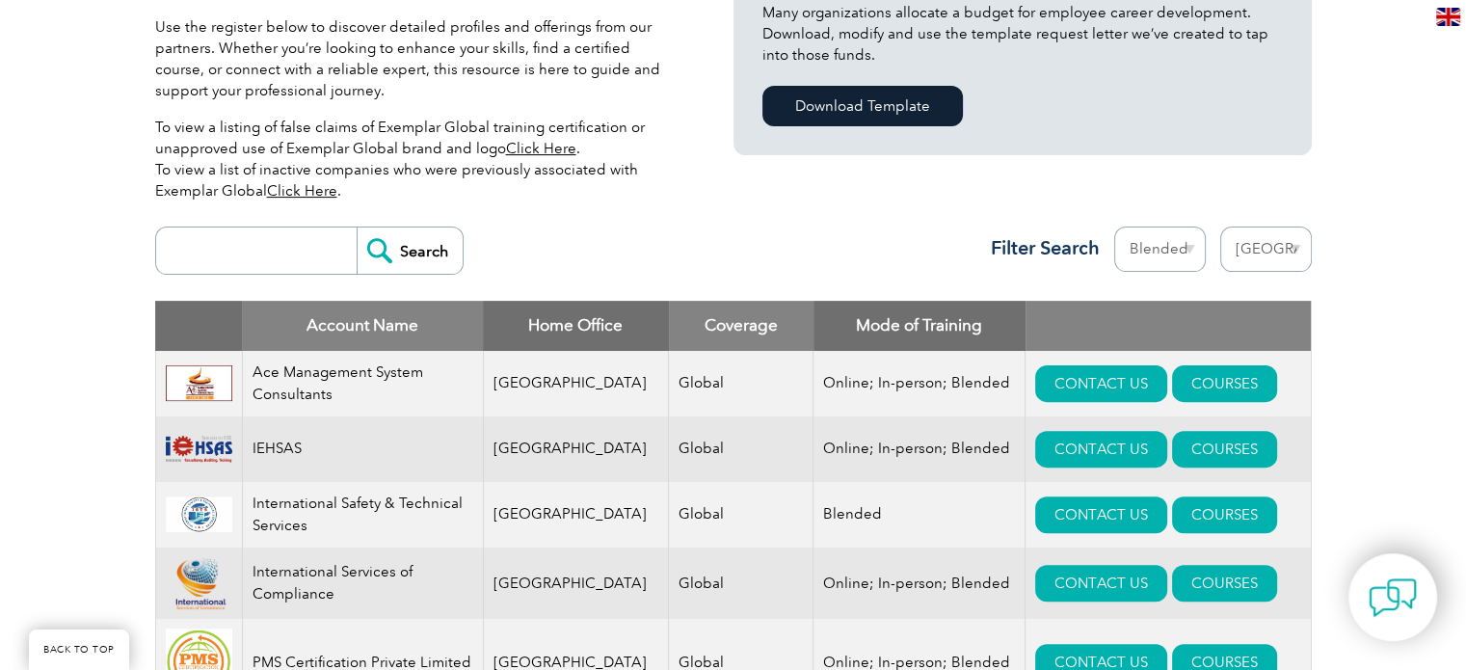
click at [292, 261] on input "search" at bounding box center [261, 251] width 191 height 46
type input "gitchia institute"
drag, startPoint x: 400, startPoint y: 252, endPoint x: 530, endPoint y: 251, distance: 130.2
click at [401, 250] on input "Search" at bounding box center [410, 251] width 106 height 46
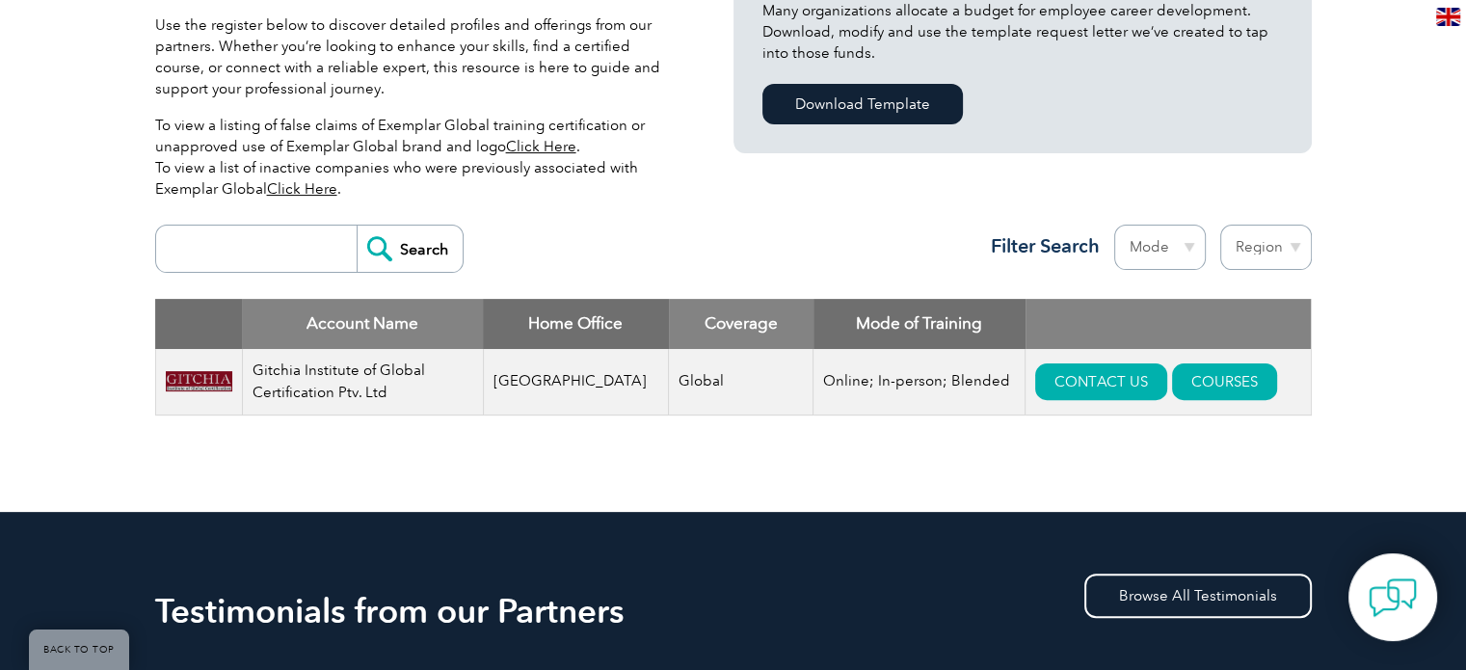
scroll to position [547, 0]
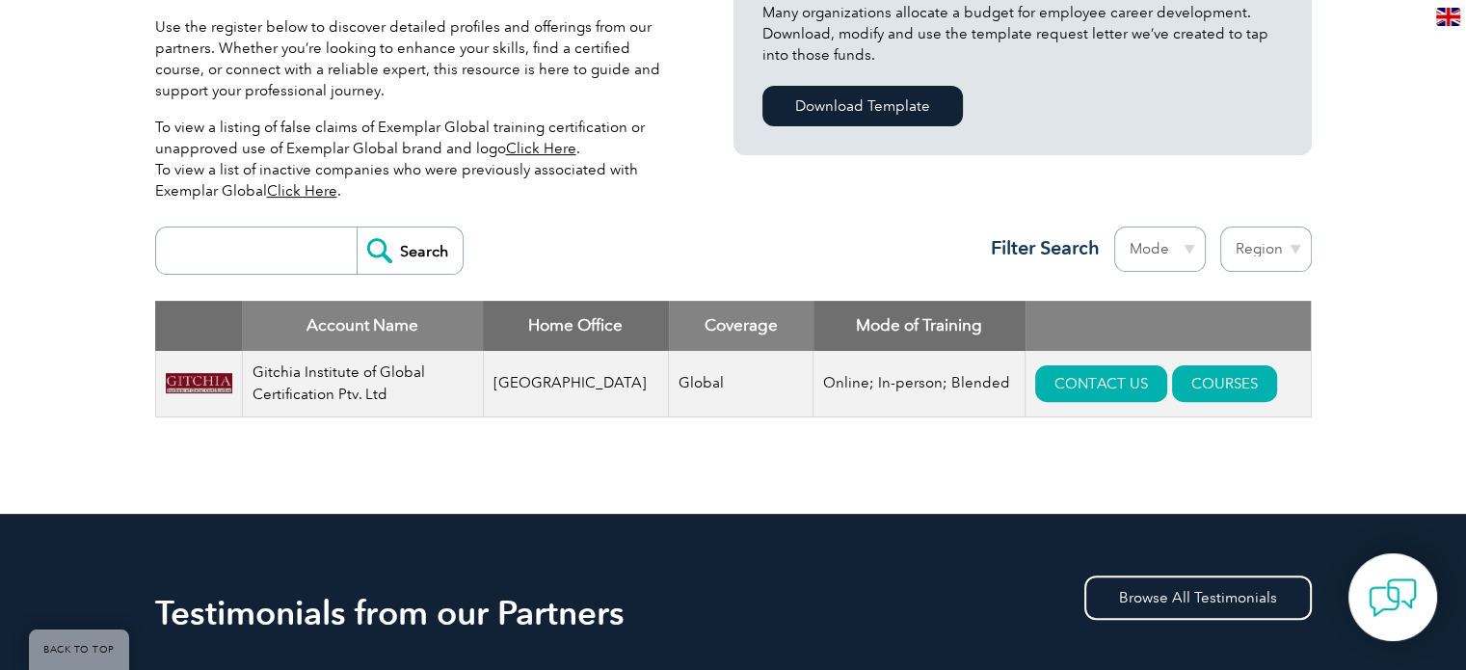
click at [1242, 254] on select "Region [GEOGRAPHIC_DATA] [GEOGRAPHIC_DATA] [GEOGRAPHIC_DATA] [GEOGRAPHIC_DATA] …" at bounding box center [1267, 249] width 92 height 45
select select "[GEOGRAPHIC_DATA]"
click at [1221, 227] on select "Region [GEOGRAPHIC_DATA] [GEOGRAPHIC_DATA] [GEOGRAPHIC_DATA] [GEOGRAPHIC_DATA] …" at bounding box center [1267, 249] width 92 height 45
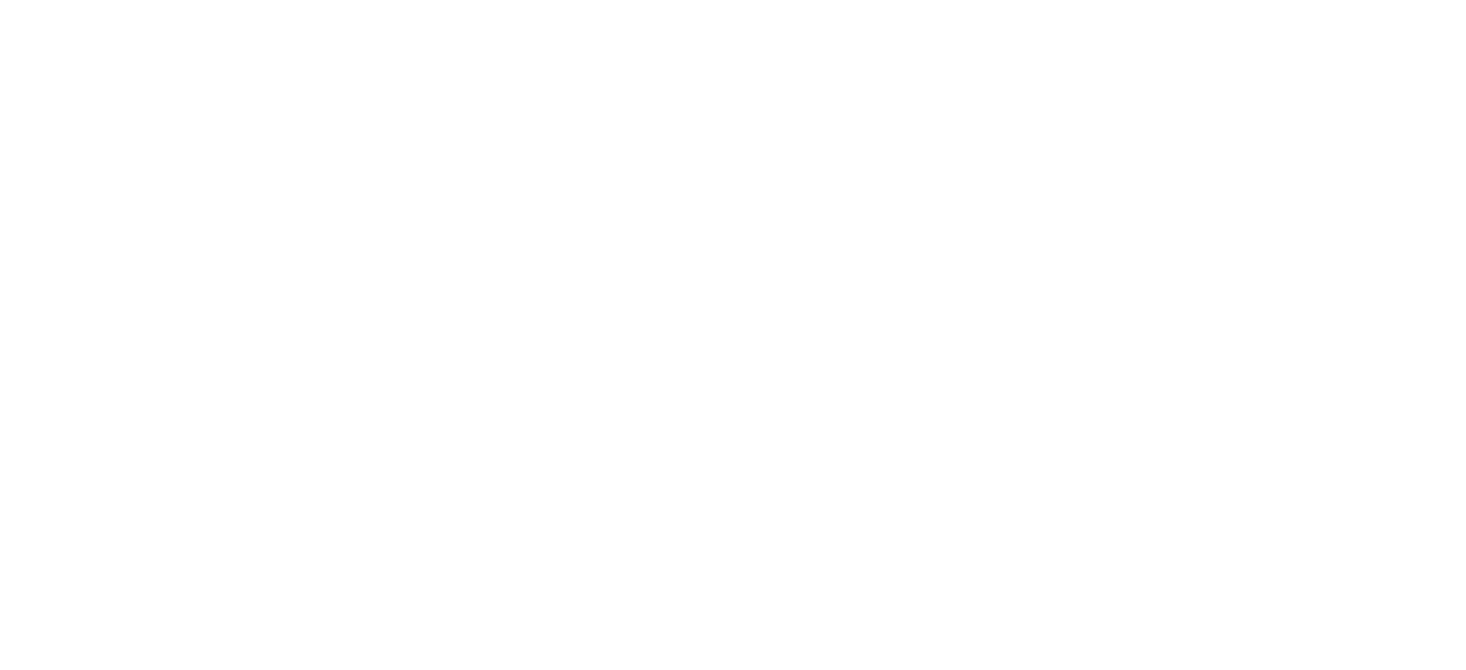
select select "[GEOGRAPHIC_DATA]"
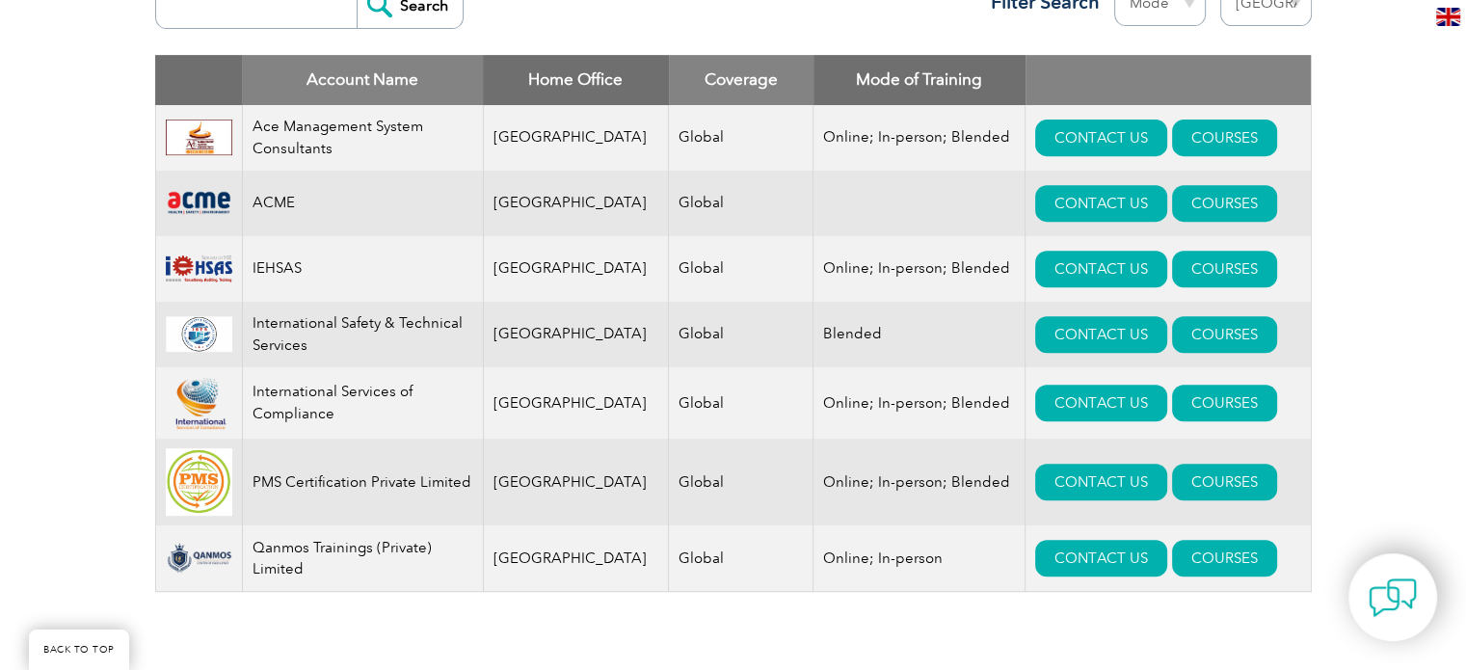
scroll to position [771, 0]
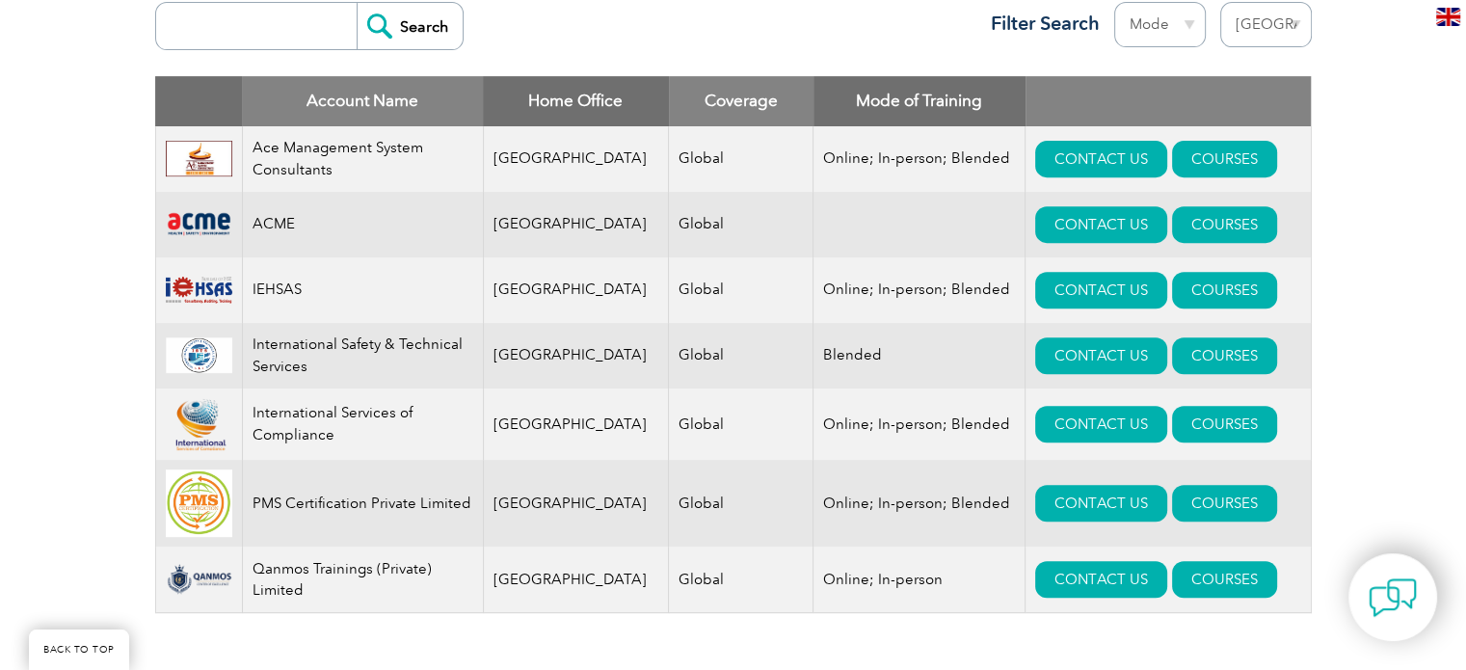
click at [59, 367] on div "Exemplar Global proudly works with a global network of training providers, cons…" at bounding box center [733, 182] width 1466 height 1055
click at [305, 248] on td "ACME" at bounding box center [362, 225] width 241 height 66
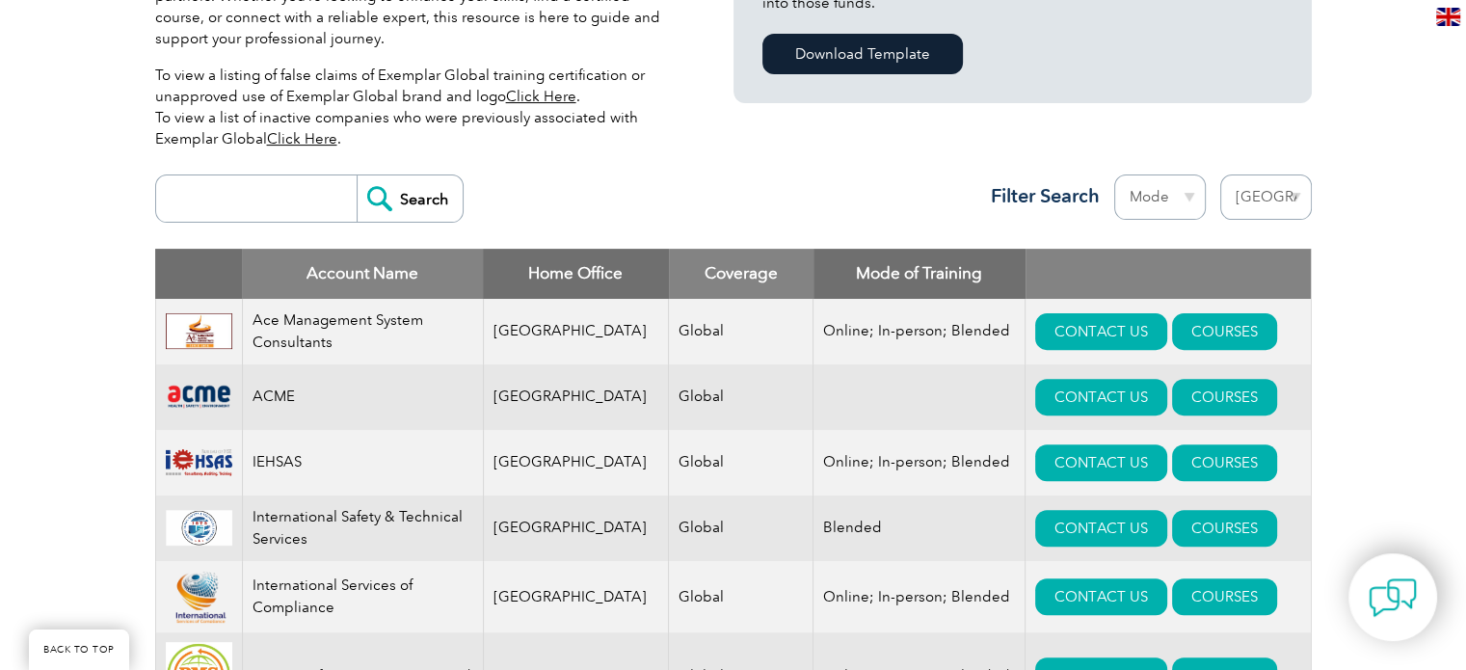
scroll to position [482, 0]
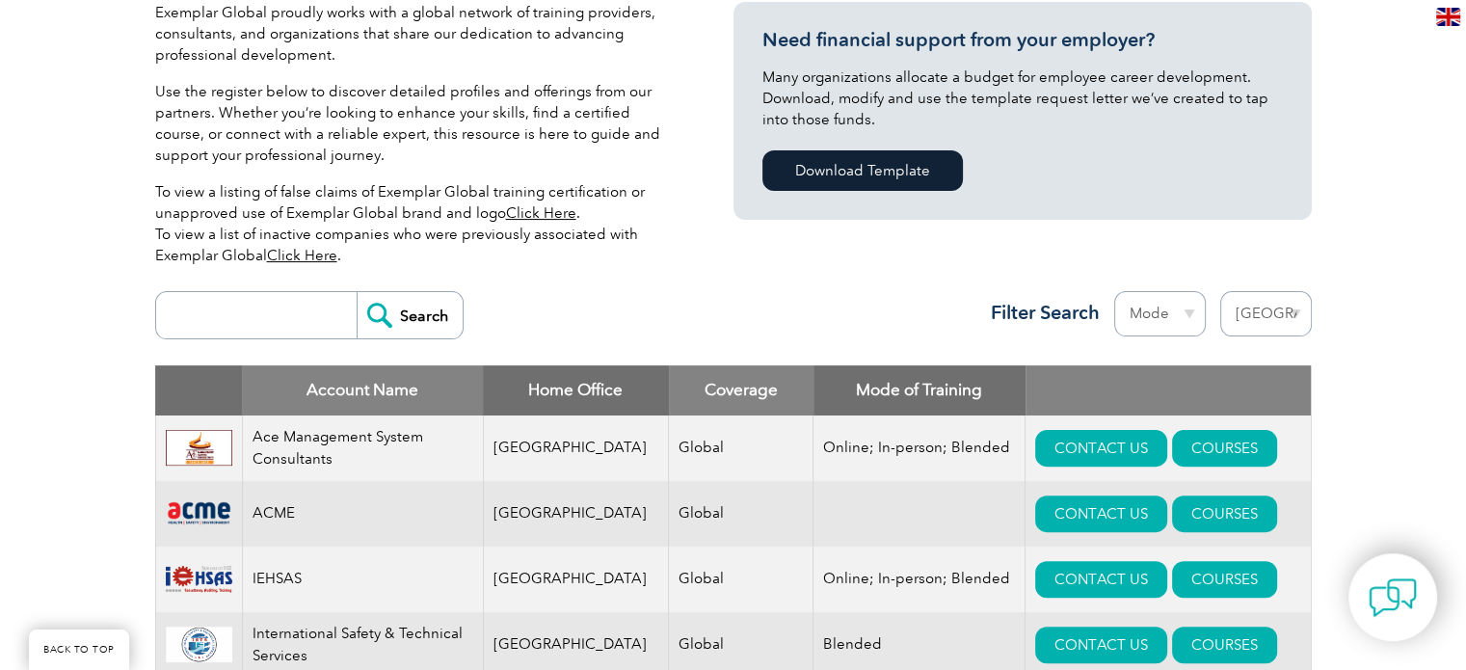
click at [1130, 273] on div "Exemplar Global proudly works with a global network of training providers, cons…" at bounding box center [733, 471] width 1157 height 1055
click at [1139, 309] on select "Mode Online In-person Blended" at bounding box center [1161, 313] width 92 height 45
select select "Blended"
click at [1115, 291] on select "Mode Online In-person Blended" at bounding box center [1161, 313] width 92 height 45
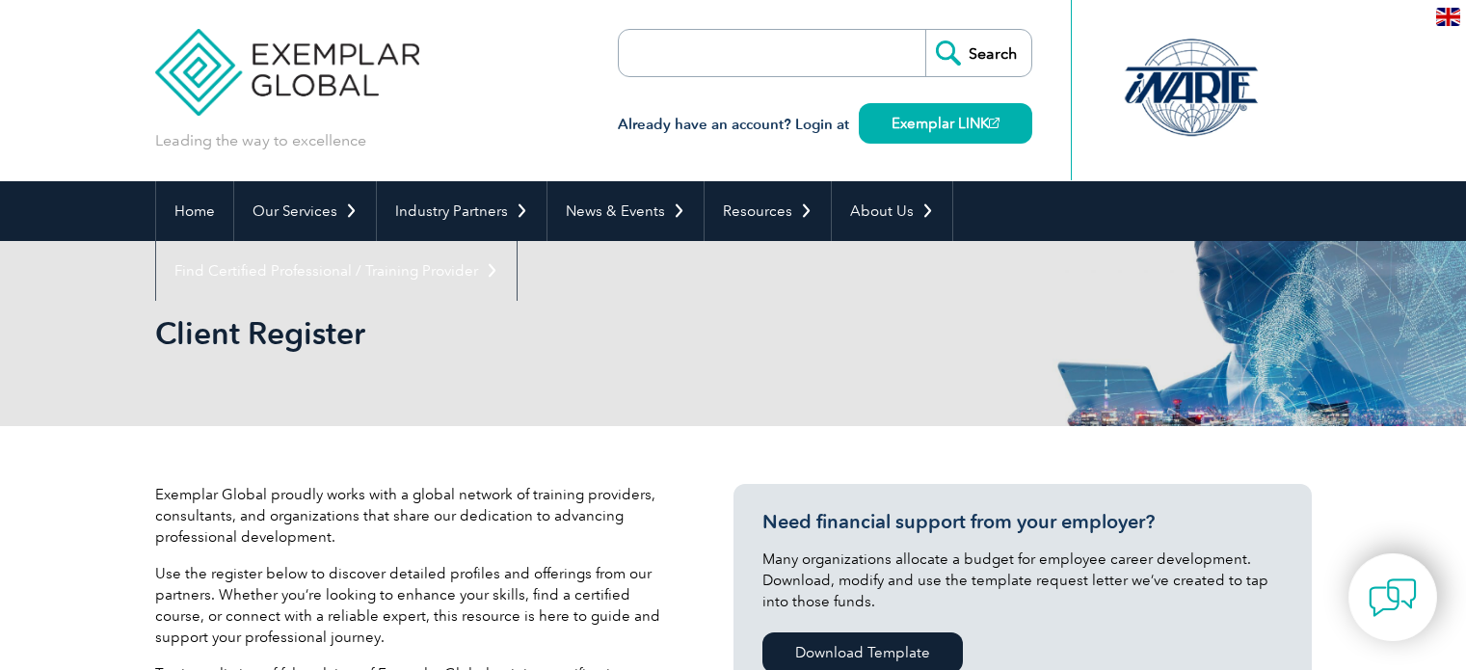
select select "[GEOGRAPHIC_DATA]"
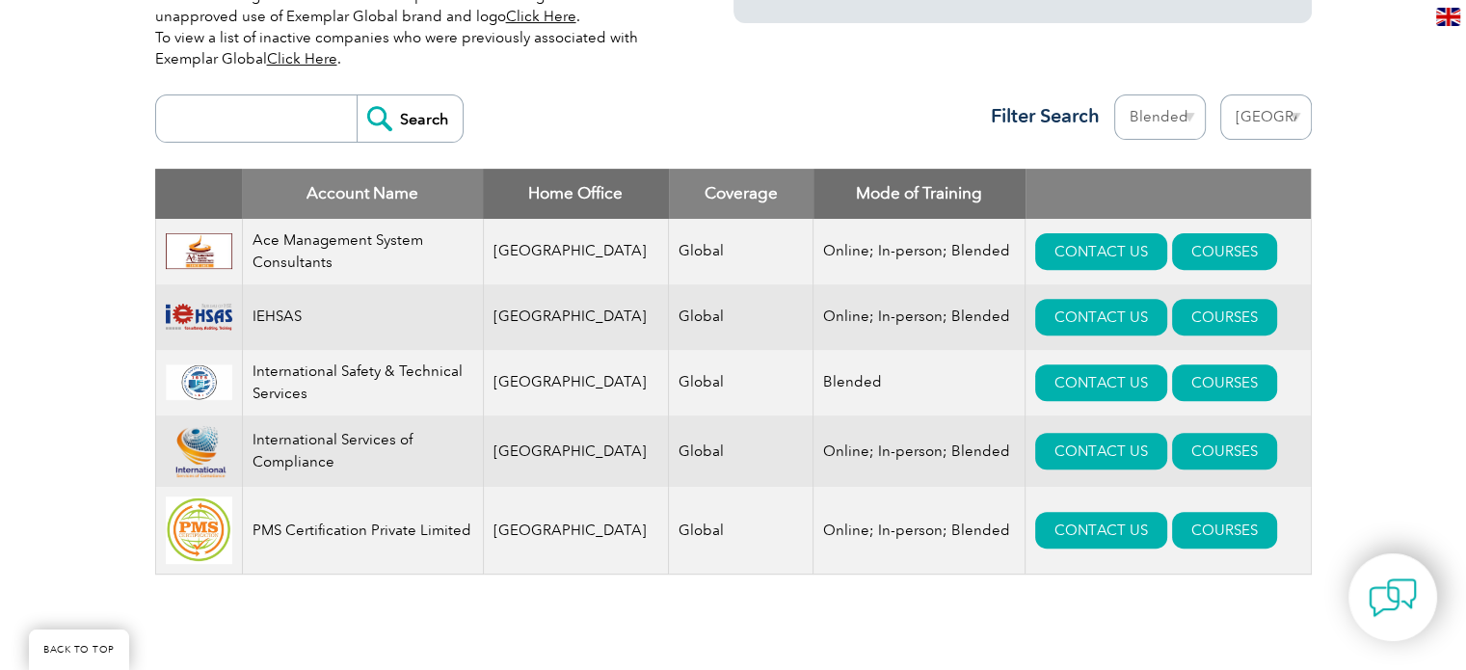
scroll to position [482, 0]
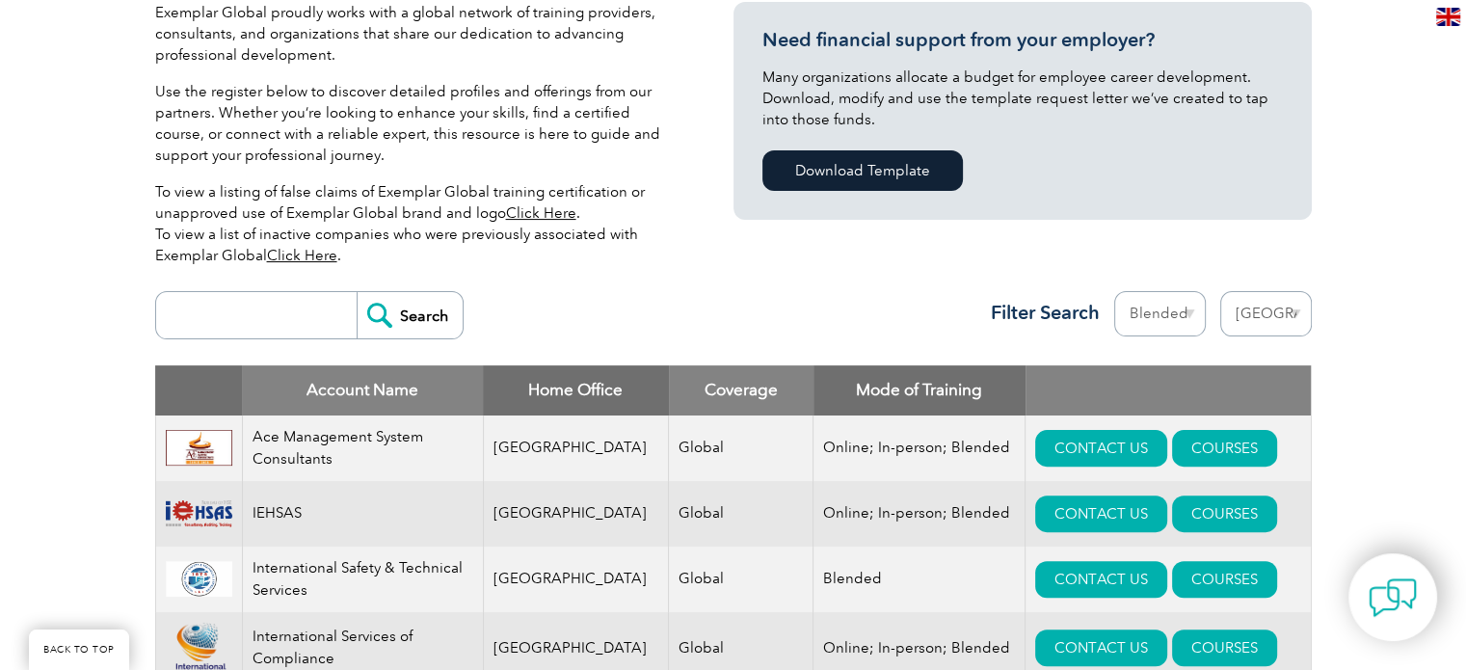
click at [1169, 323] on select "Mode Online In-person Blended" at bounding box center [1161, 313] width 92 height 45
select select
click at [1115, 291] on select "Mode Online In-person Blended" at bounding box center [1161, 313] width 92 height 45
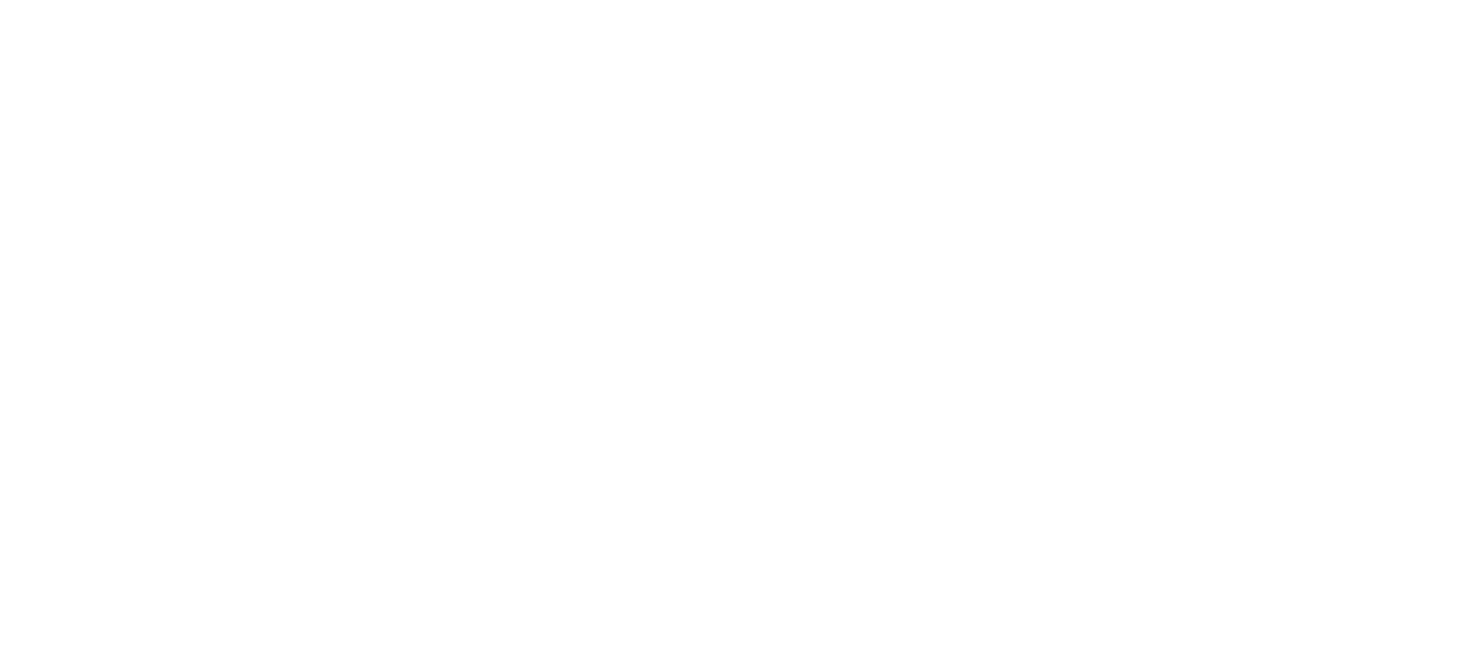
select select "[GEOGRAPHIC_DATA]"
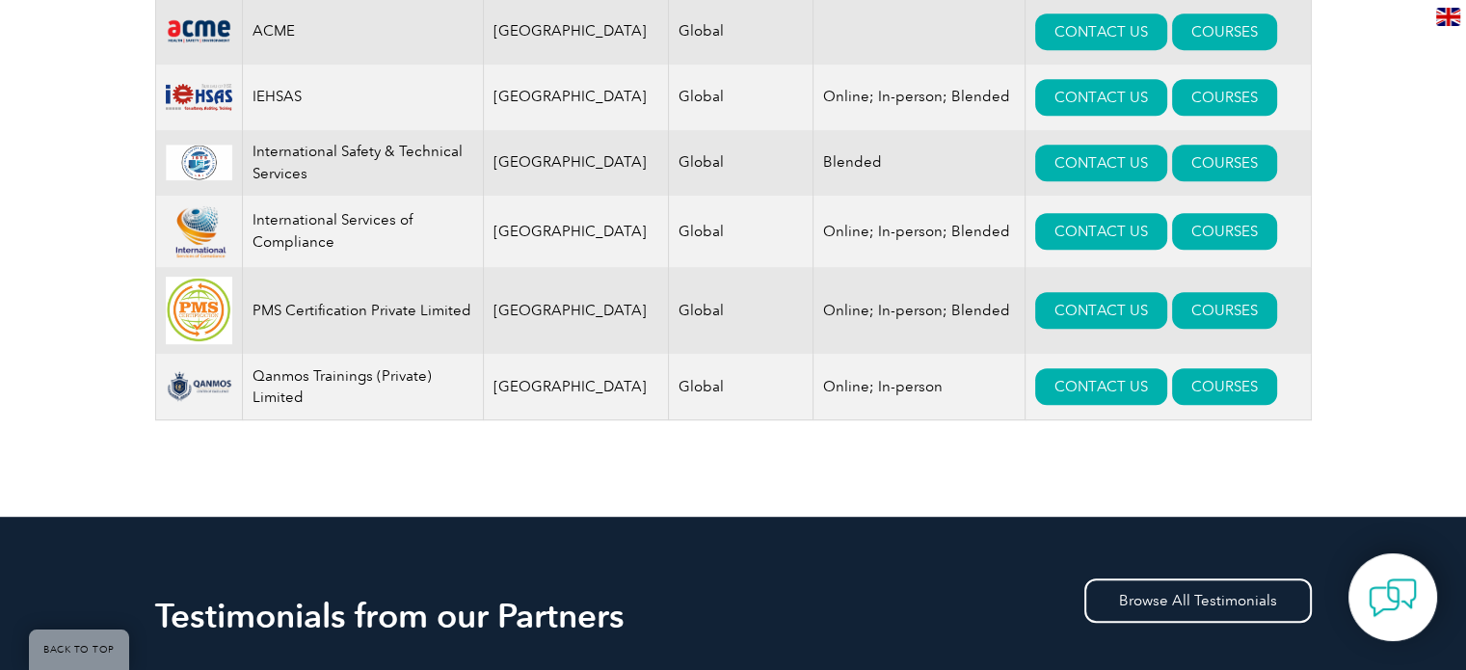
scroll to position [578, 0]
